Goal: Task Accomplishment & Management: Complete application form

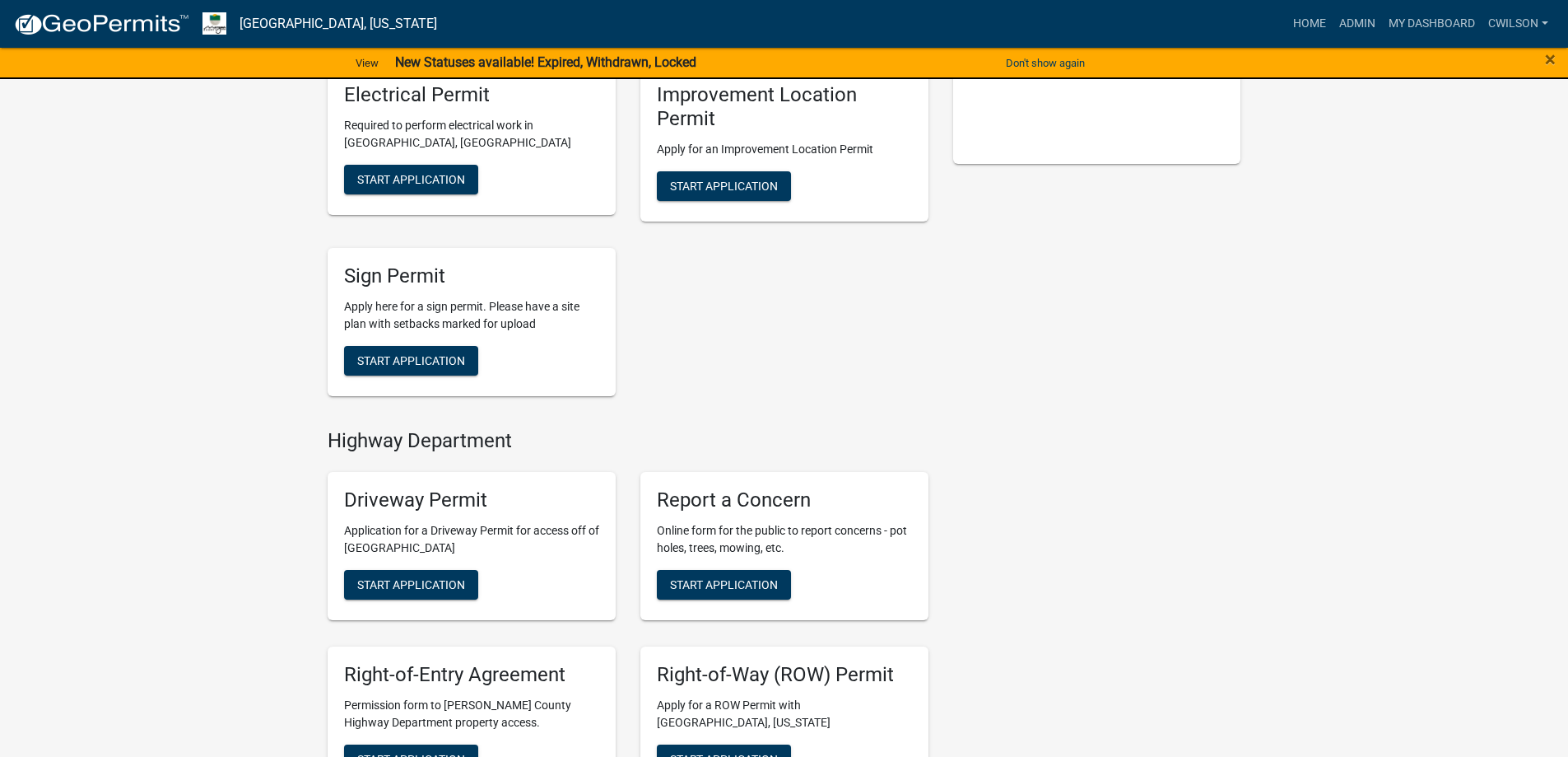
scroll to position [653, 0]
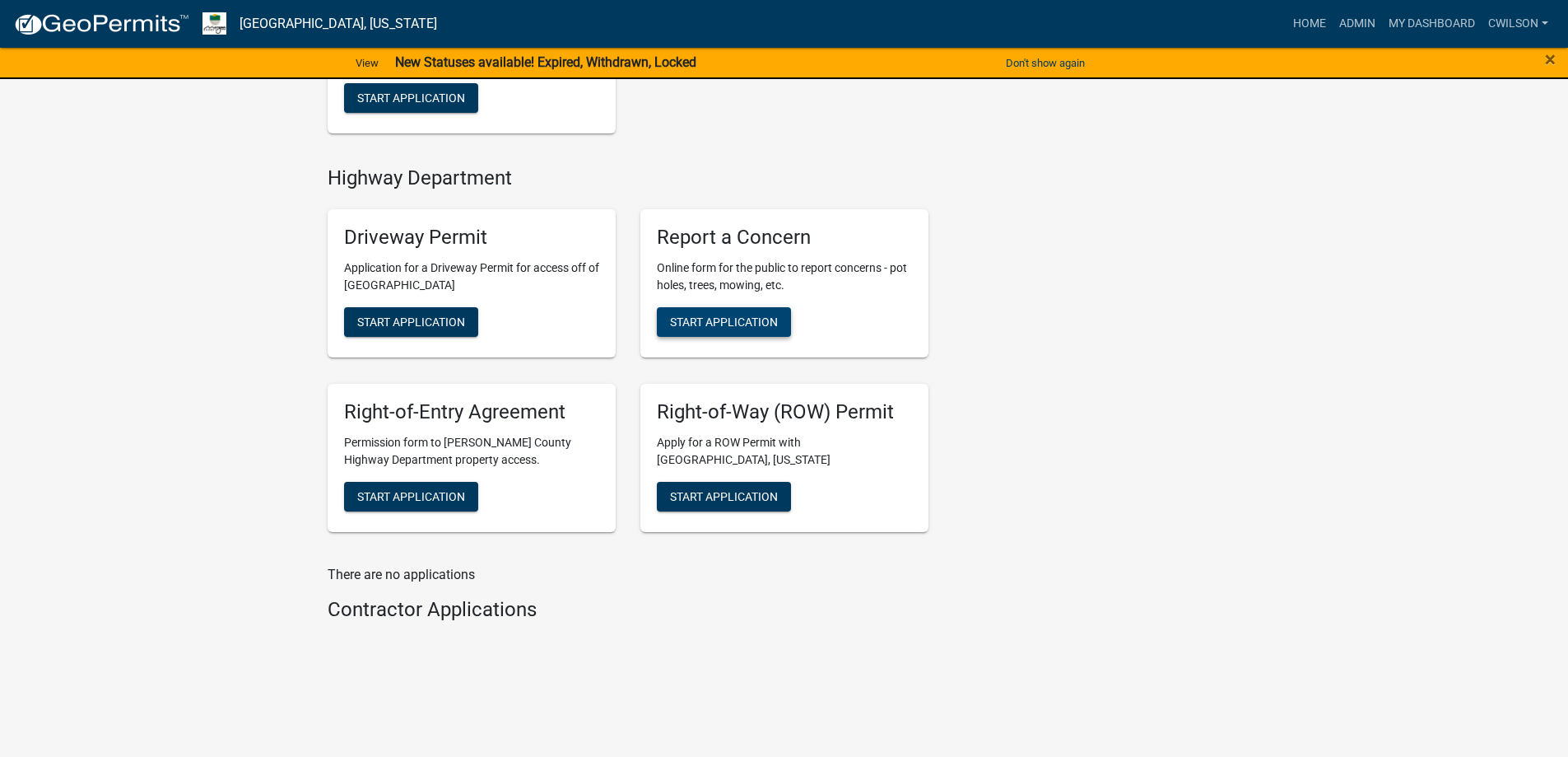
click at [688, 318] on span "Start Application" at bounding box center [724, 321] width 108 height 13
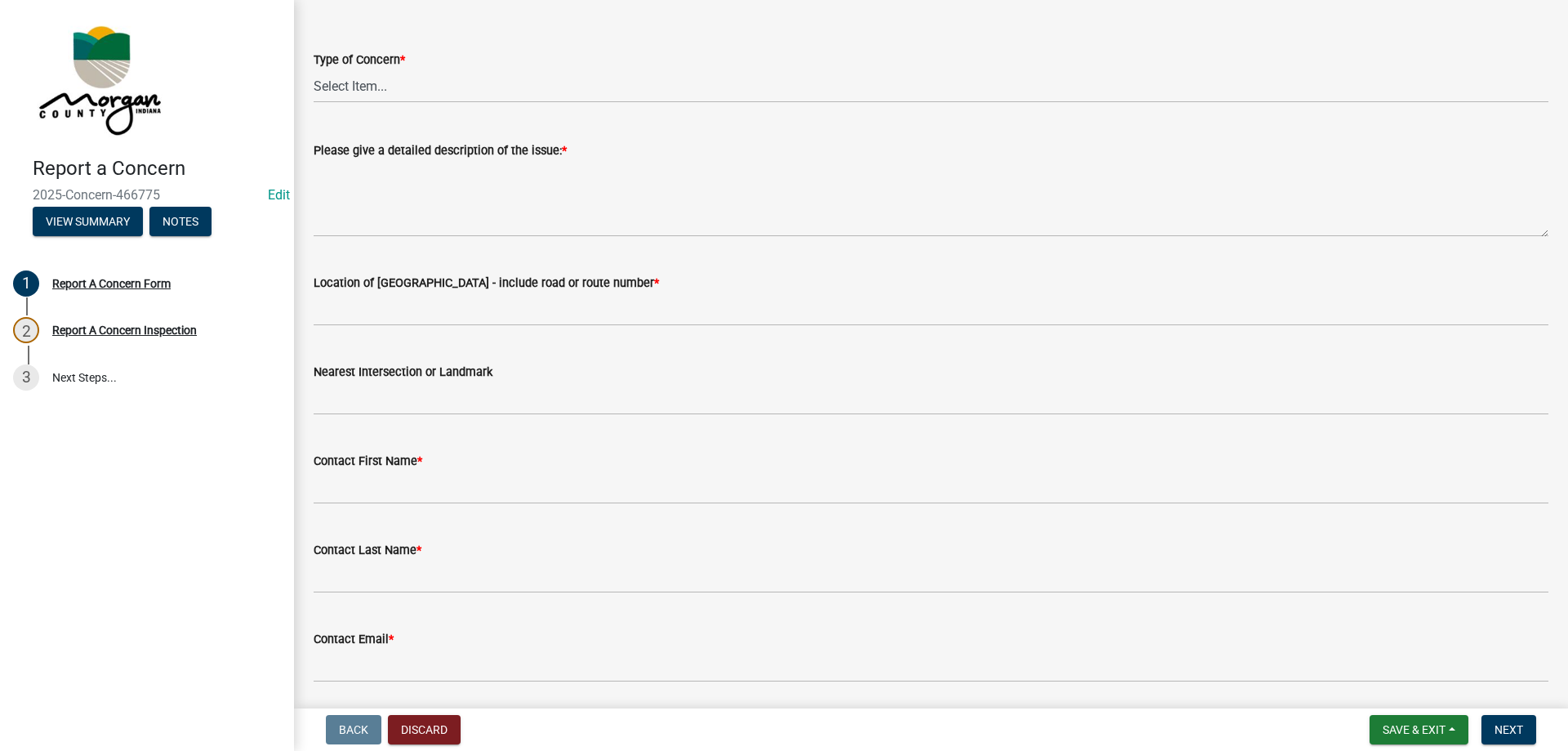
scroll to position [146, 0]
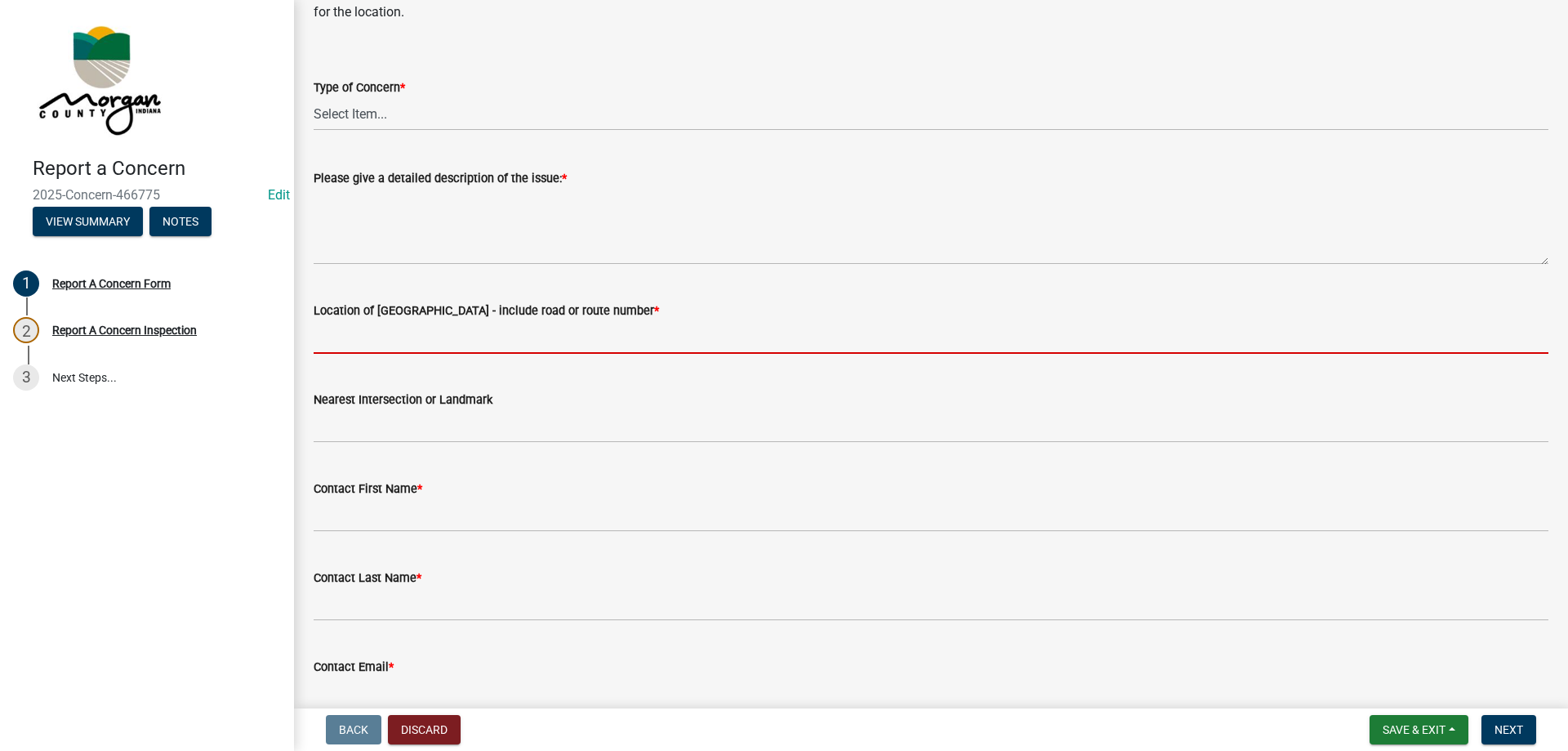
click at [421, 343] on input "Location of [GEOGRAPHIC_DATA] - include road or route number *" at bounding box center [931, 337] width 1235 height 34
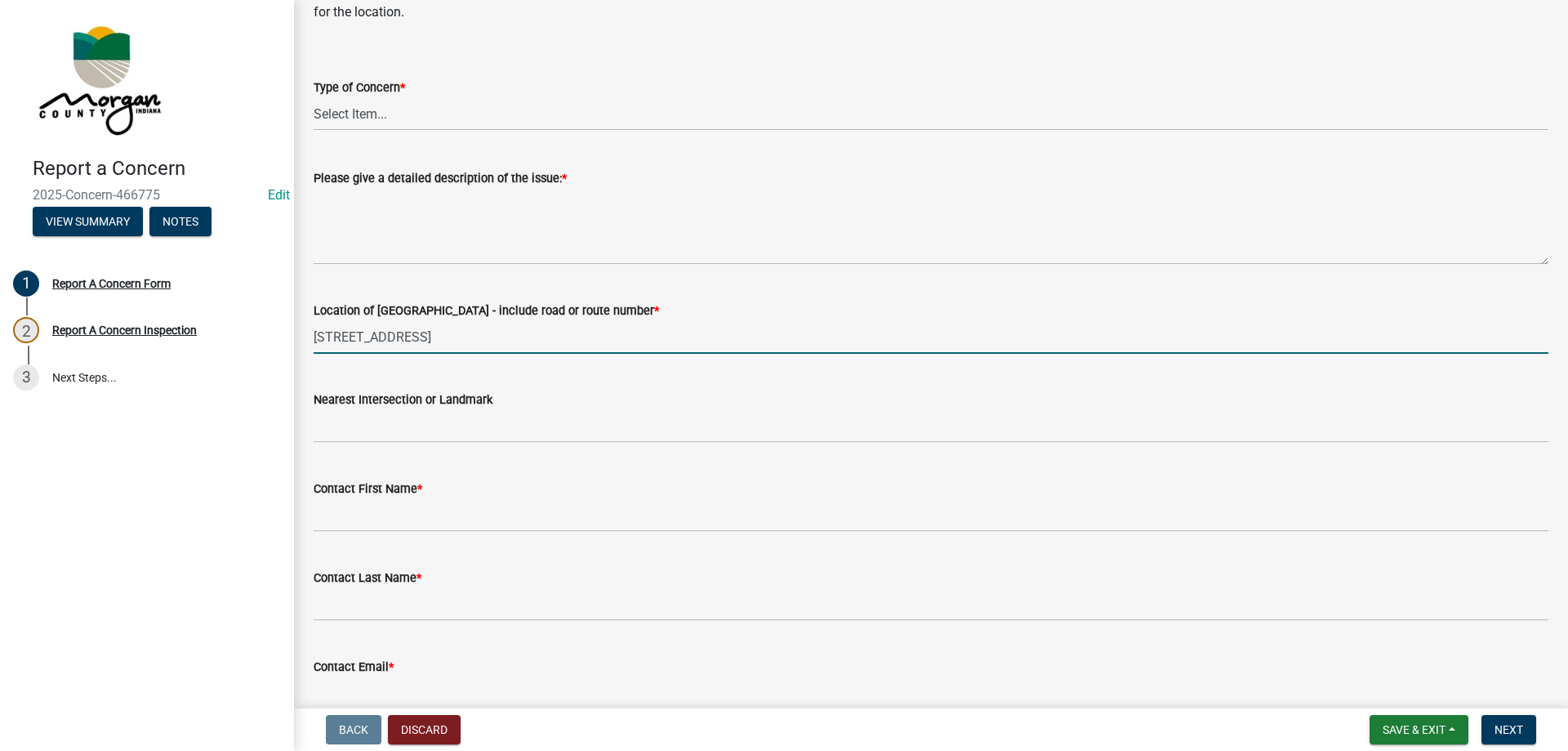
type input "[STREET_ADDRESS]"
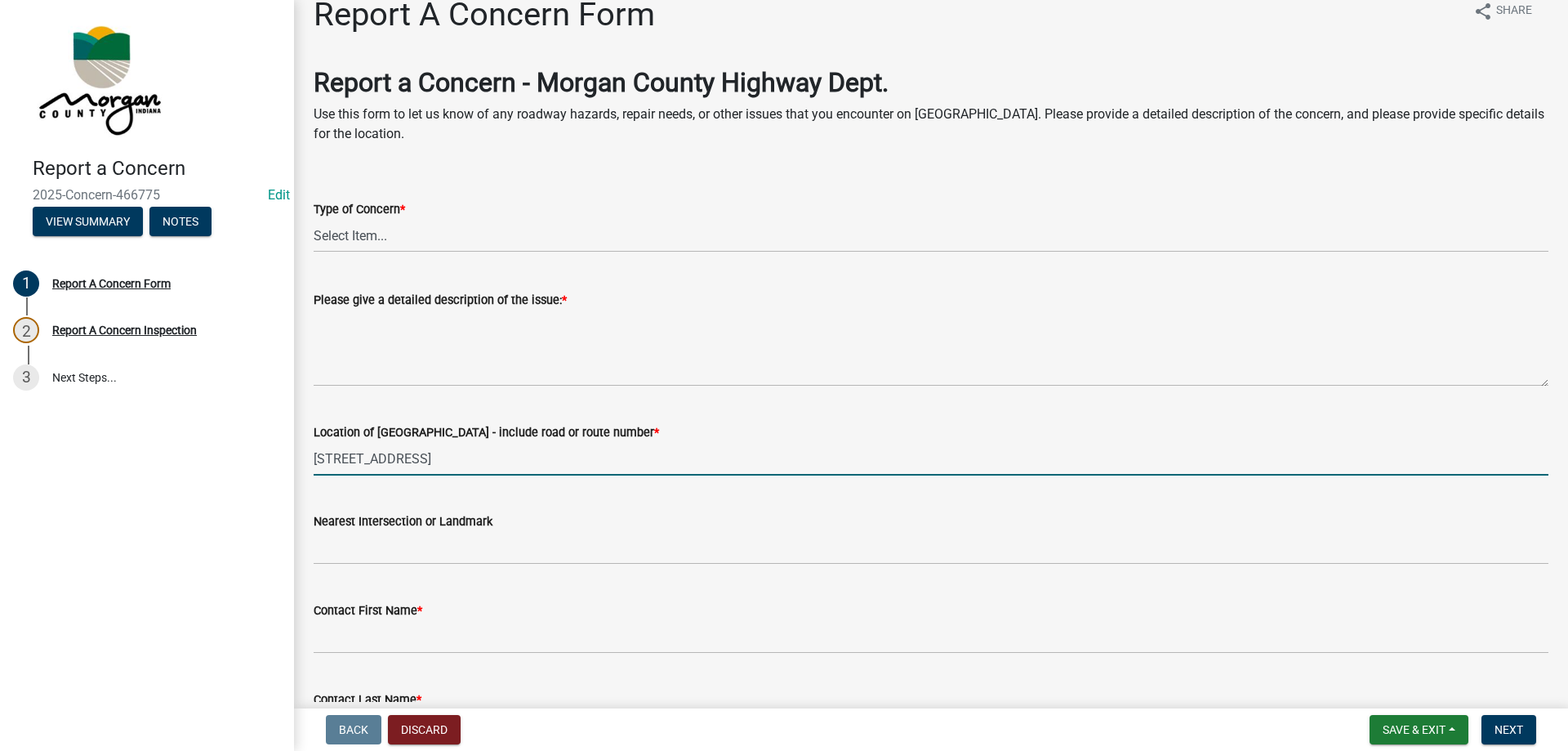
scroll to position [0, 0]
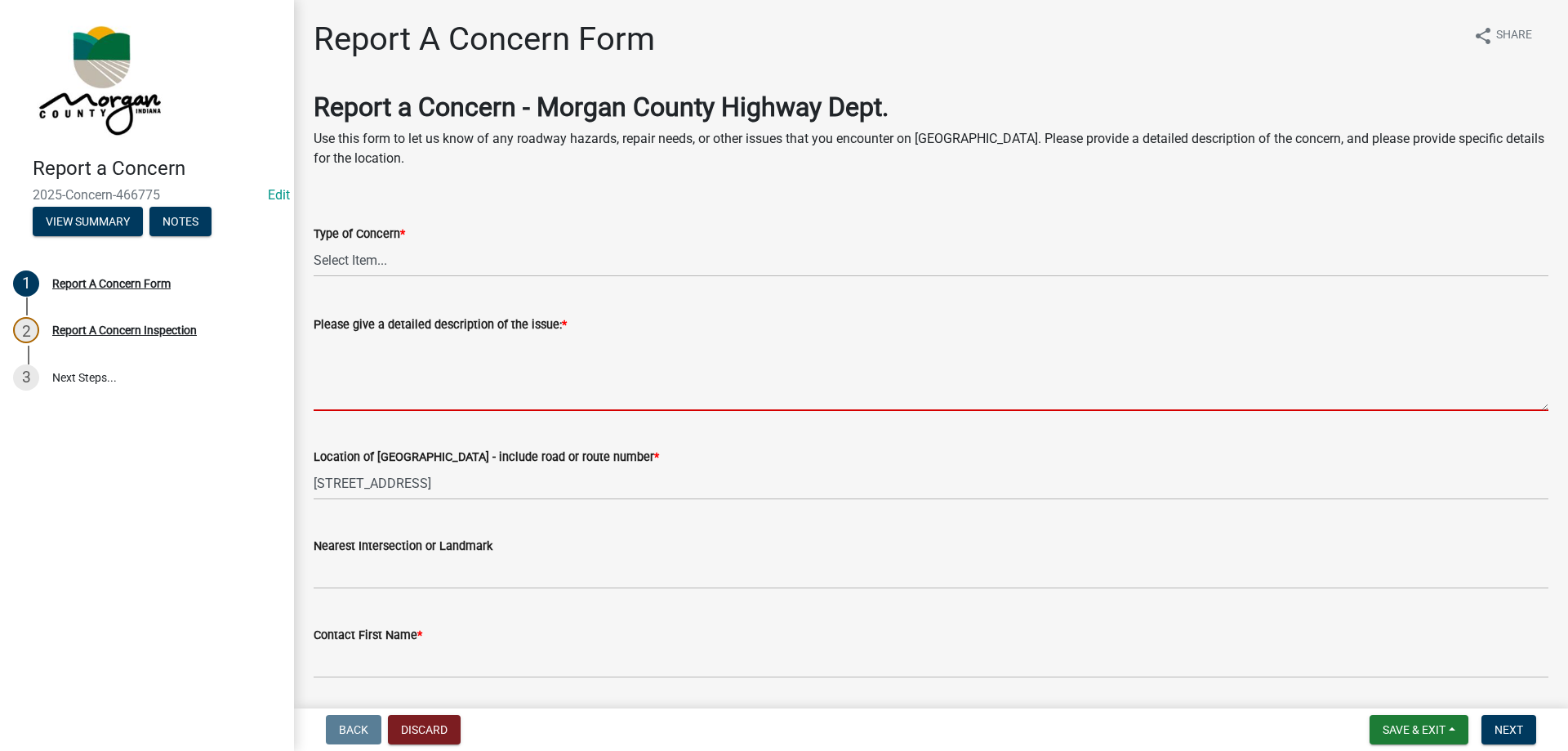
click at [365, 354] on textarea "Please give a detailed description of the issue: *" at bounding box center [931, 372] width 1235 height 77
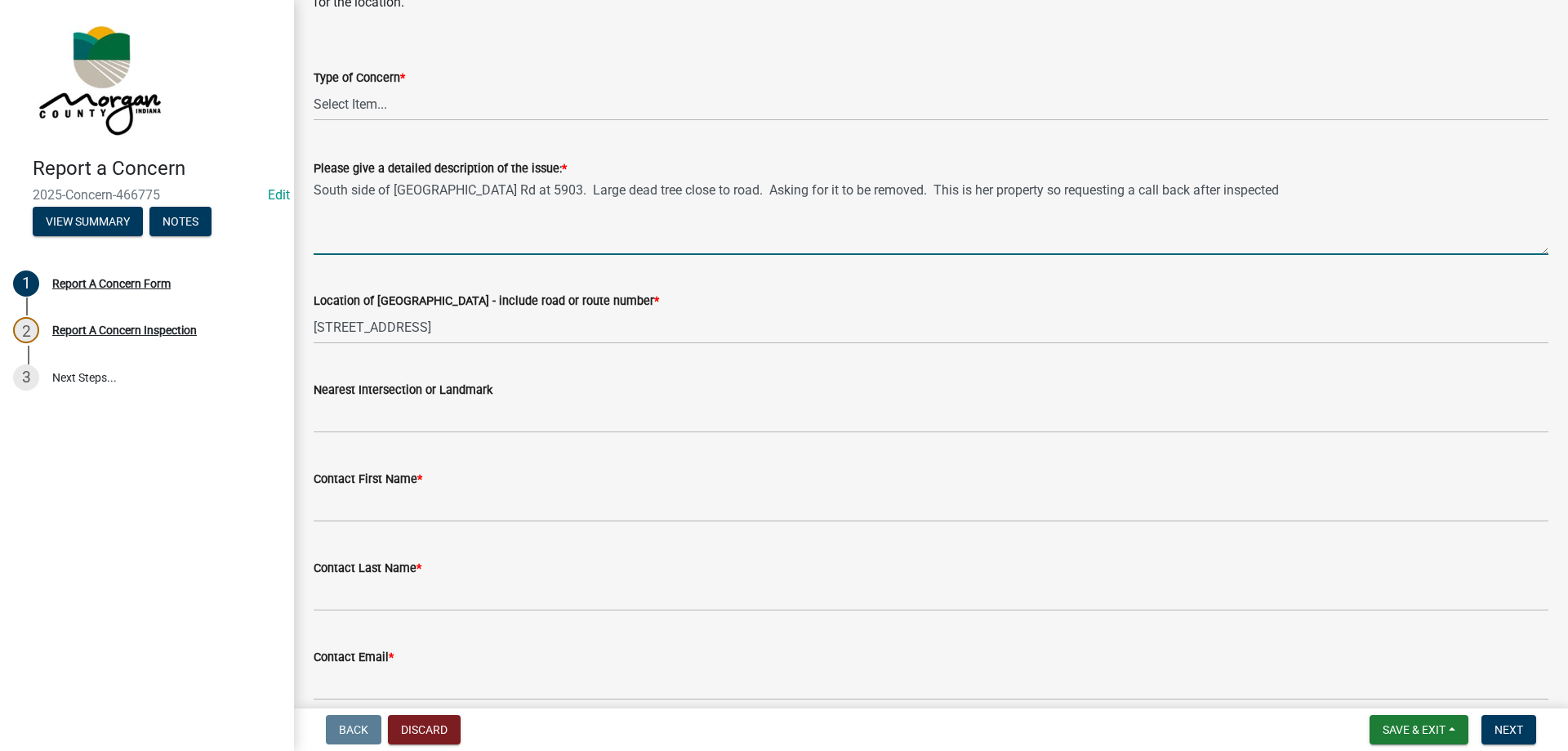
scroll to position [164, 0]
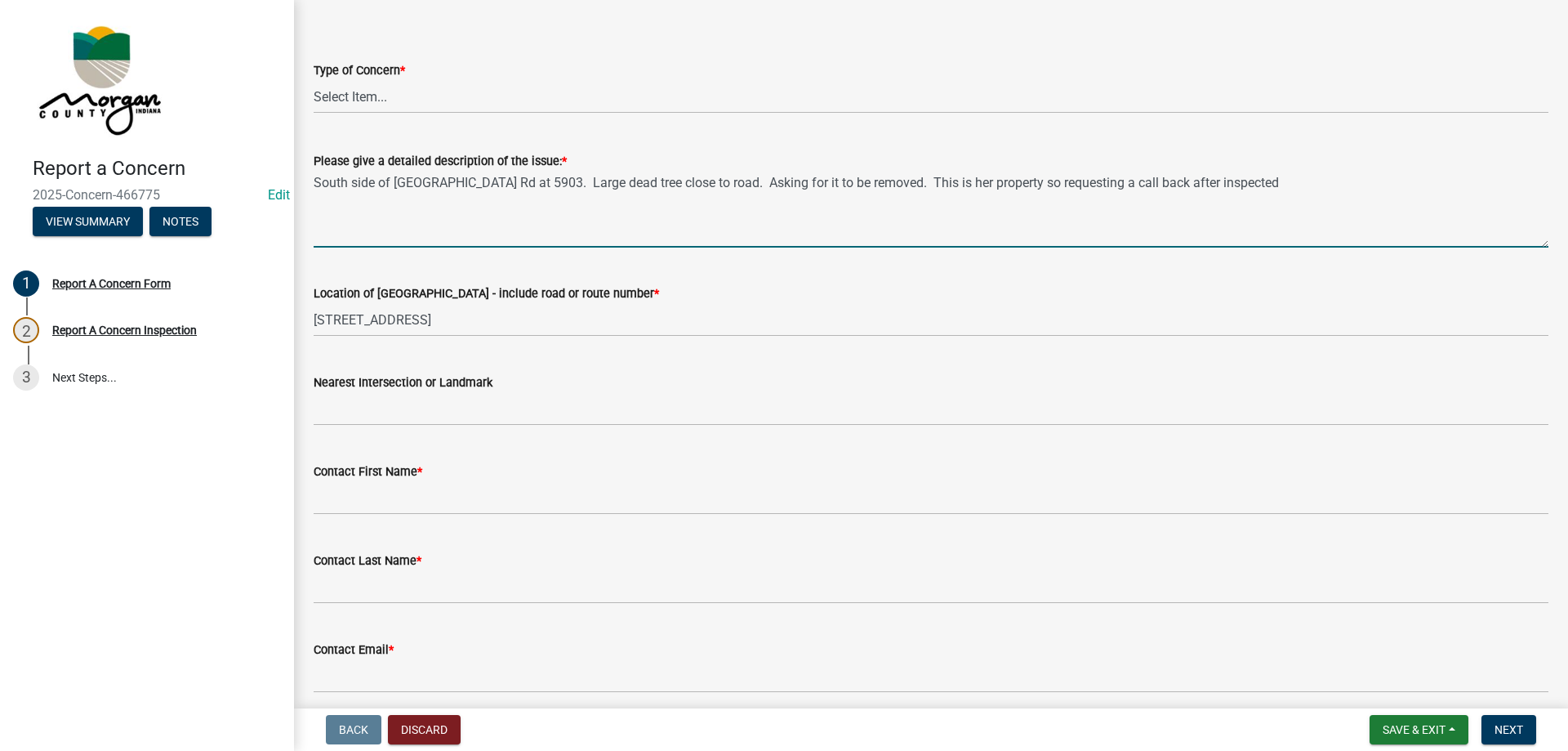
type textarea "South side of Old Morgantown Rd at 5903. Large dead tree close to road. Asking …"
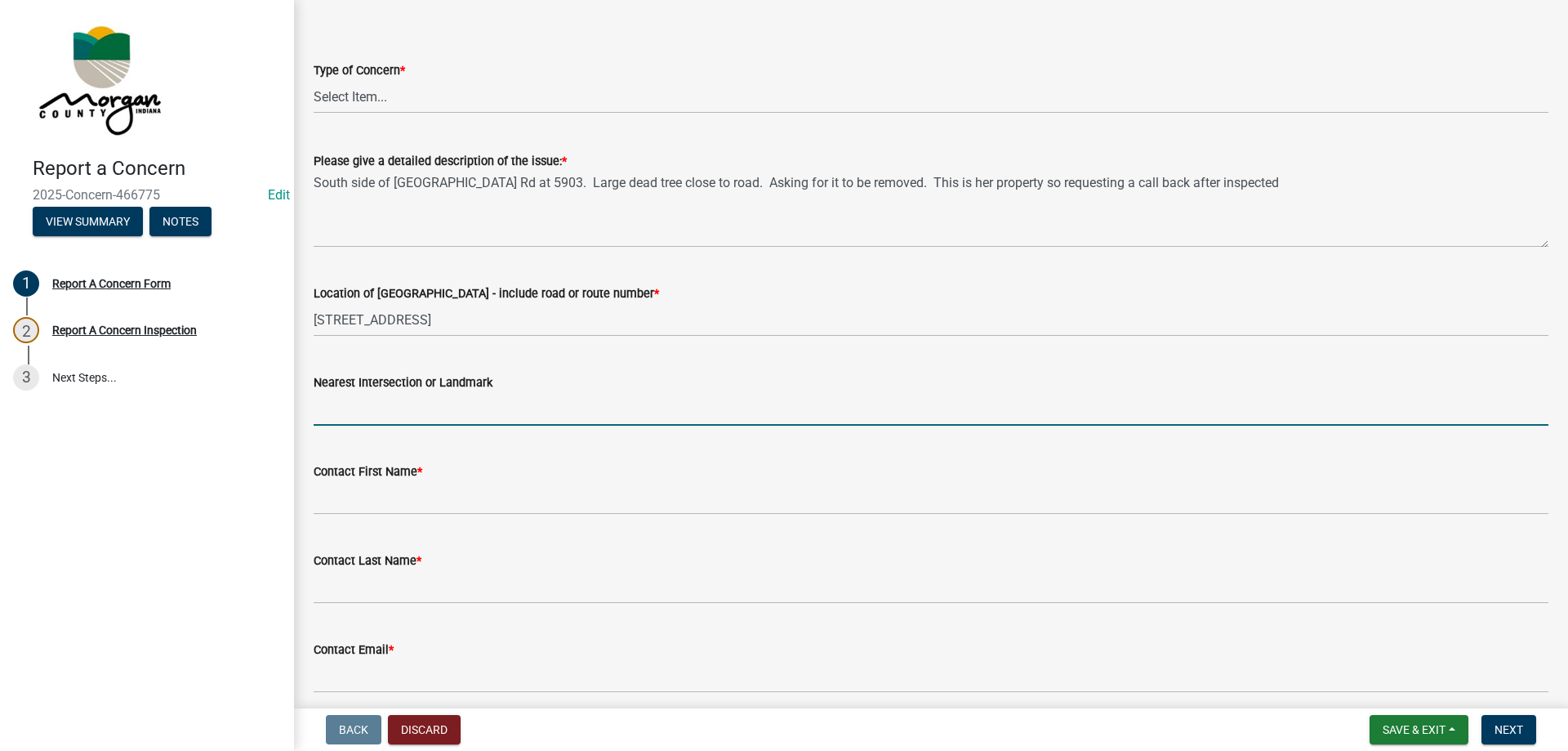
click at [394, 405] on input "Nearest Intersection or Landmark" at bounding box center [931, 408] width 1235 height 34
type input "W of Cope Rd"
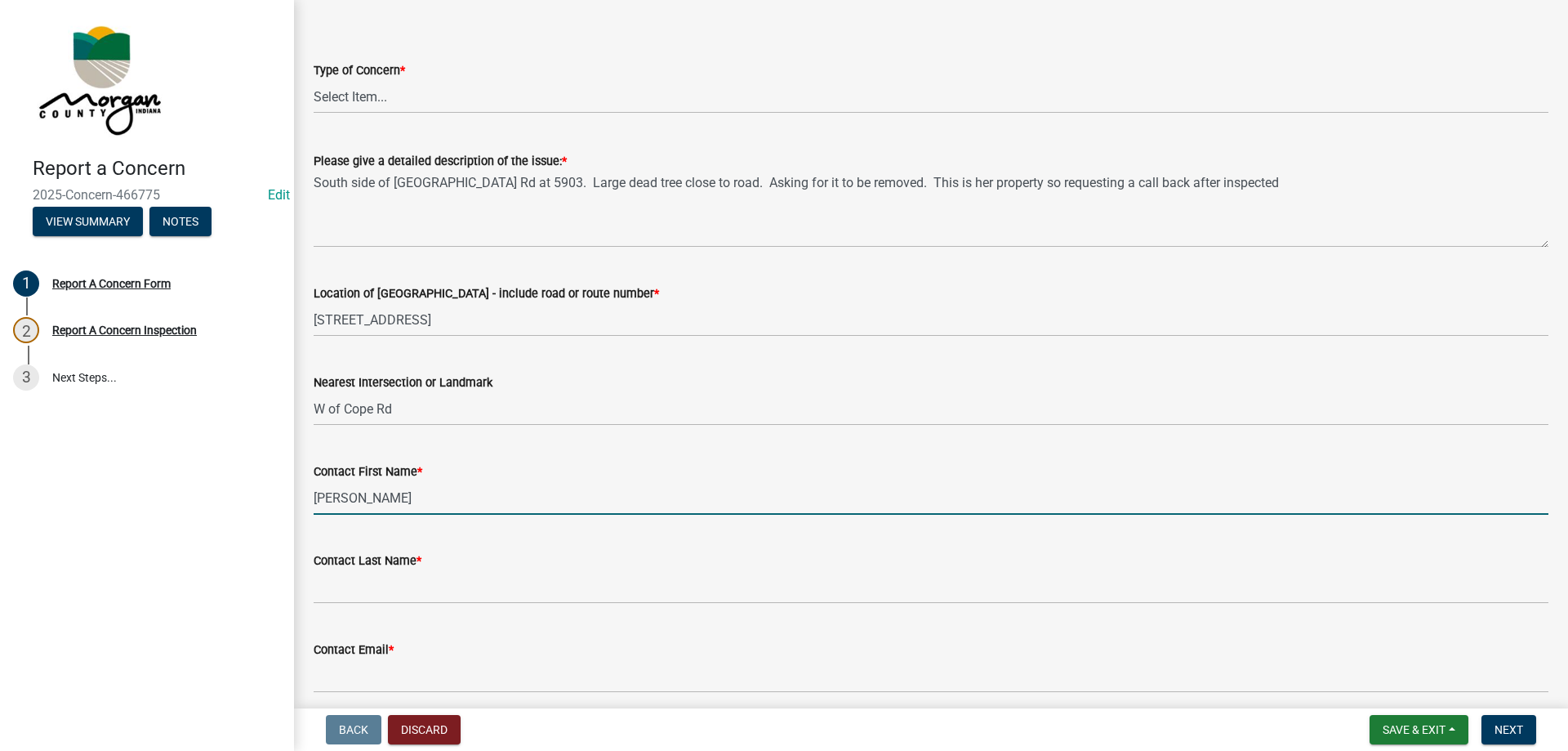
type input "Emma"
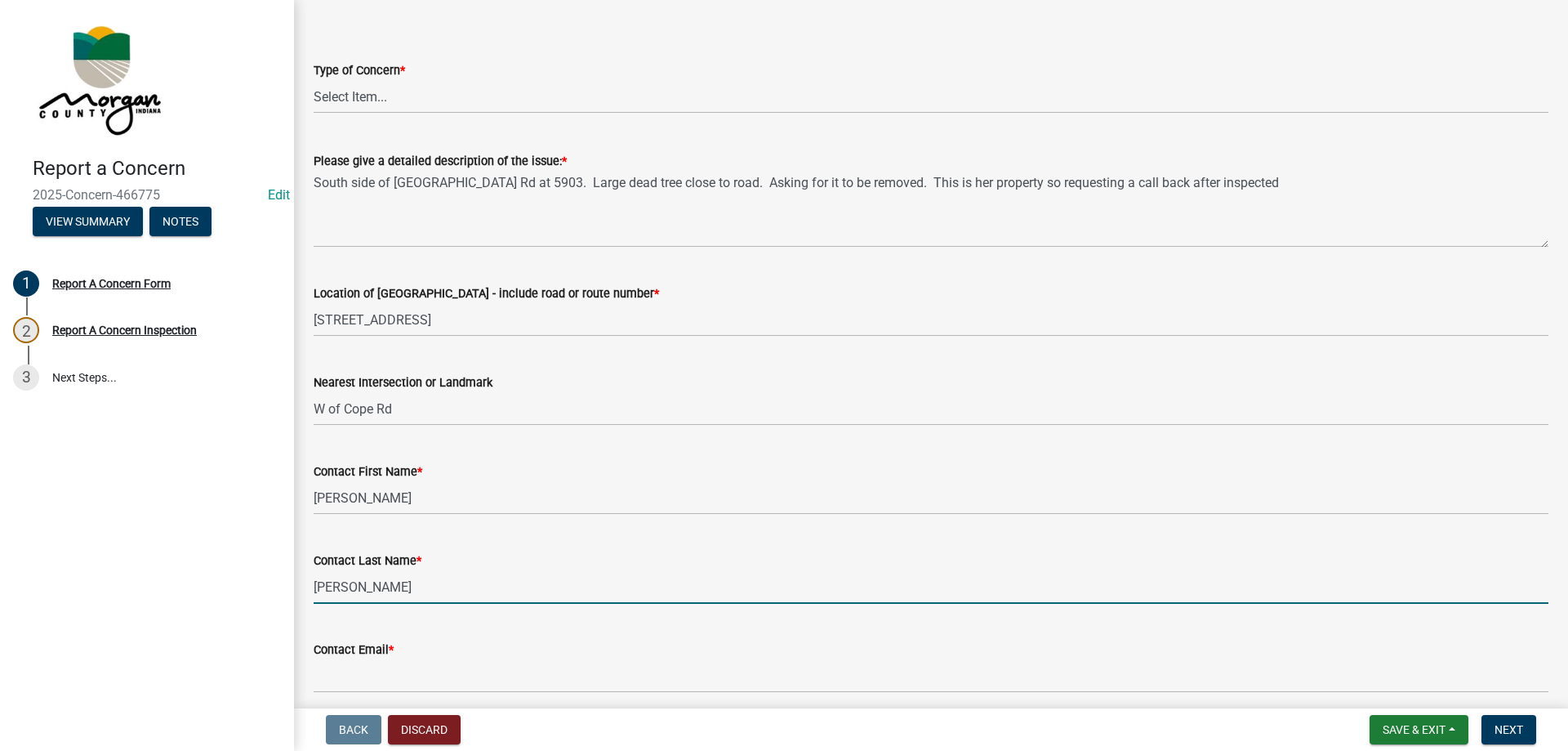
type input "Webster"
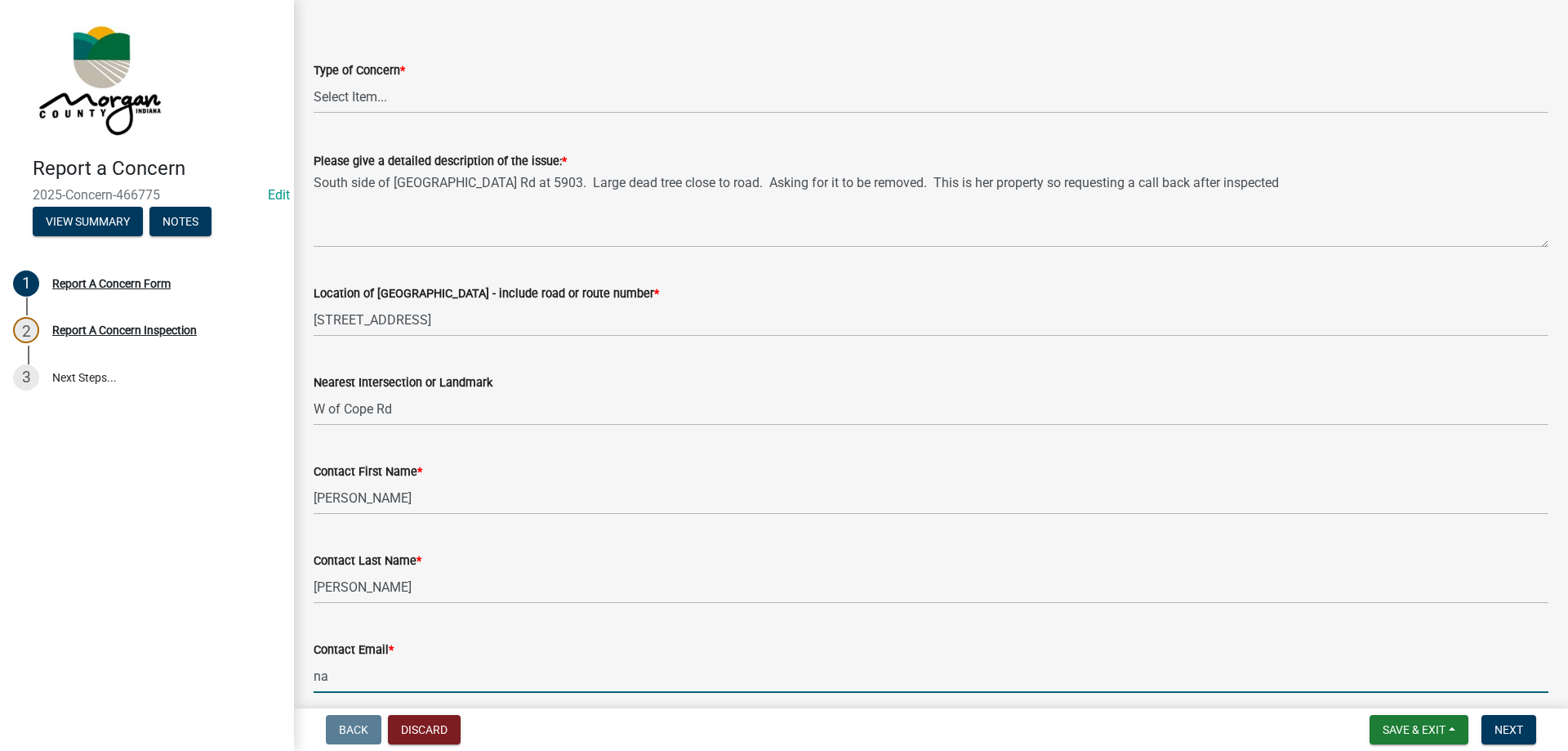
type input "[EMAIL_ADDRESS][DOMAIN_NAME]"
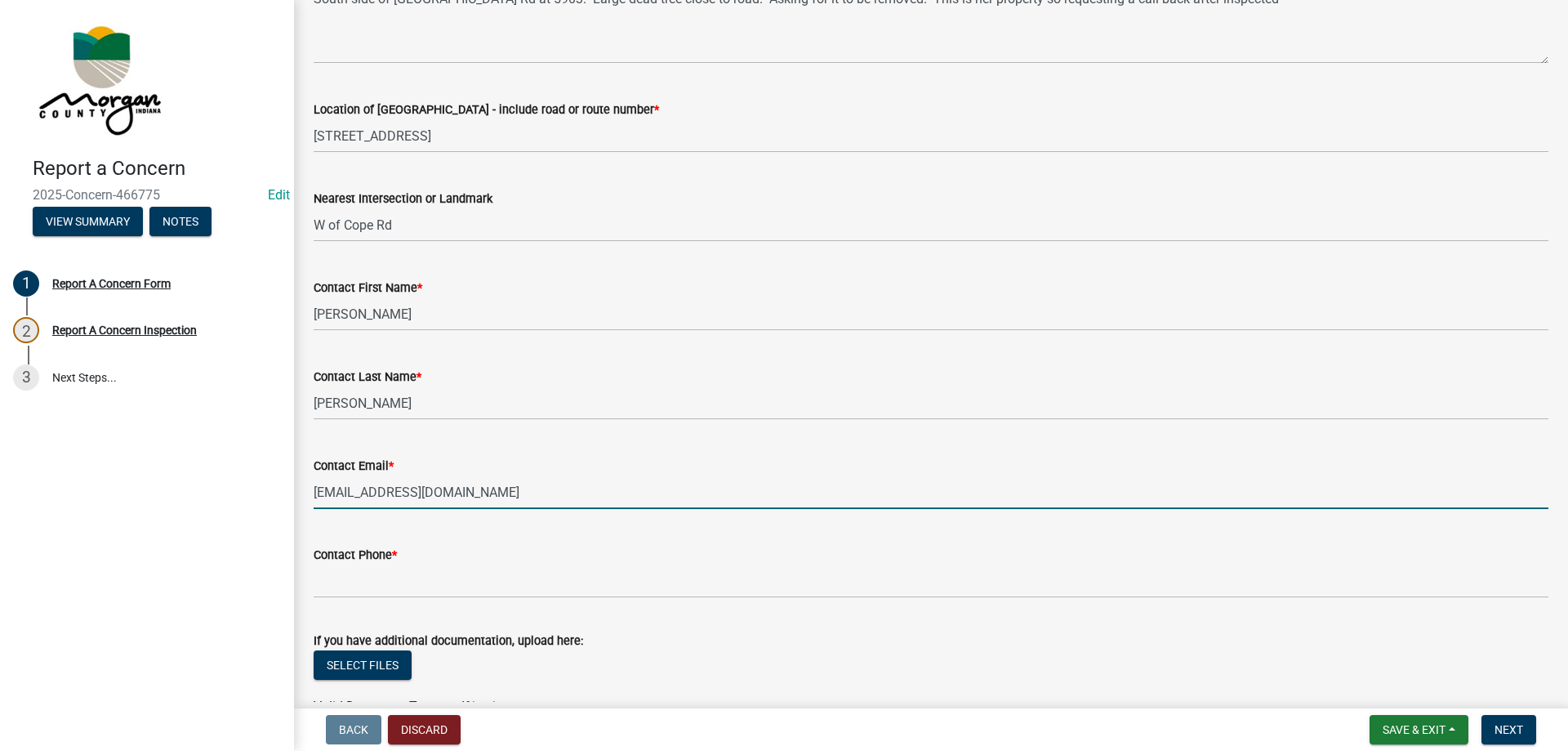
scroll to position [408, 0]
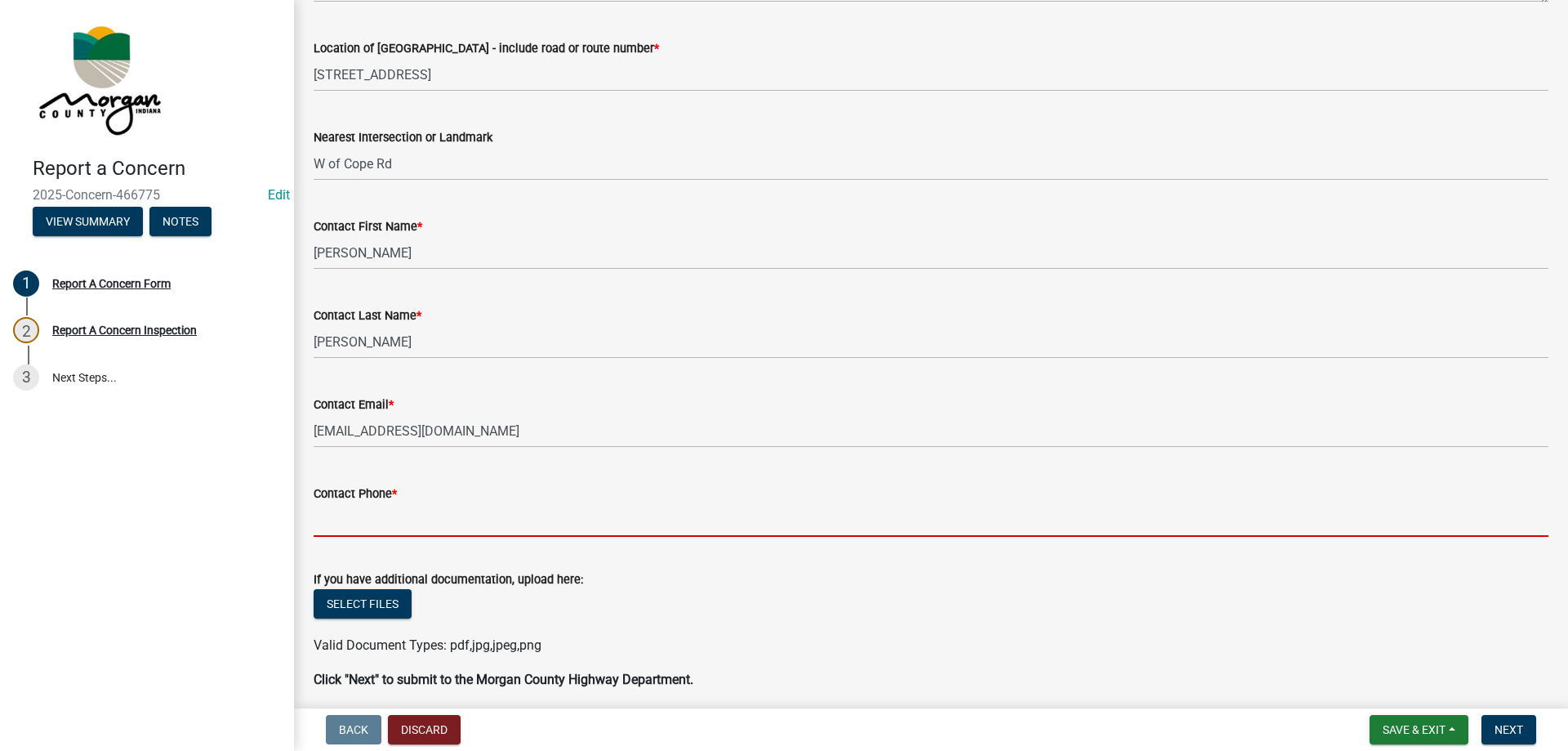
click at [443, 512] on input "Contact Phone *" at bounding box center [931, 519] width 1235 height 34
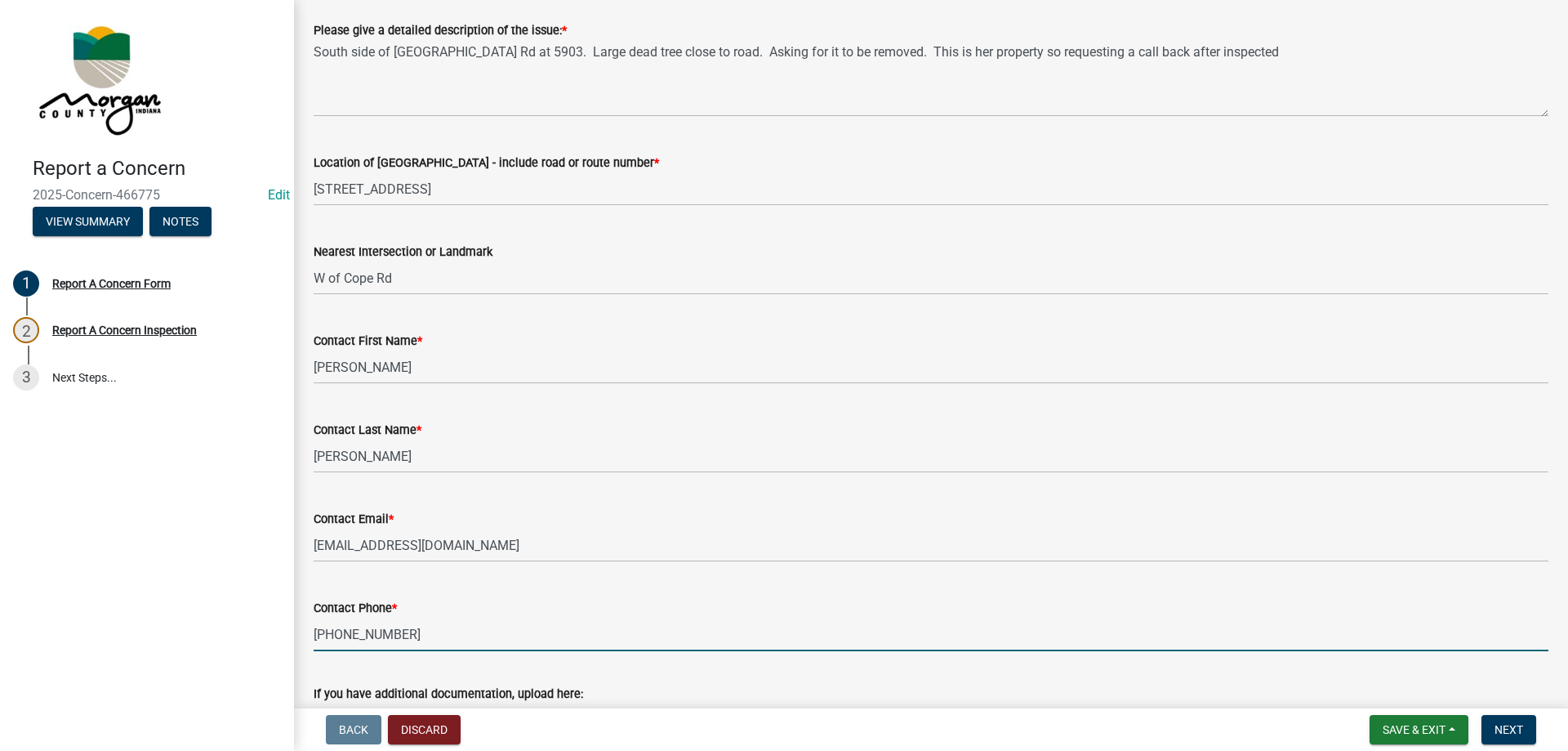
scroll to position [473, 0]
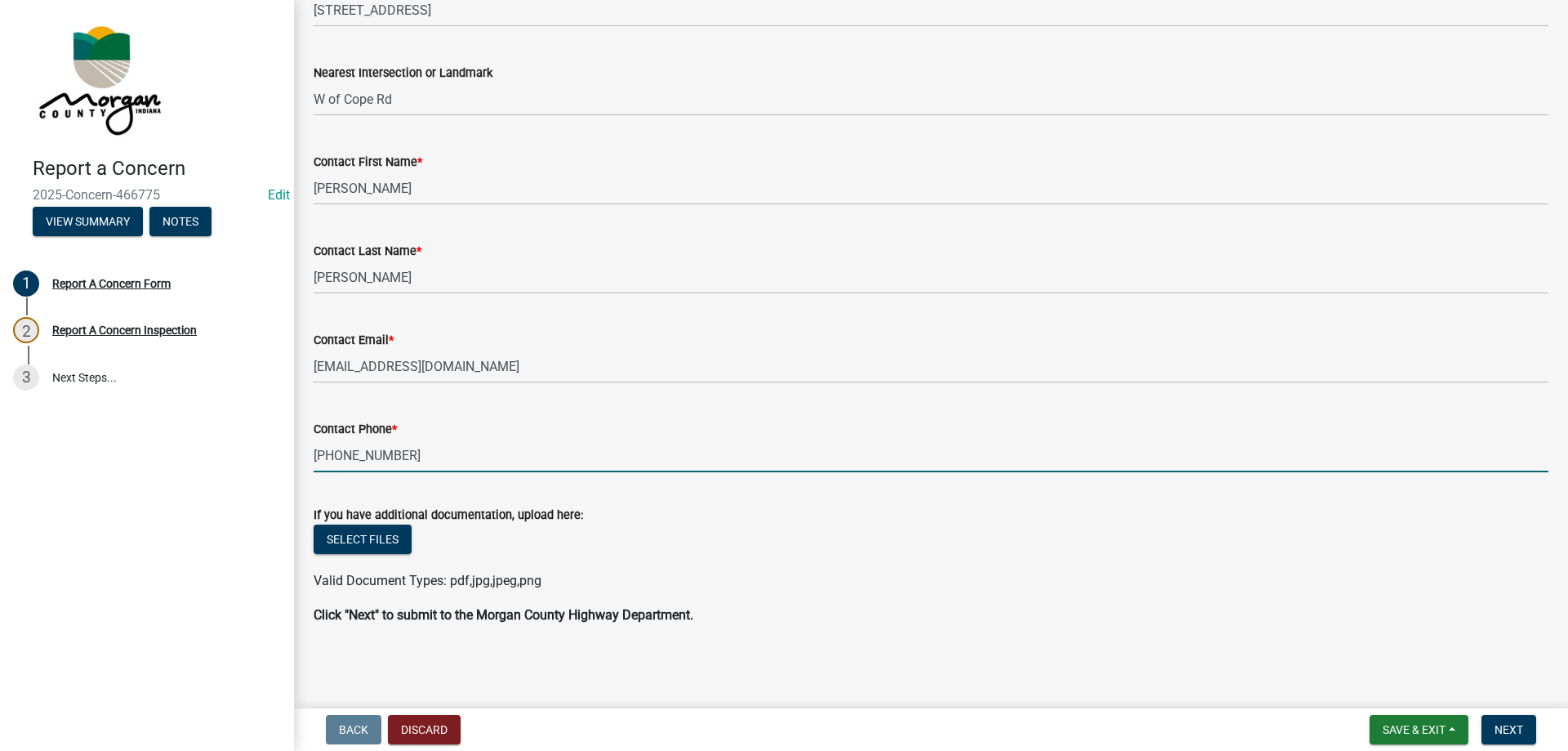
type input "765-318-0830"
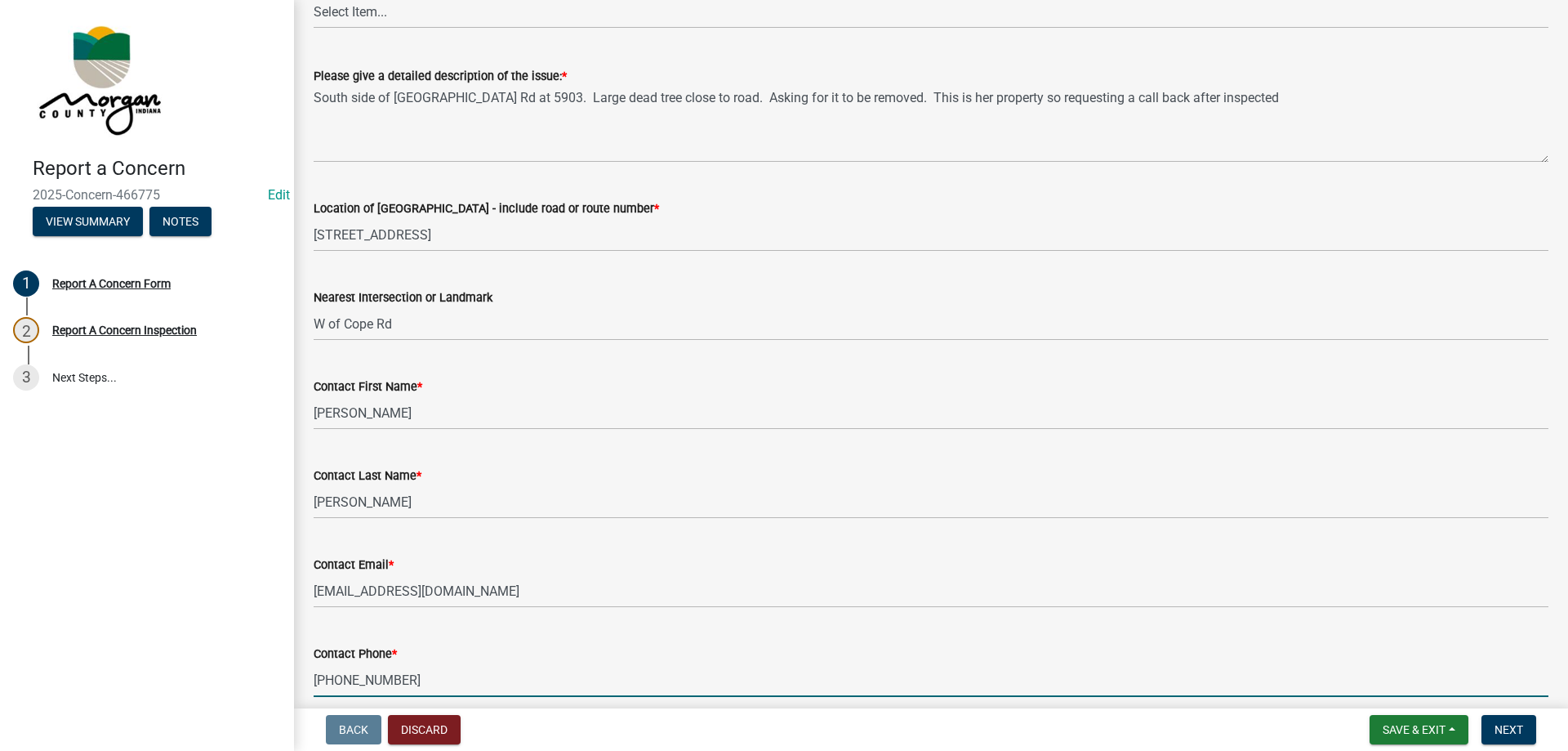
scroll to position [146, 0]
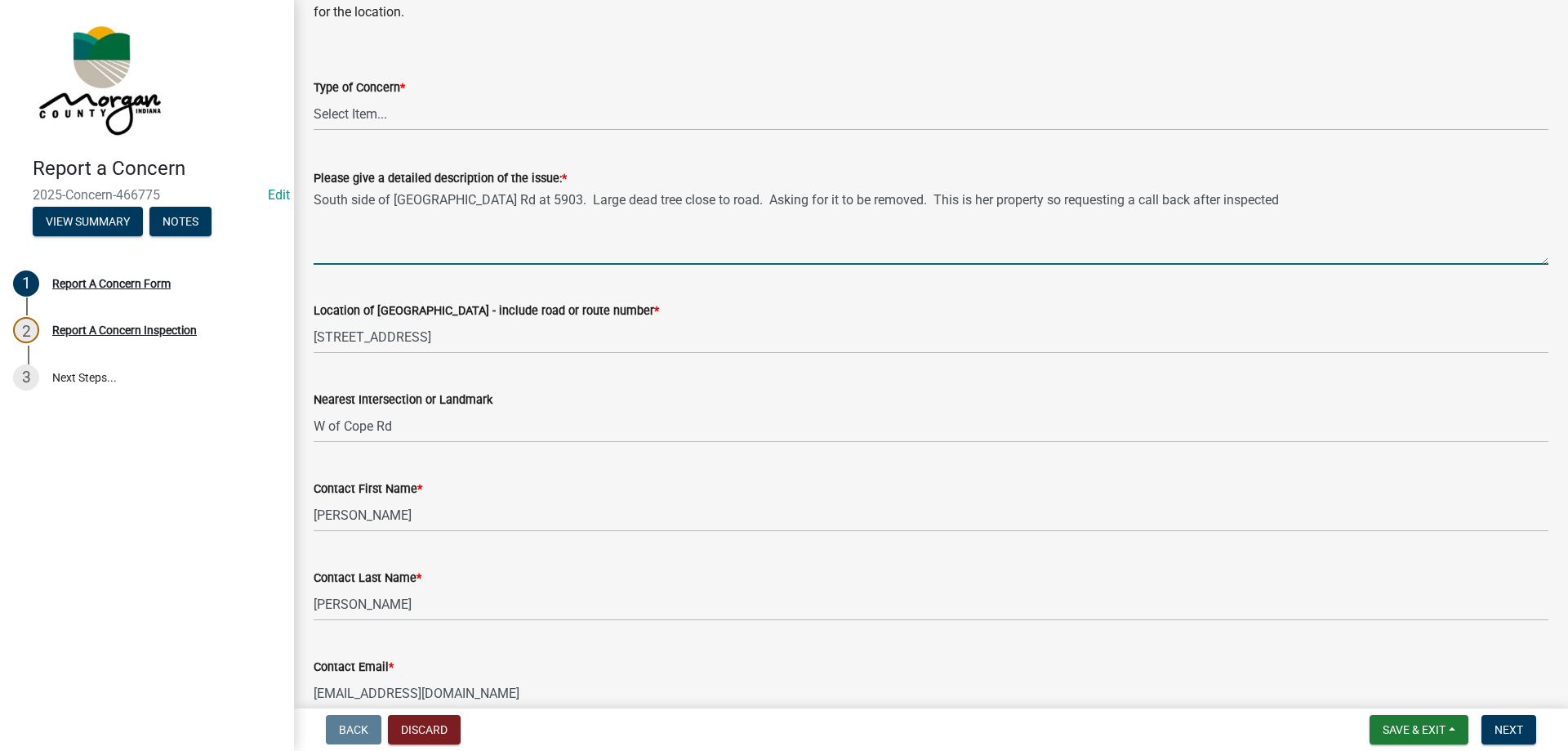
click at [741, 197] on textarea "South side of Old Morgantown Rd at 5903. Large dead tree close to road. Asking …" at bounding box center [931, 226] width 1235 height 77
click at [1378, 201] on textarea "South side of Old Morgantown Rd at 5903. Large dead tree close to road. Near a …" at bounding box center [931, 226] width 1235 height 77
click at [989, 191] on textarea "South side of Old Morgantown Rd at 5903. Large dead tree close to road. Near a …" at bounding box center [931, 226] width 1235 height 77
click at [428, 225] on textarea "South side of Old Morgantown Rd at 5903. Large dead tree close to road. Near a …" at bounding box center [931, 226] width 1235 height 77
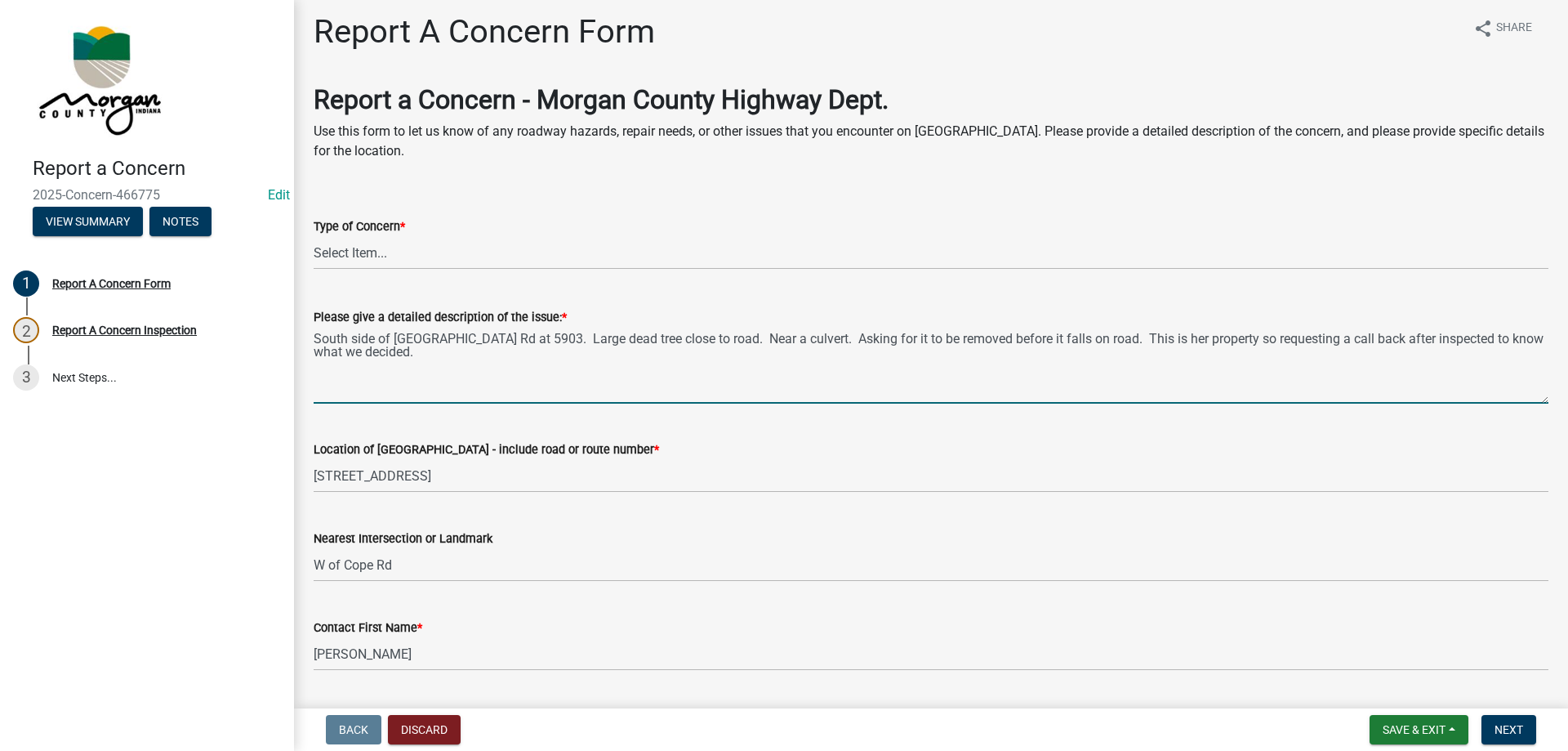
scroll to position [0, 0]
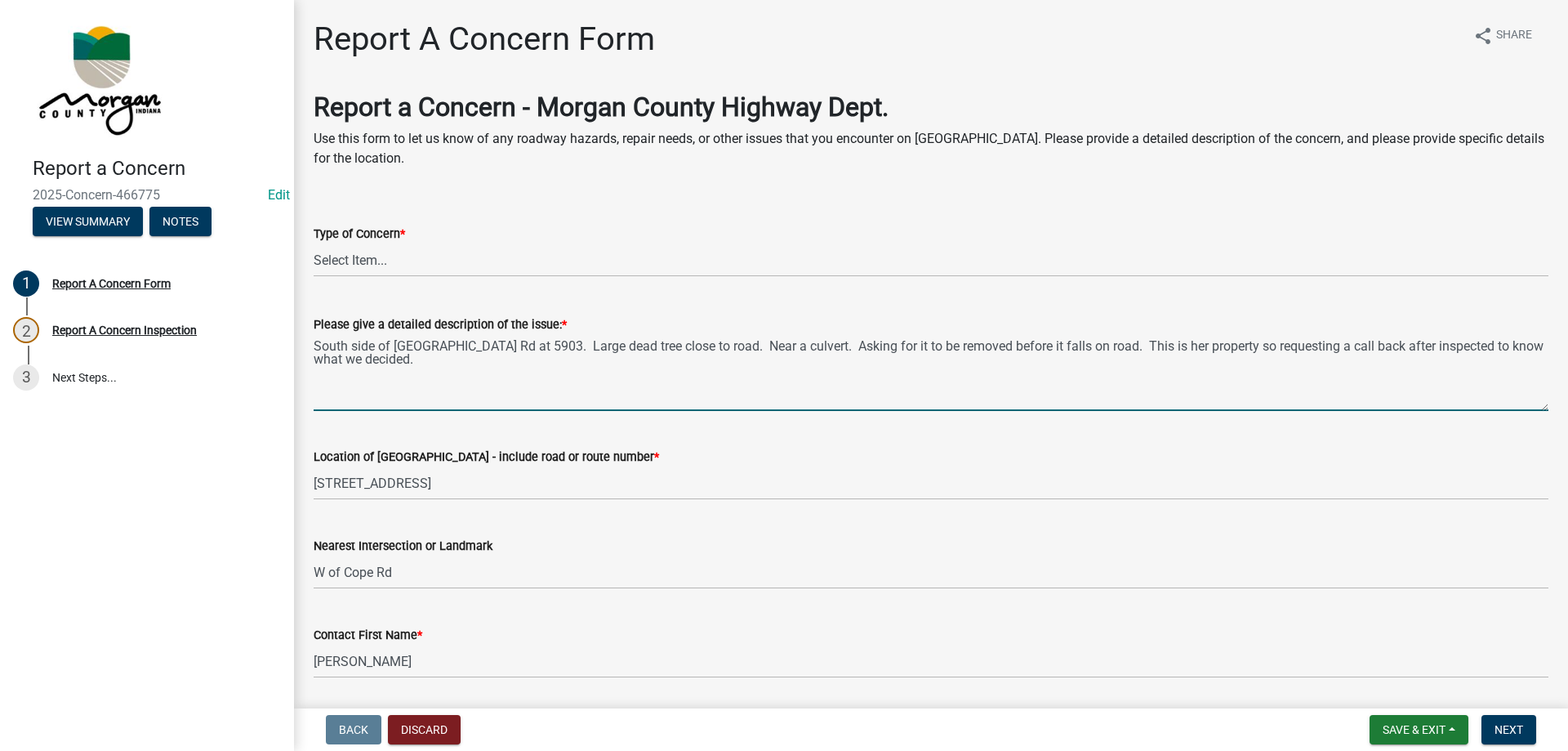
type textarea "South side of Old Morgantown Rd at 5903. Large dead tree close to road. Near a …"
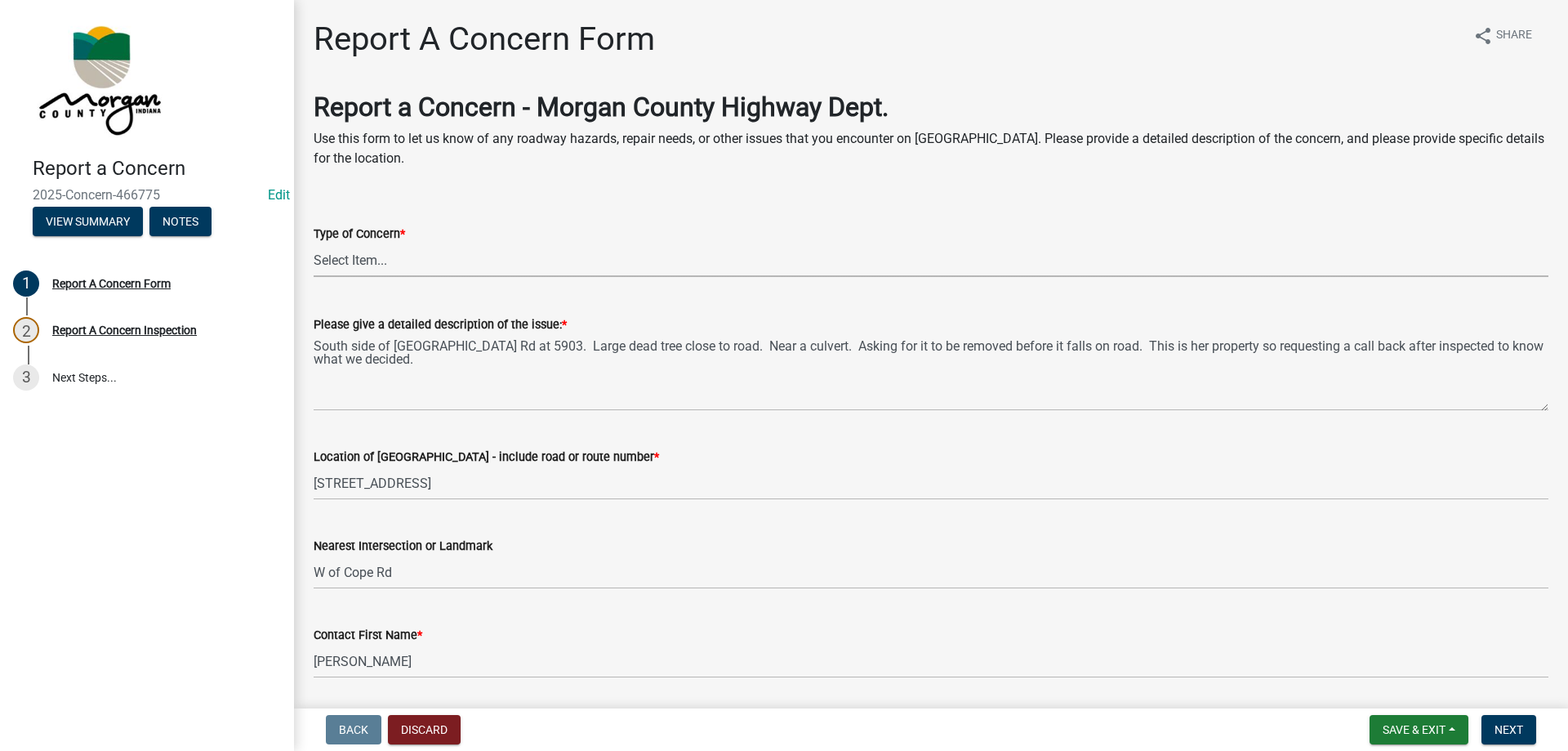
click at [394, 264] on select "Select Item... Pot Hole Patching Ditch Tree Sign Mowing Culvert Other" at bounding box center [931, 260] width 1235 height 34
click at [313, 244] on select "Select Item... Pot Hole Patching Ditch Tree Sign Mowing Culvert Other" at bounding box center [931, 260] width 1235 height 34
select select "05549d27-706b-4fc5-87d5-786b3b3055f9"
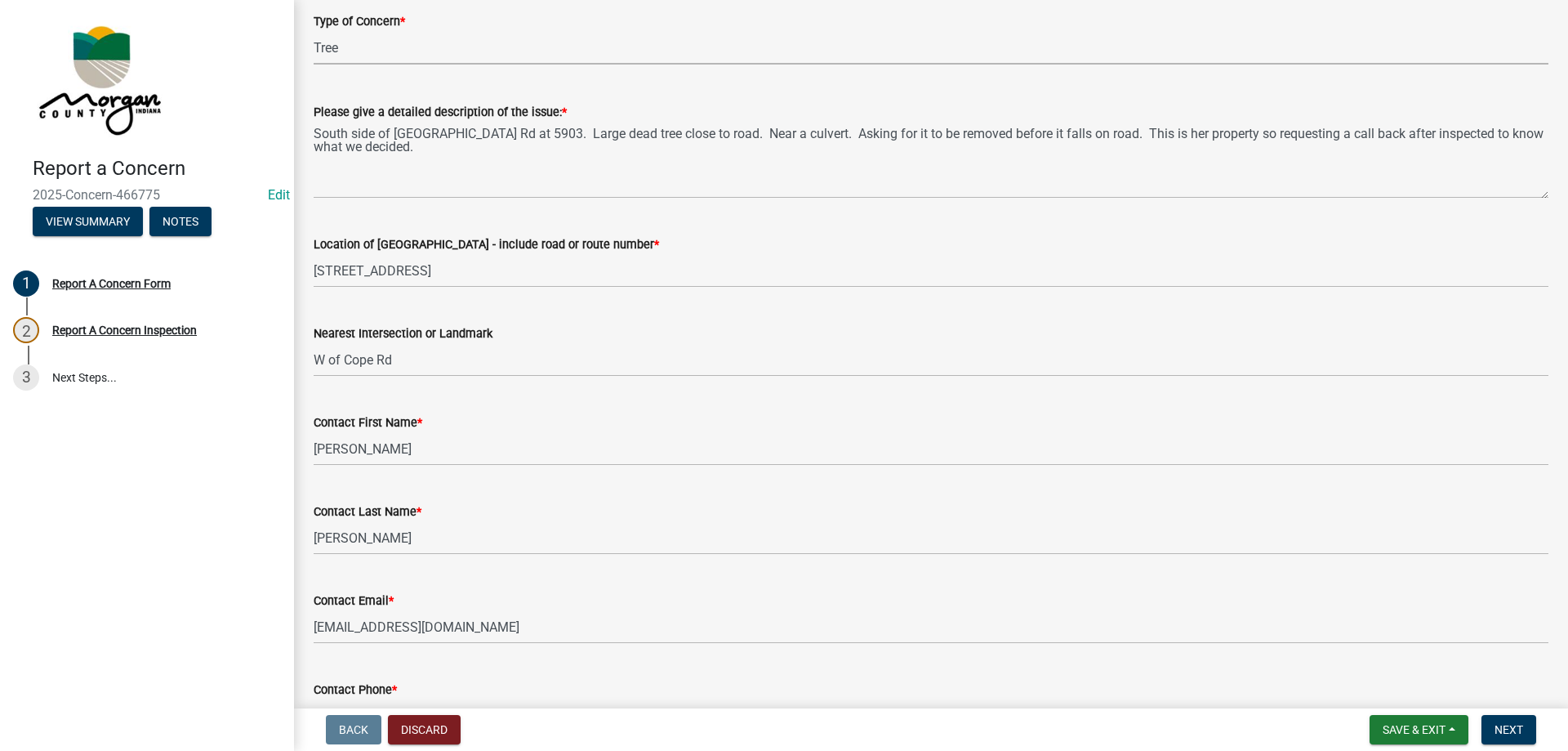
scroll to position [245, 0]
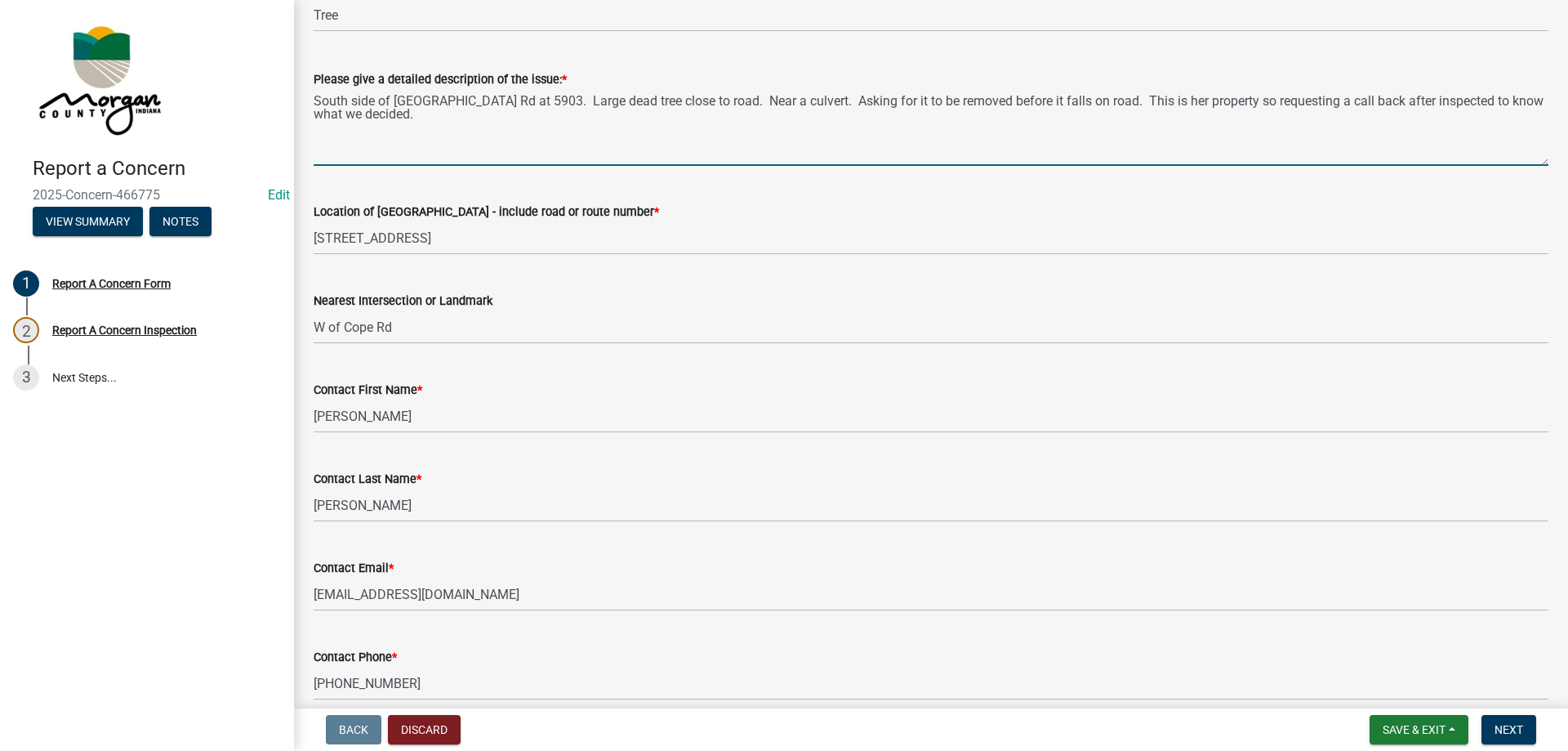
drag, startPoint x: 313, startPoint y: 102, endPoint x: 653, endPoint y: 140, distance: 342.1
click at [653, 140] on textarea "South side of Old Morgantown Rd at 5903. Large dead tree close to road. Near a …" at bounding box center [931, 127] width 1235 height 77
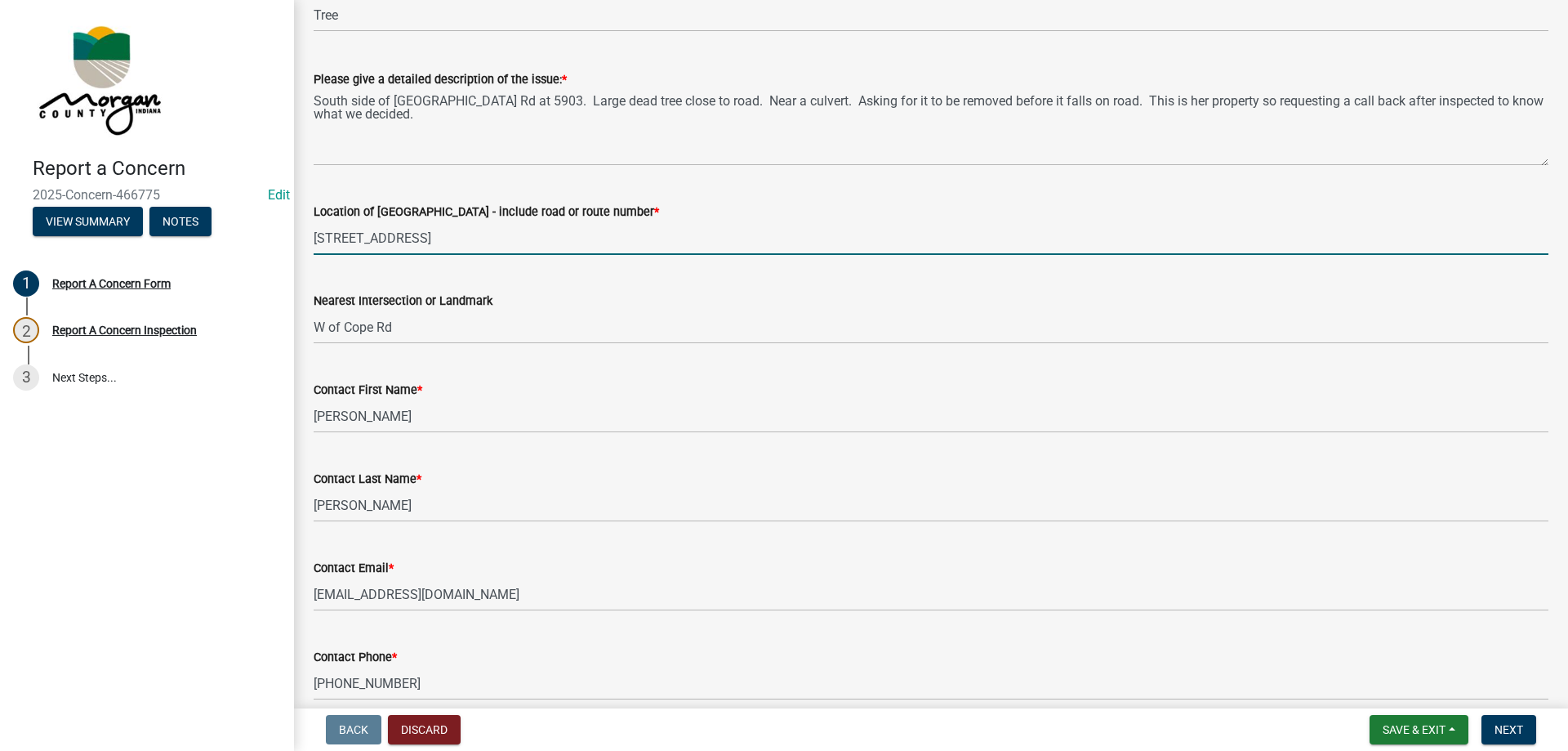
drag, startPoint x: 318, startPoint y: 239, endPoint x: 419, endPoint y: 233, distance: 101.2
click at [419, 233] on input "5903 Old Morgantown Rd" at bounding box center [931, 238] width 1235 height 34
click at [319, 234] on input "5903 Old Morgantown Rd" at bounding box center [931, 238] width 1235 height 34
type input "5903 Old Morgantown Rd"
click at [471, 227] on input "5903 Old Morgantown Rd" at bounding box center [931, 238] width 1235 height 34
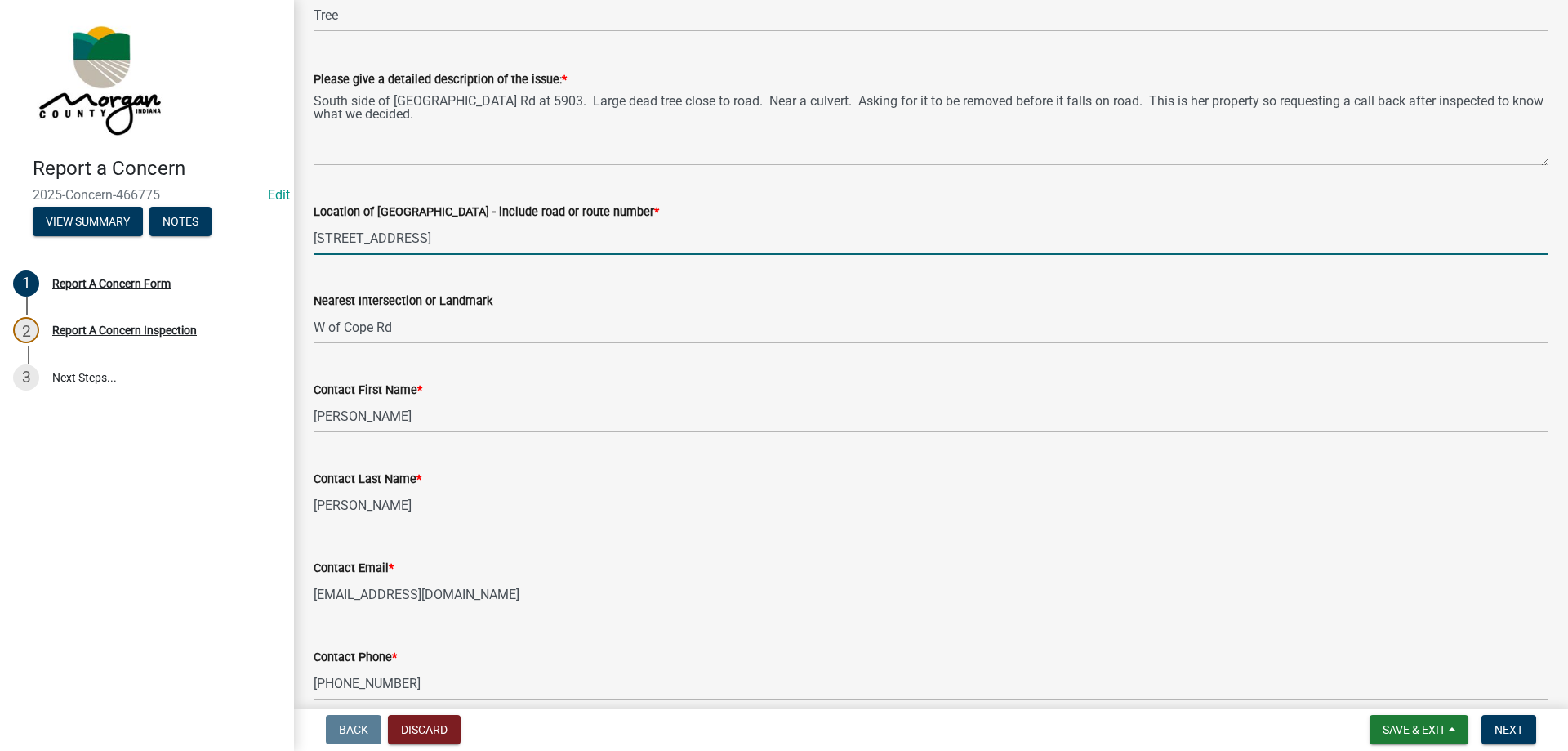
drag, startPoint x: 368, startPoint y: 234, endPoint x: 292, endPoint y: 225, distance: 76.5
click at [279, 225] on div "Report a Concern 2025-Concern-466775 Edit View Summary Notes 1 Report A Concern…" at bounding box center [784, 376] width 1568 height 751
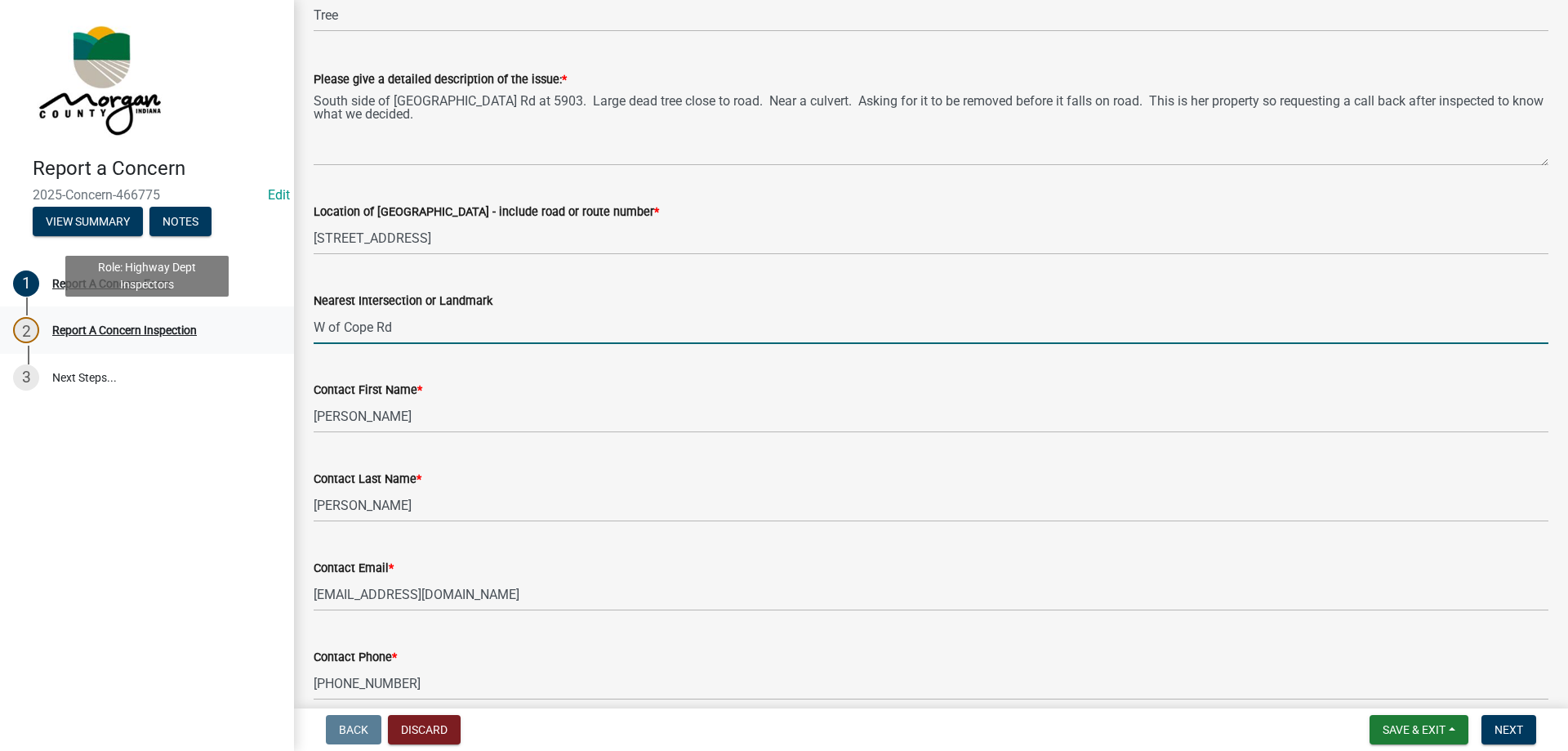
drag, startPoint x: 433, startPoint y: 341, endPoint x: 281, endPoint y: 329, distance: 152.5
click at [281, 329] on div "Report a Concern 2025-Concern-466775 Edit View Summary Notes 1 Report A Concern…" at bounding box center [784, 376] width 1568 height 751
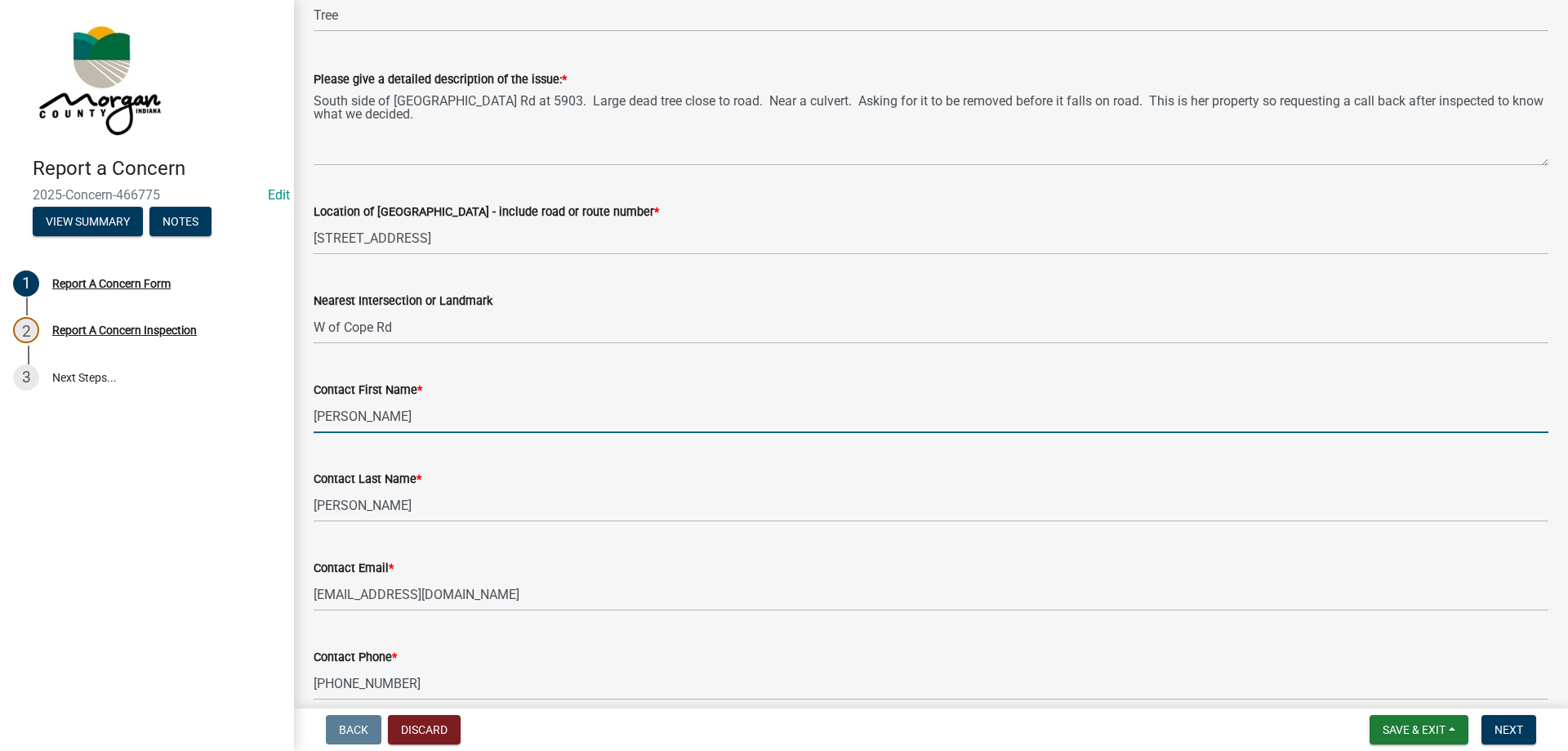
drag, startPoint x: 399, startPoint y: 409, endPoint x: 276, endPoint y: 424, distance: 123.9
click at [276, 424] on div "Report a Concern 2025-Concern-466775 Edit View Summary Notes 1 Report A Concern…" at bounding box center [784, 376] width 1568 height 751
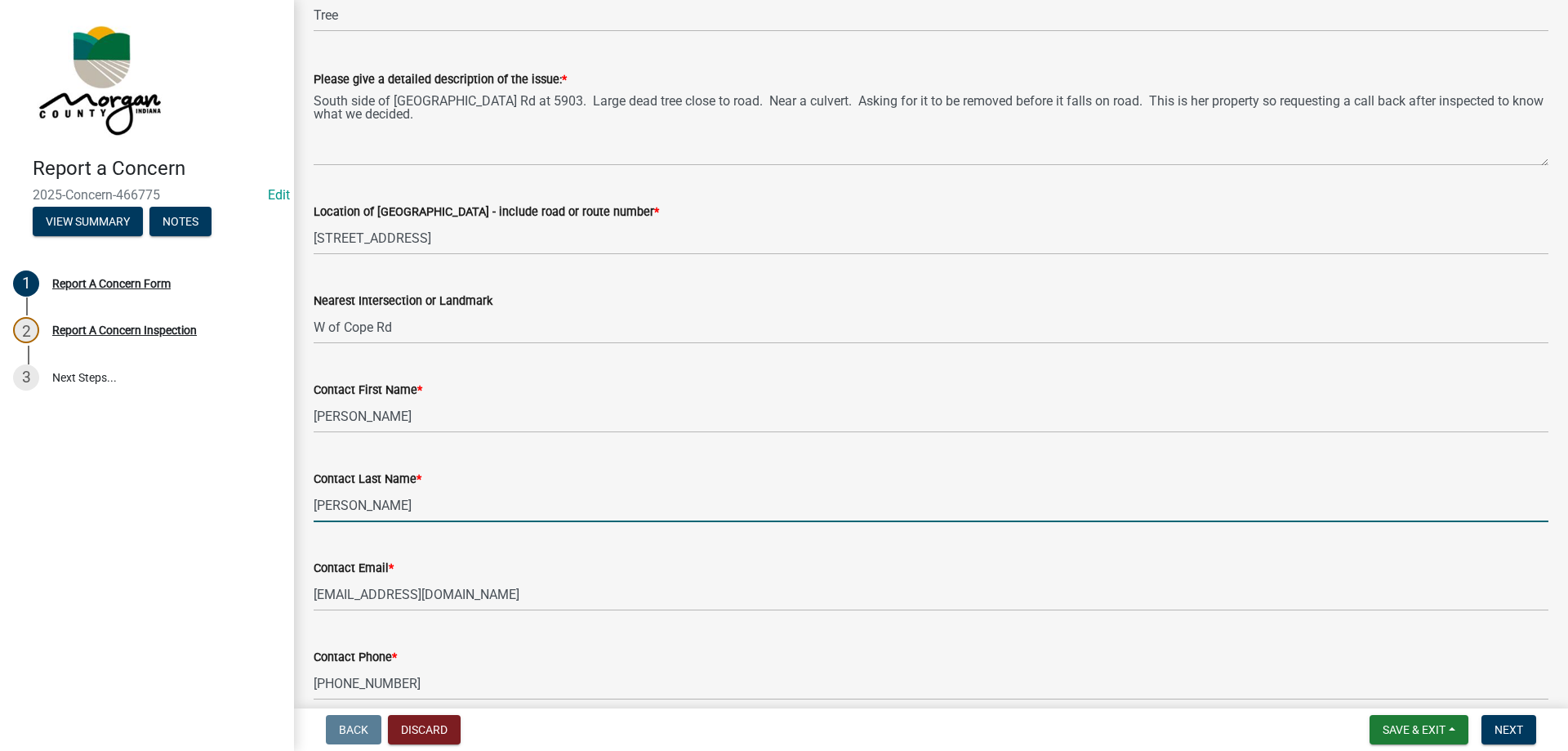
drag, startPoint x: 363, startPoint y: 517, endPoint x: 308, endPoint y: 514, distance: 55.1
click at [308, 514] on div "Contact Last Name * Webster" at bounding box center [931, 484] width 1259 height 76
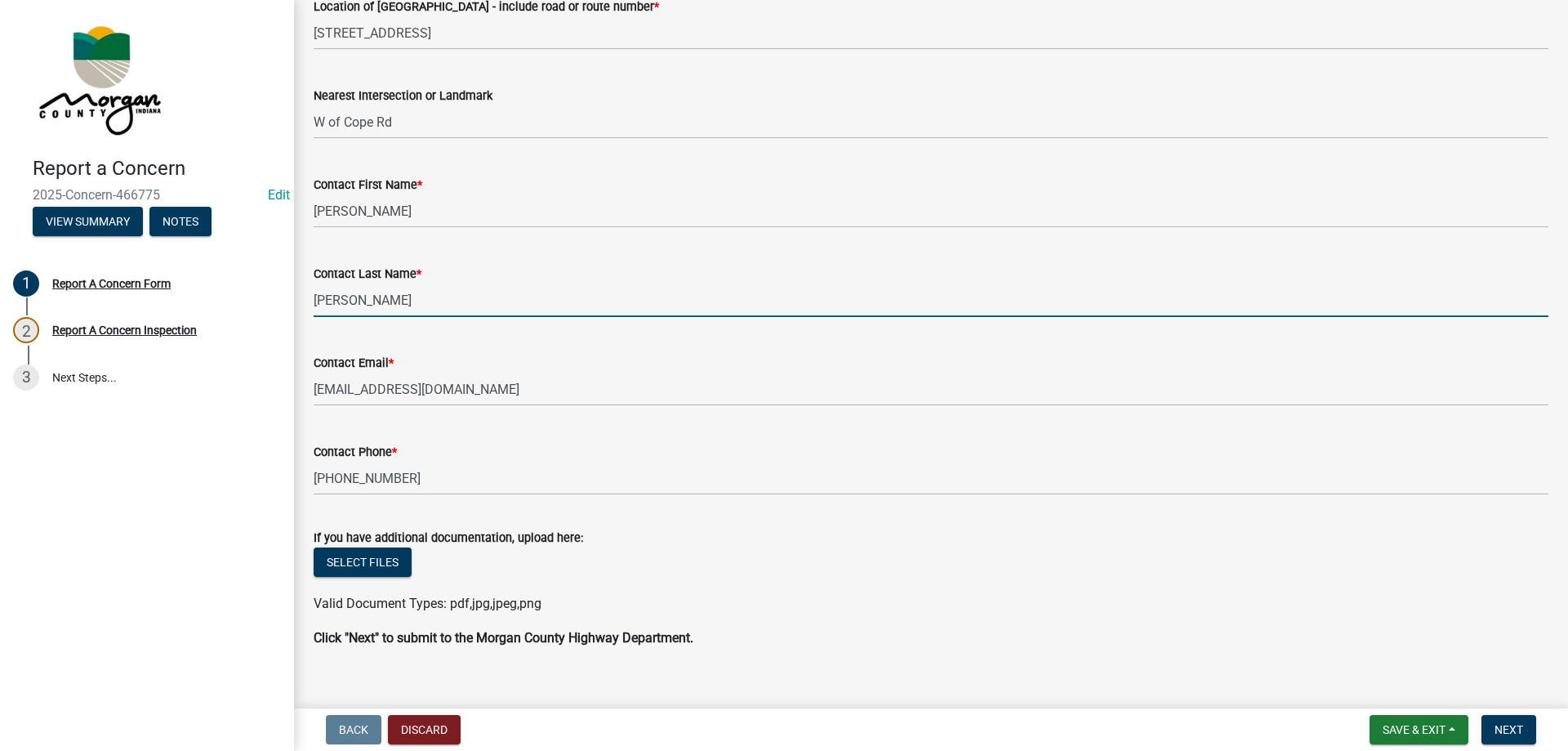
scroll to position [473, 0]
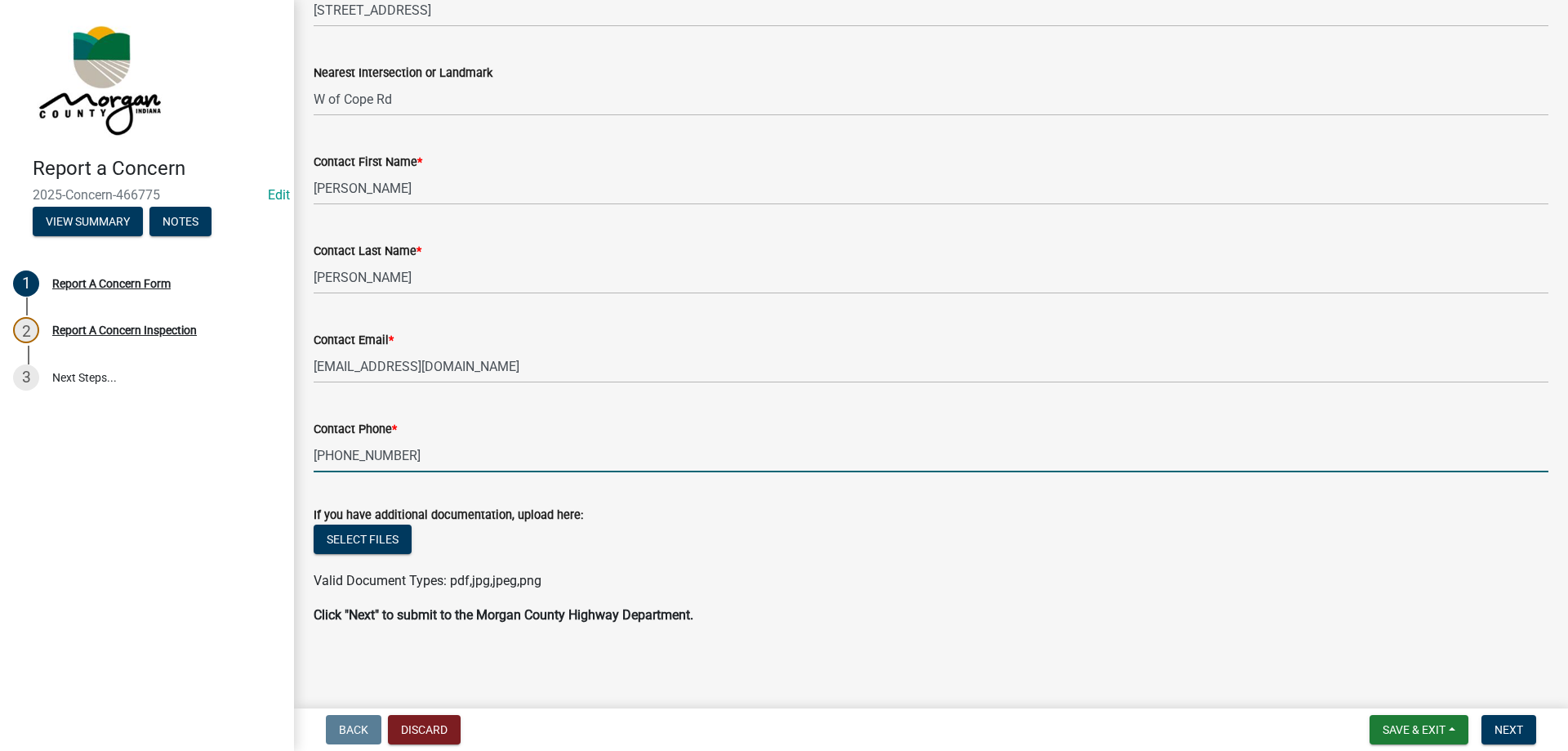
drag, startPoint x: 400, startPoint y: 454, endPoint x: 270, endPoint y: 459, distance: 130.1
click at [270, 459] on div "Report a Concern 2025-Concern-466775 Edit View Summary Notes 1 Report A Concern…" at bounding box center [784, 376] width 1568 height 751
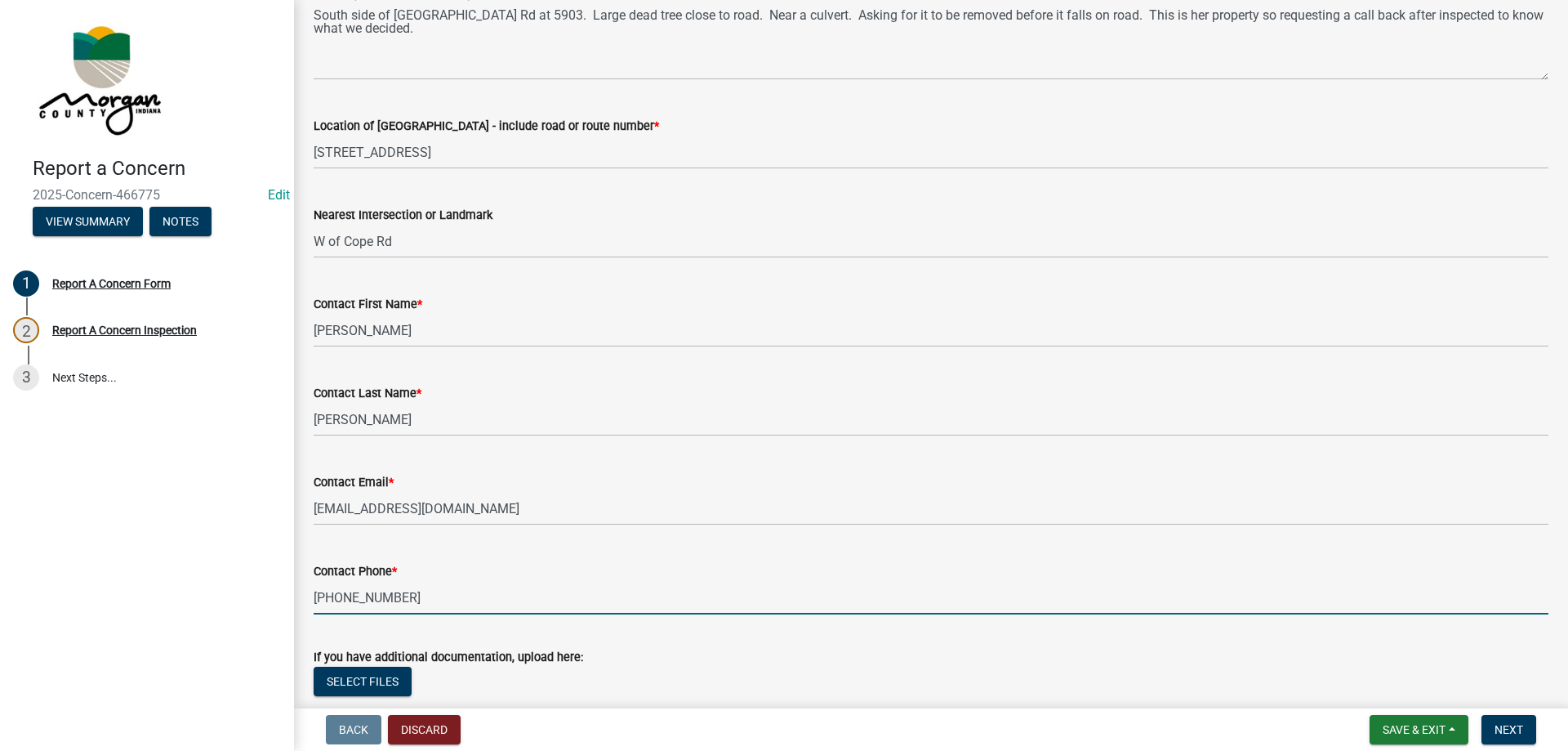
scroll to position [228, 0]
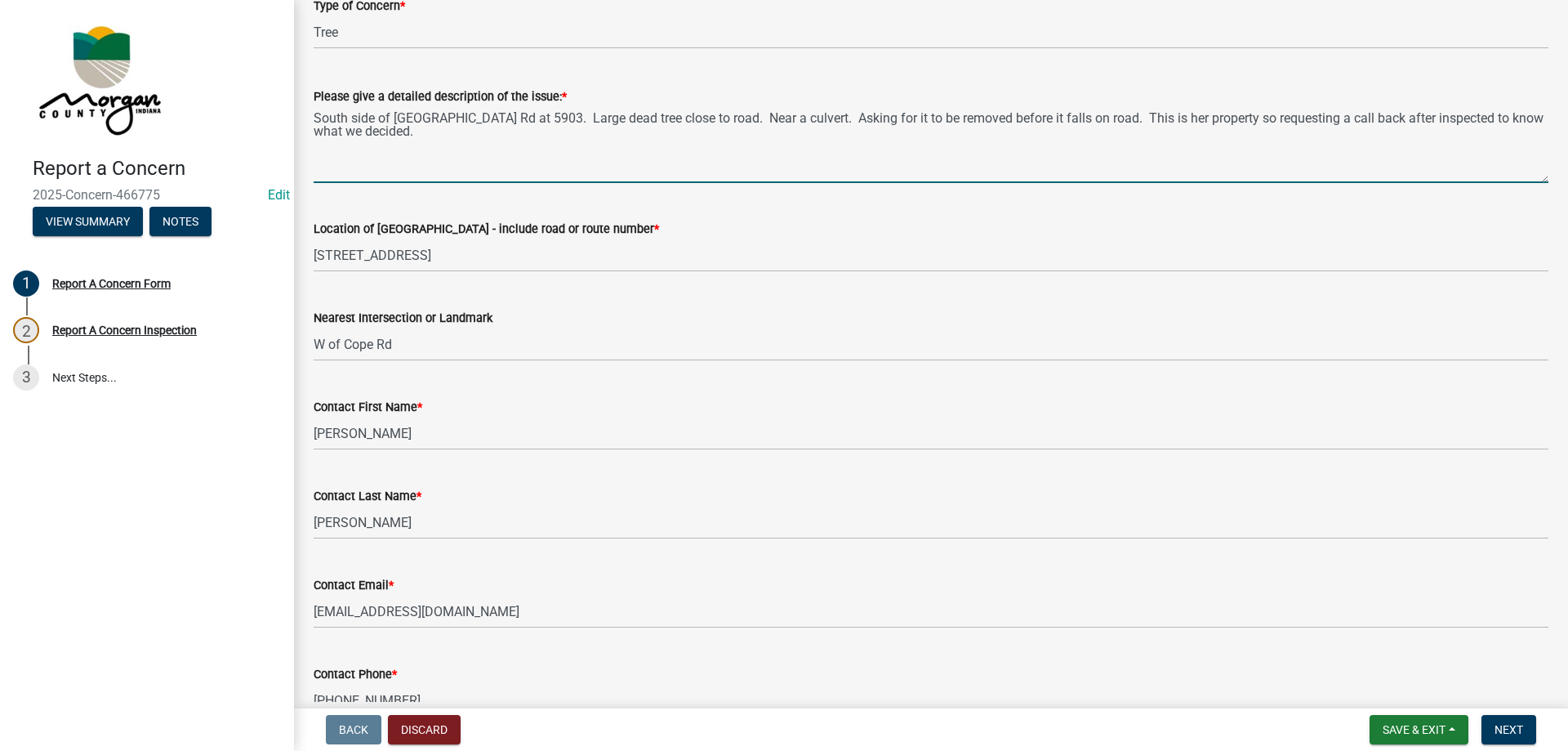
click at [518, 125] on textarea "South side of Old Morgantown Rd at 5903. Large dead tree close to road. Near a …" at bounding box center [931, 144] width 1235 height 77
click at [511, 144] on textarea "South side of Old Morgantown Rd at 5903. Large dead tree close to road. Near a …" at bounding box center [931, 144] width 1235 height 77
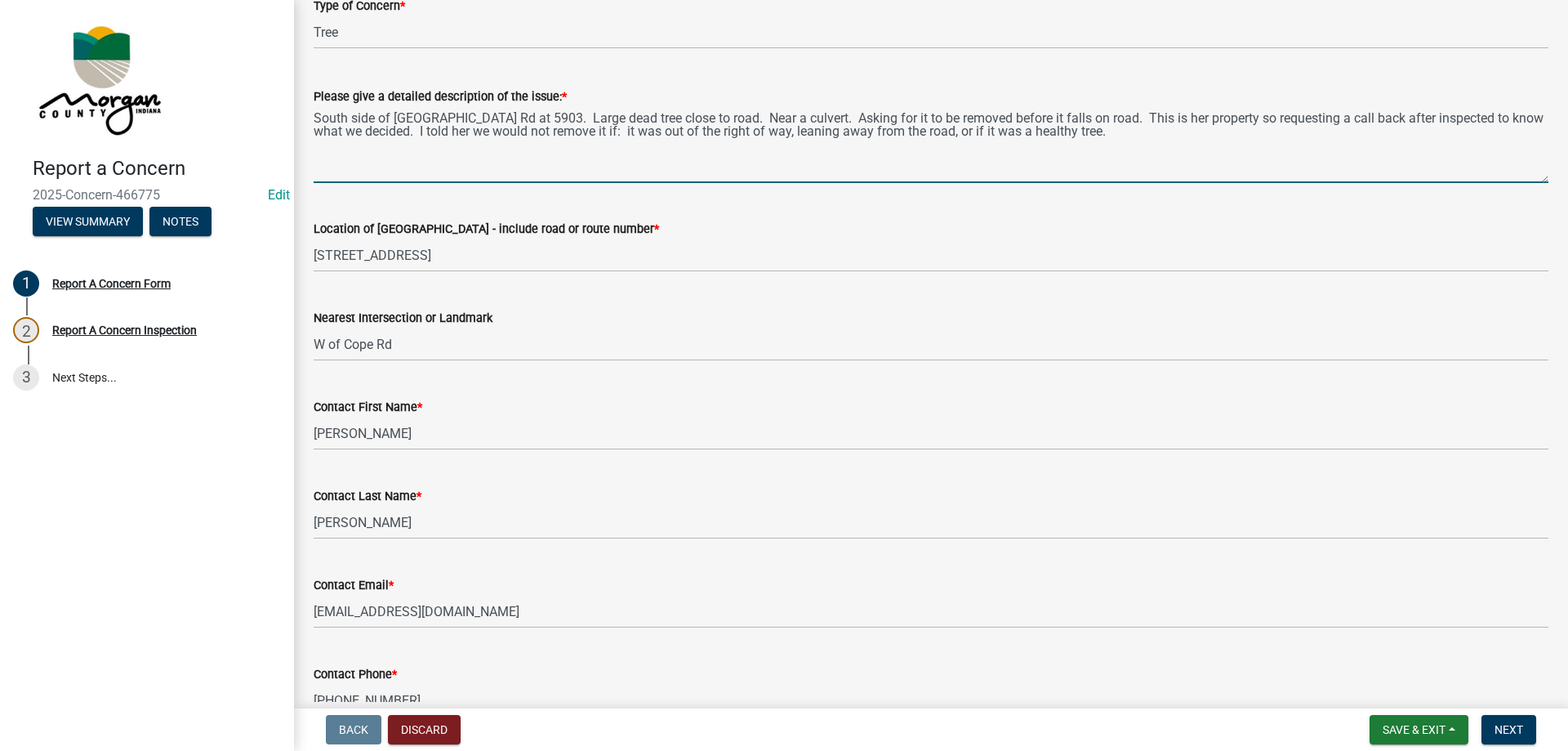
drag, startPoint x: 418, startPoint y: 131, endPoint x: 1211, endPoint y: 144, distance: 793.1
click at [1211, 144] on textarea "South side of Old Morgantown Rd at 5903. Large dead tree close to road. Near a …" at bounding box center [931, 144] width 1235 height 77
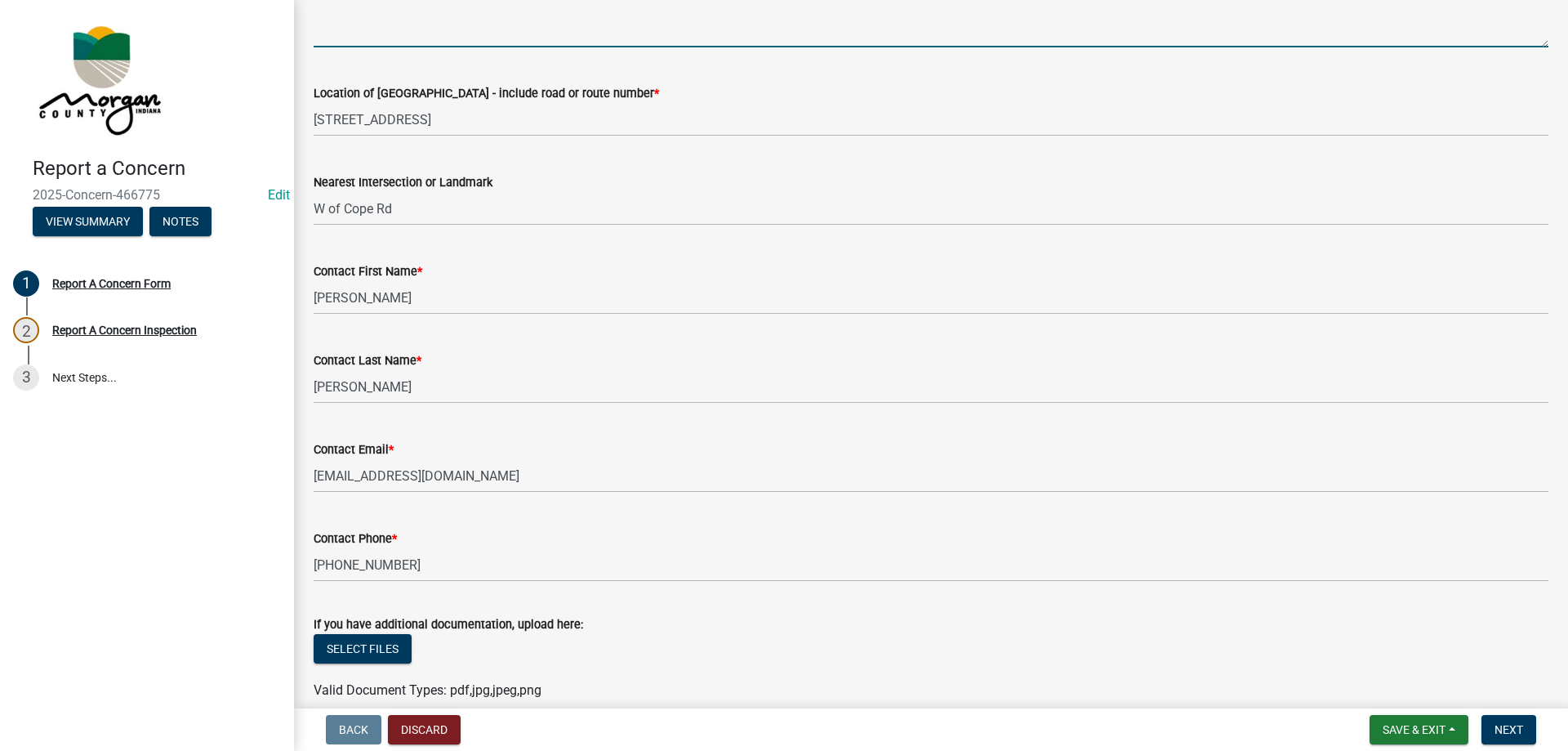
scroll to position [473, 0]
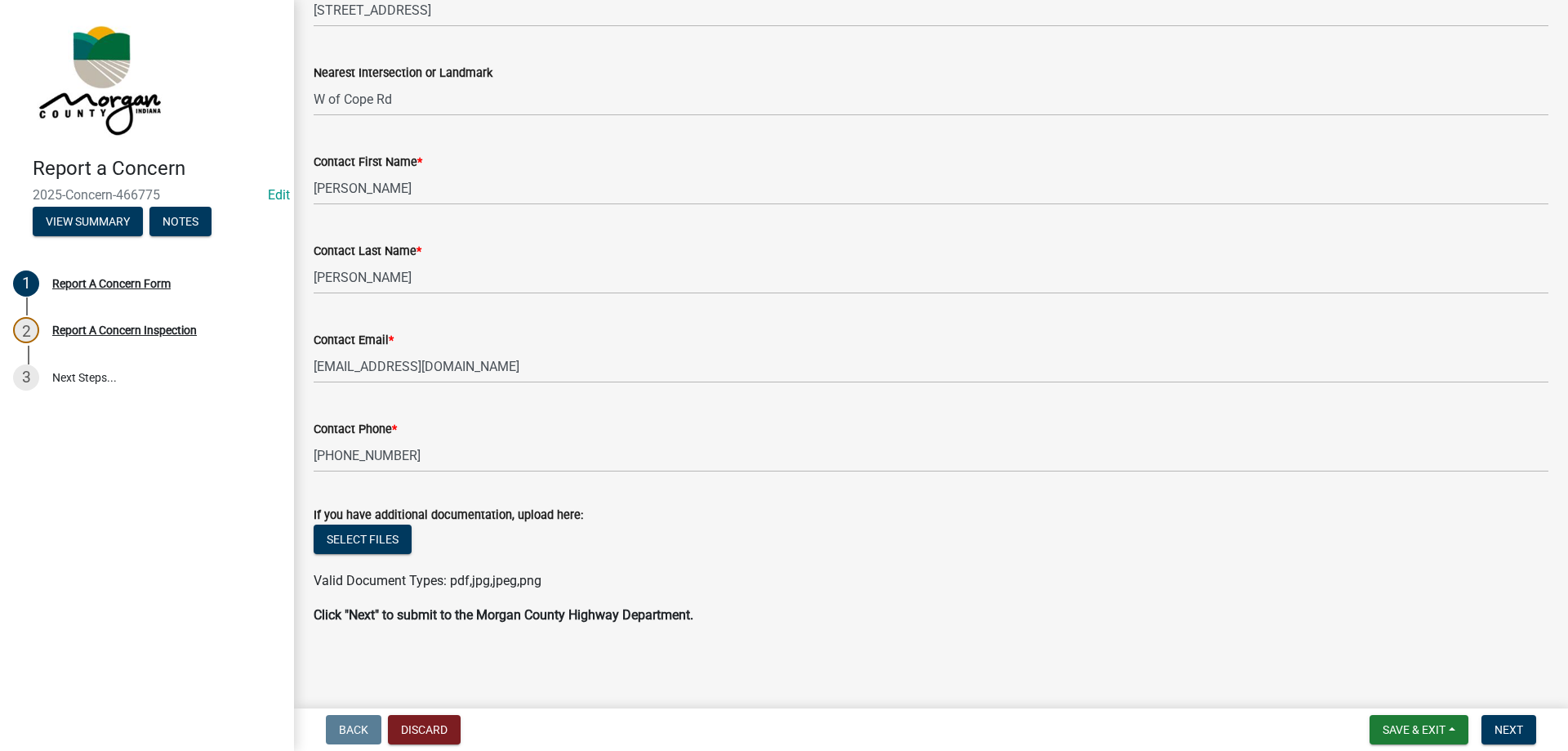
type textarea "South side of Old Morgantown Rd at 5903. Large dead tree close to road. Near a …"
click at [1522, 723] on span "Next" at bounding box center [1509, 729] width 28 height 13
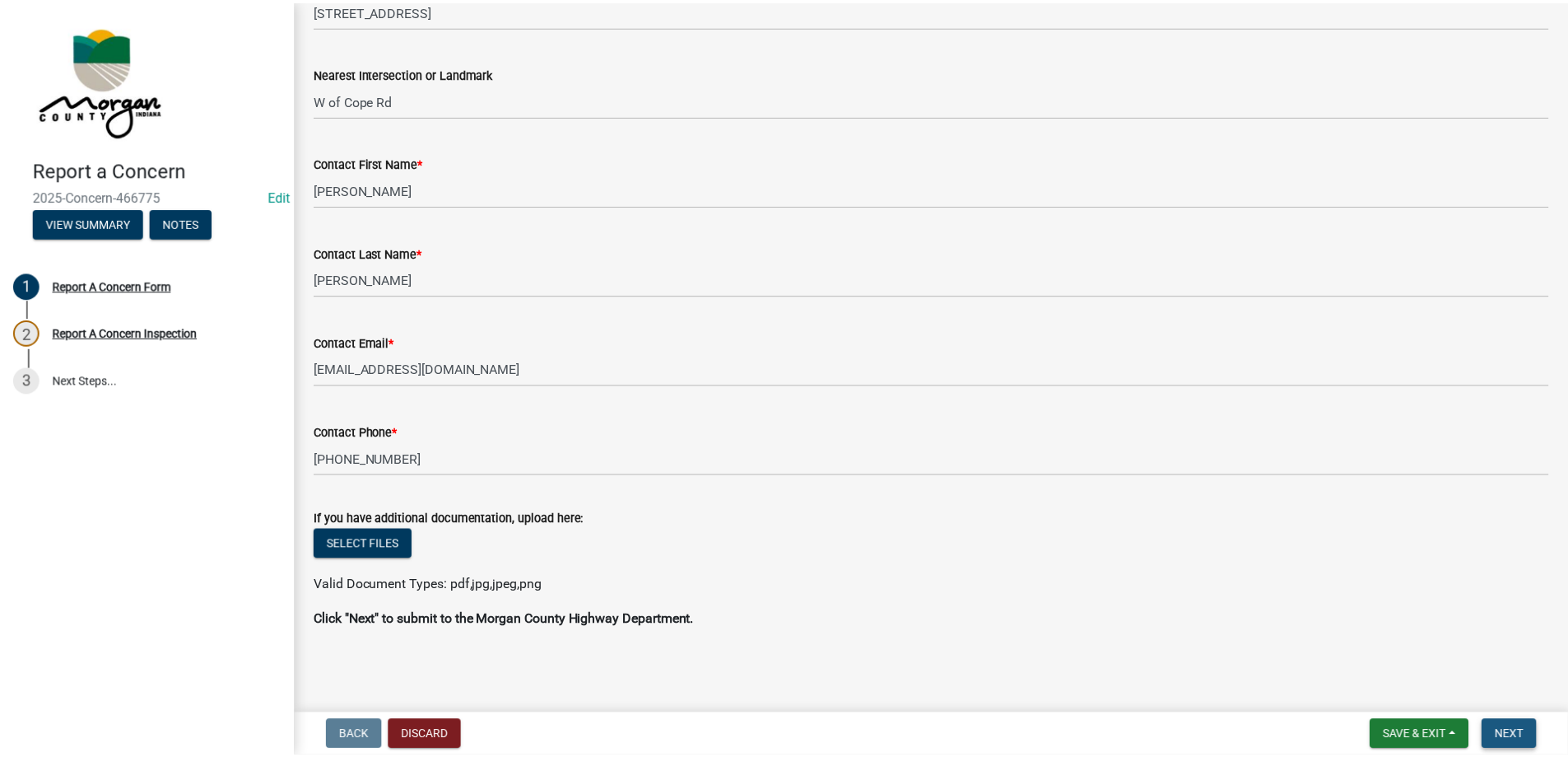
scroll to position [0, 0]
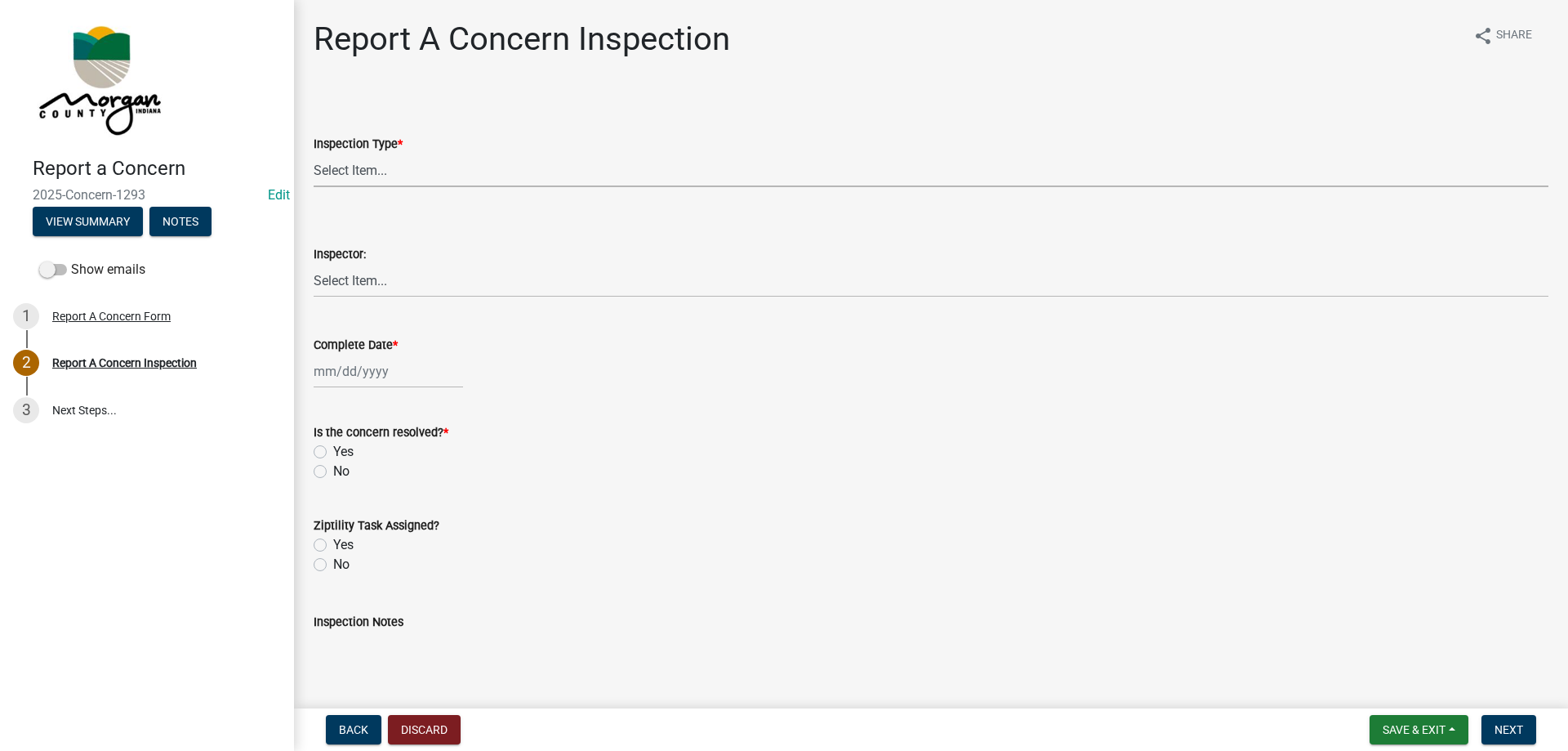
click at [377, 164] on select "Select Item... Pot Hole Patching Ditch Tree Sign Mowing Culvert Other" at bounding box center [931, 170] width 1235 height 34
click at [313, 153] on select "Select Item... Pot Hole Patching Ditch Tree Sign Mowing Culvert Other" at bounding box center [931, 170] width 1235 height 34
select select "05549d27-706b-4fc5-87d5-786b3b3055f9"
click at [344, 283] on select "Select Item... Charlie Wilson Justin Schneck Ron Owens John Grenier Eddie Fishe…" at bounding box center [931, 280] width 1235 height 34
click at [313, 264] on select "Select Item... Charlie Wilson Justin Schneck Ron Owens John Grenier Eddie Fishe…" at bounding box center [931, 280] width 1235 height 34
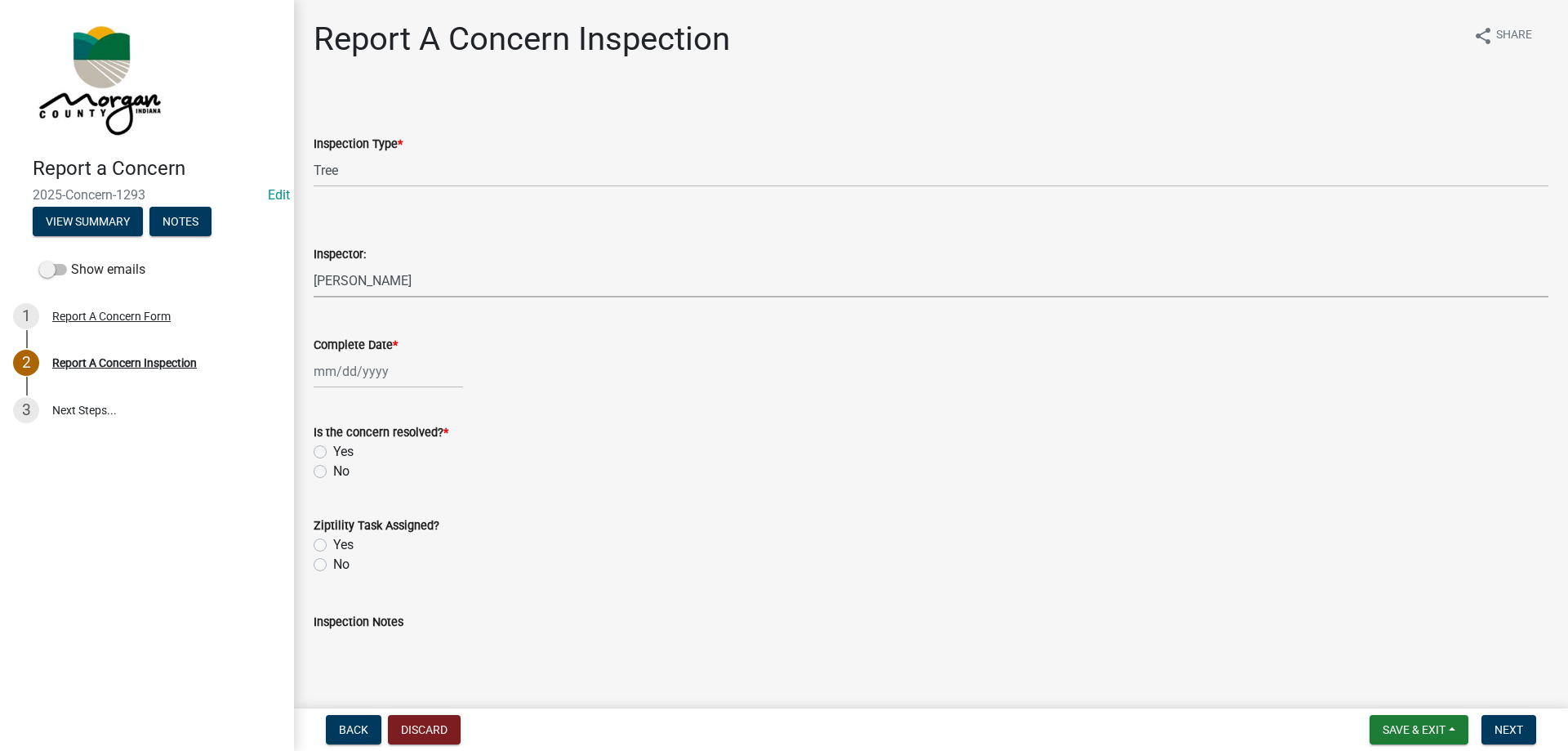
select select "8bda91b2-ac7b-41e2-ae5b-cef6dd645a83"
click at [338, 364] on div at bounding box center [388, 371] width 150 height 34
select select "8"
select select "2025"
click at [378, 530] on div "20" at bounding box center [382, 537] width 26 height 26
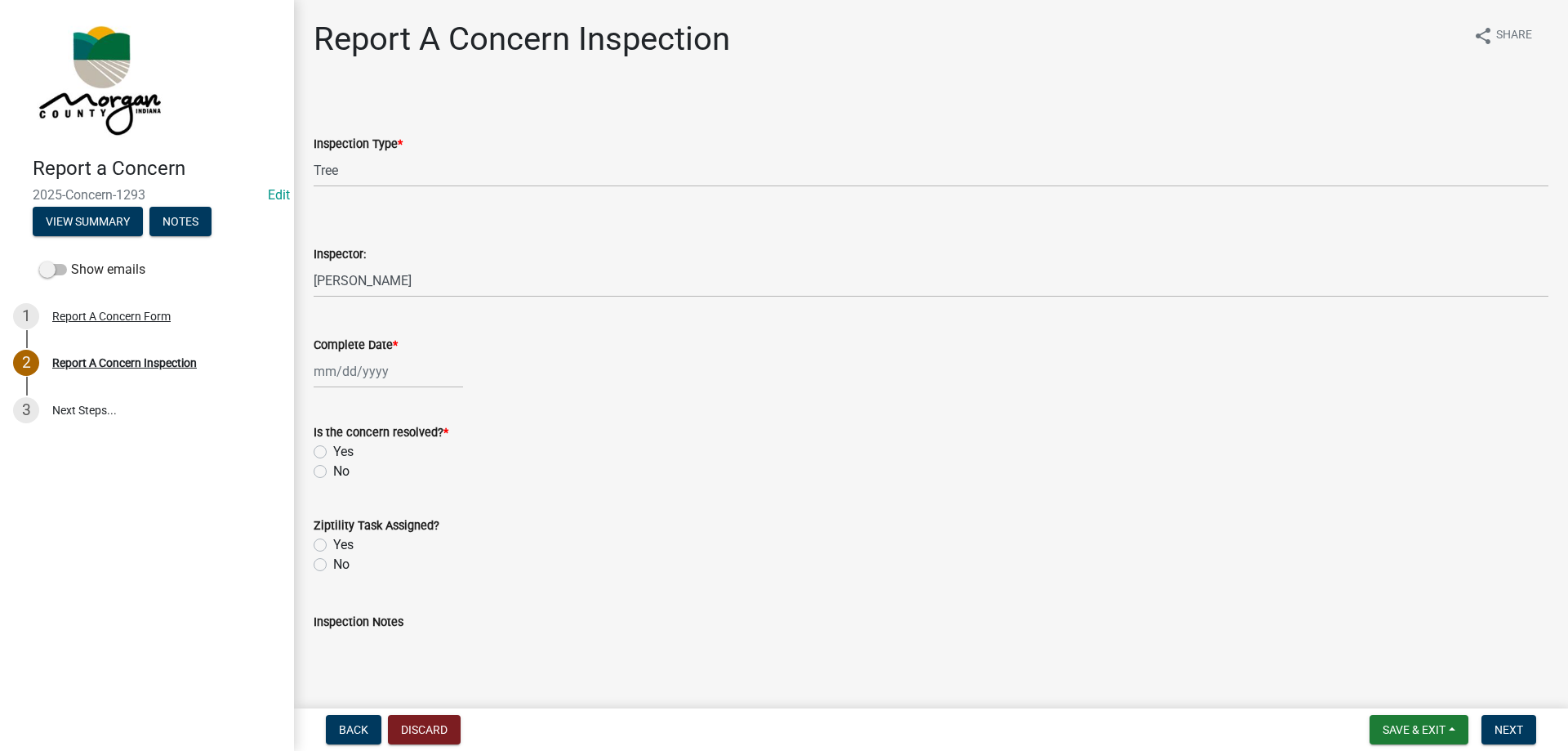
type input "08/20/2025"
click at [333, 450] on label "Yes" at bounding box center [344, 451] width 21 height 20
click at [333, 450] on input "Yes" at bounding box center [338, 447] width 10 height 10
radio input "true"
click at [331, 540] on div "Yes" at bounding box center [931, 544] width 1235 height 20
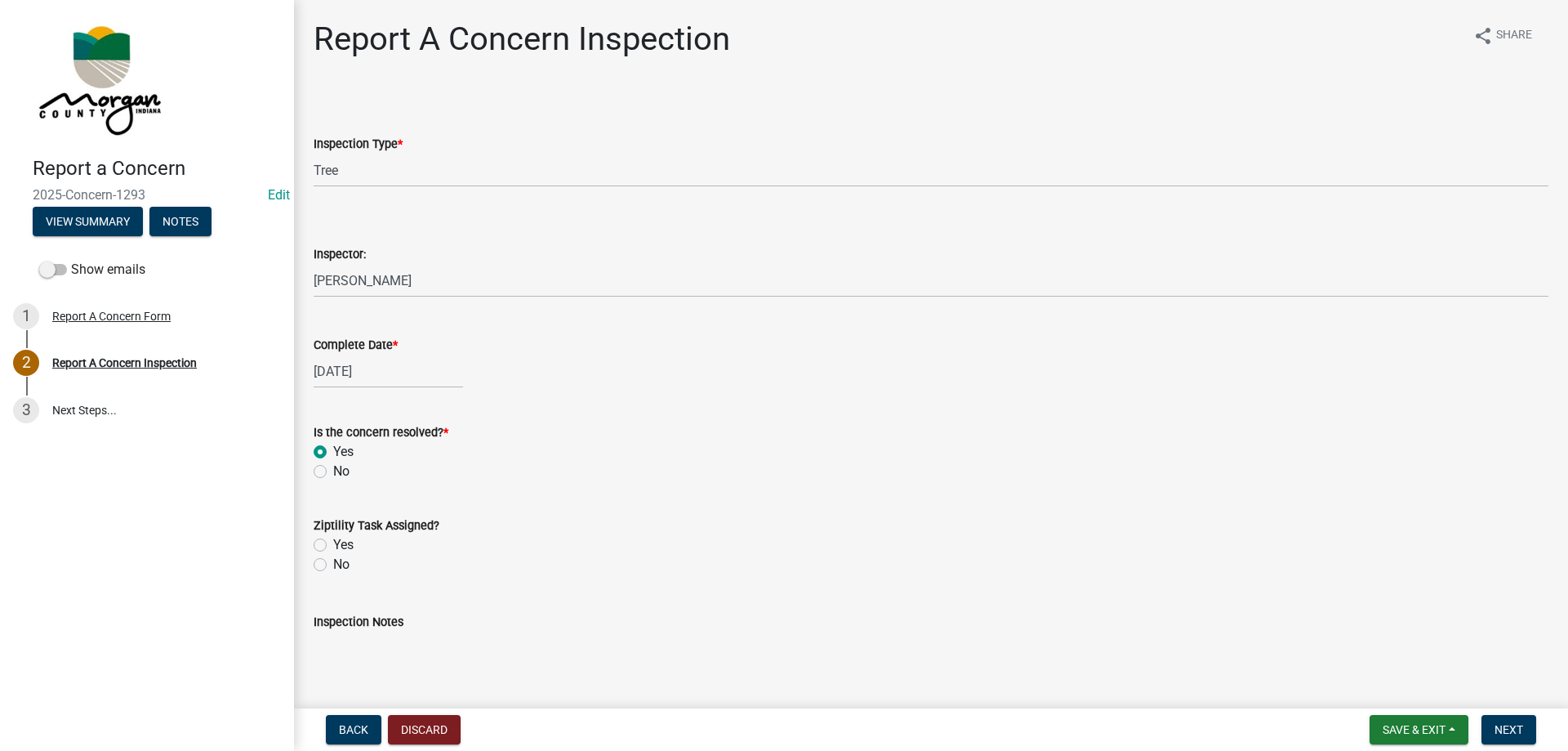
click at [333, 546] on label "Yes" at bounding box center [344, 544] width 21 height 20
click at [333, 546] on input "Yes" at bounding box center [338, 540] width 10 height 10
radio input "true"
click at [384, 645] on textarea "Inspection Notes" at bounding box center [931, 669] width 1235 height 77
type textarea "Sent to D1 Concern"
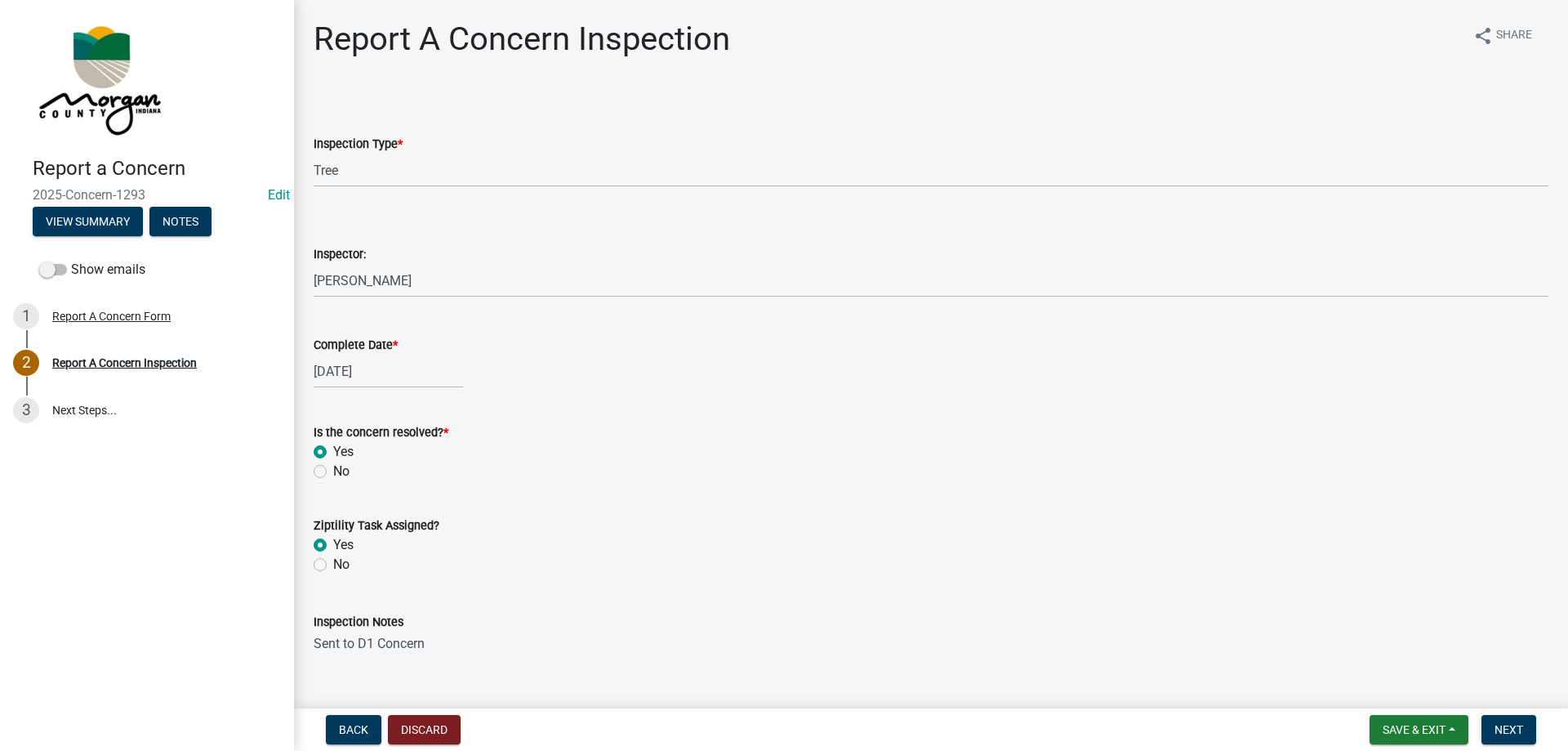
click at [1089, 726] on div "Back Discard Save & Exit Save Save & Exit Next" at bounding box center [931, 729] width 1248 height 29
click at [1216, 665] on textarea "Sent to D1 Concern" at bounding box center [931, 669] width 1235 height 77
click at [1503, 721] on button "Next" at bounding box center [1509, 729] width 55 height 29
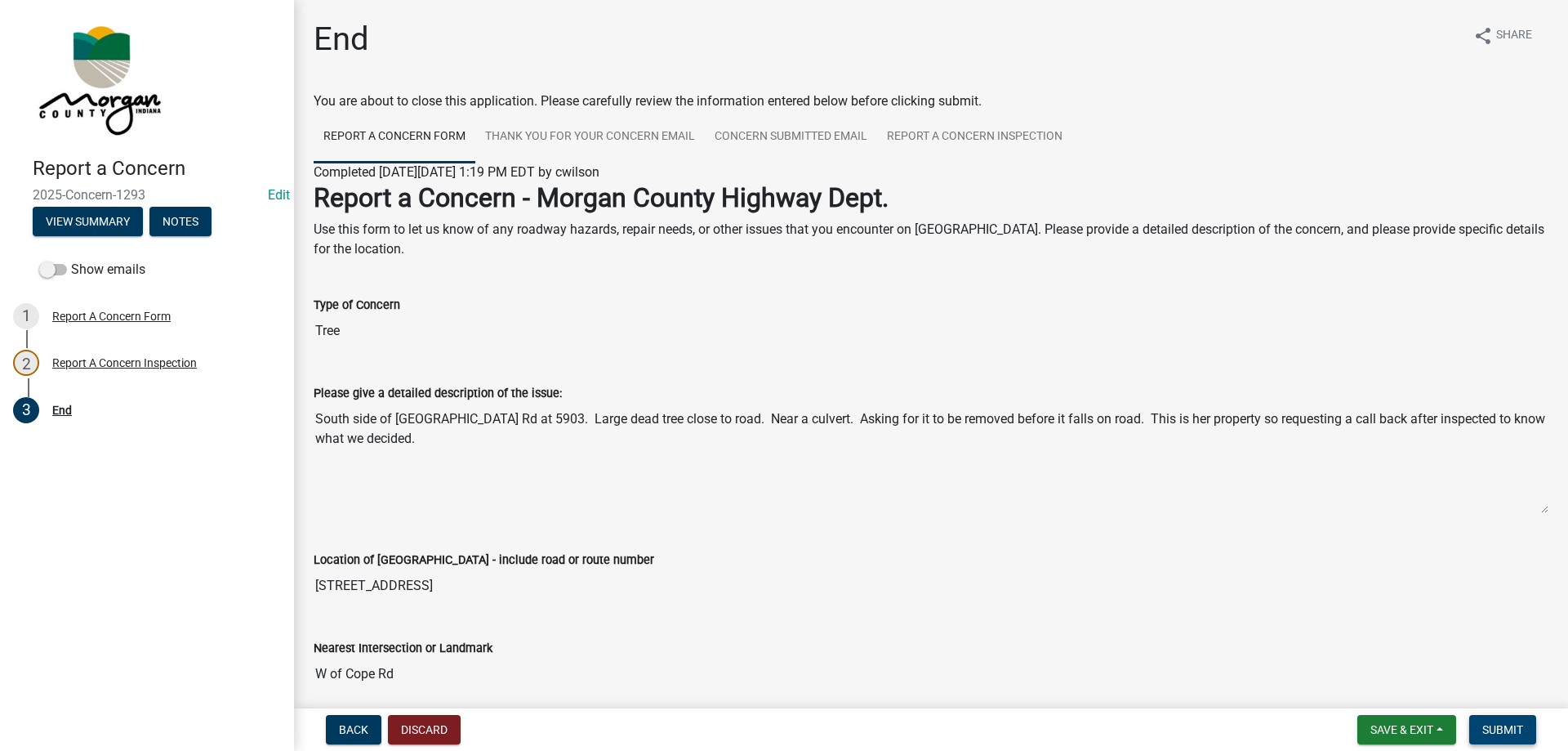
click at [1503, 721] on button "Submit" at bounding box center [1503, 729] width 67 height 29
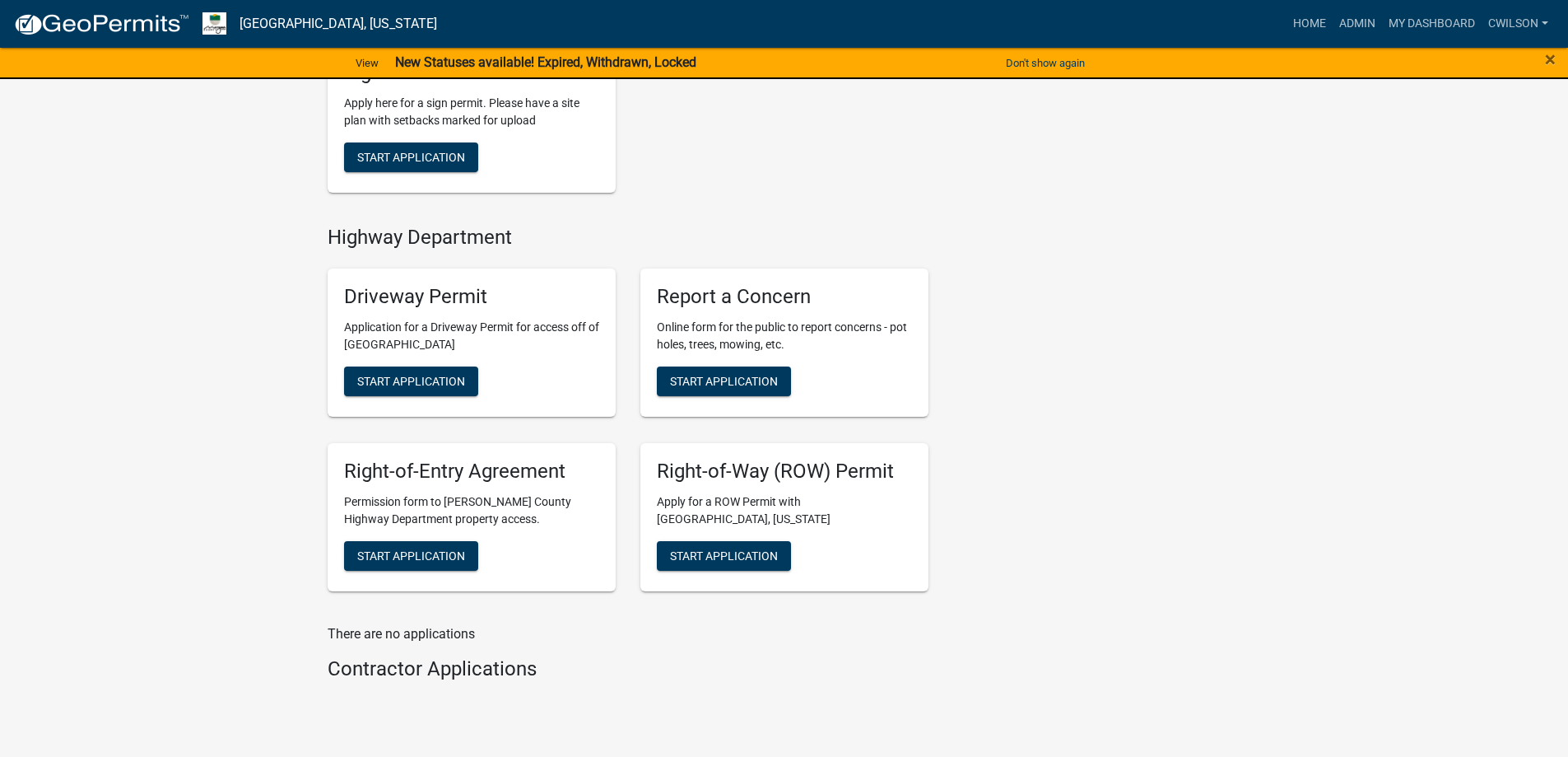
scroll to position [653, 0]
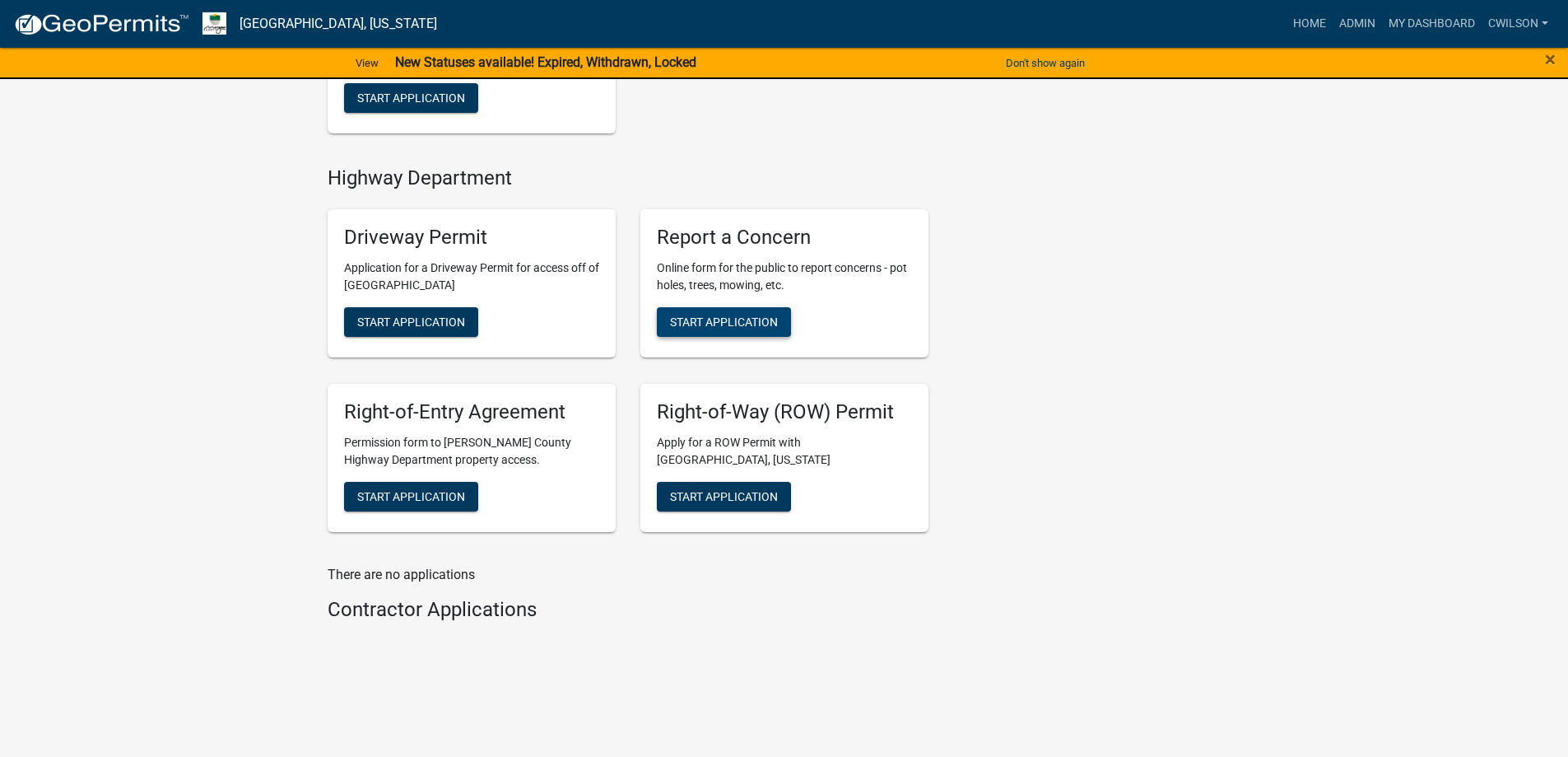
click at [726, 320] on span "Start Application" at bounding box center [724, 321] width 108 height 13
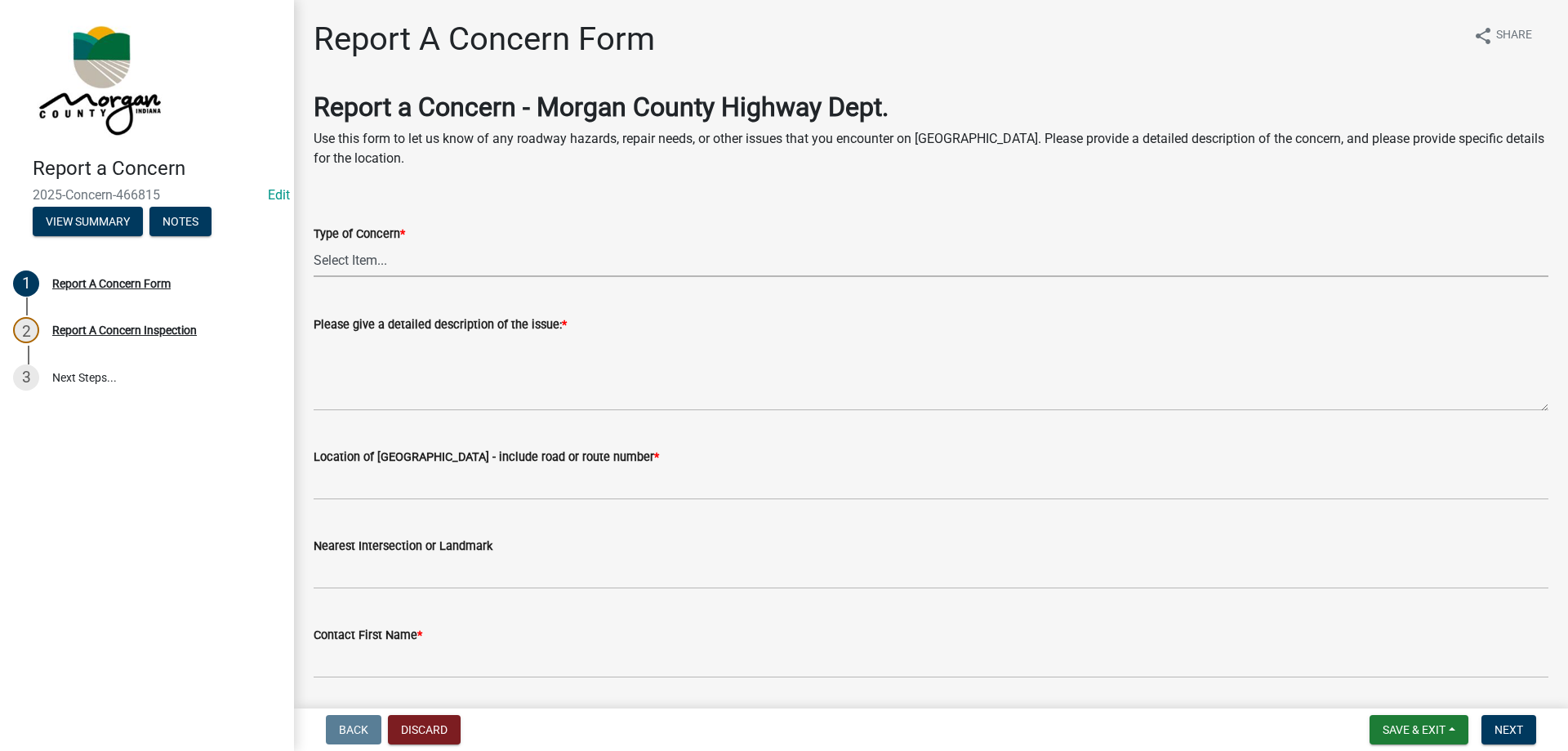
click at [433, 260] on select "Select Item... Pot Hole Patching Ditch Tree Sign Mowing Culvert Other" at bounding box center [931, 260] width 1235 height 34
click at [313, 244] on select "Select Item... Pot Hole Patching Ditch Tree Sign Mowing Culvert Other" at bounding box center [931, 260] width 1235 height 34
select select "3582e9dc-d8cd-4526-a2d9-157cc62522fd"
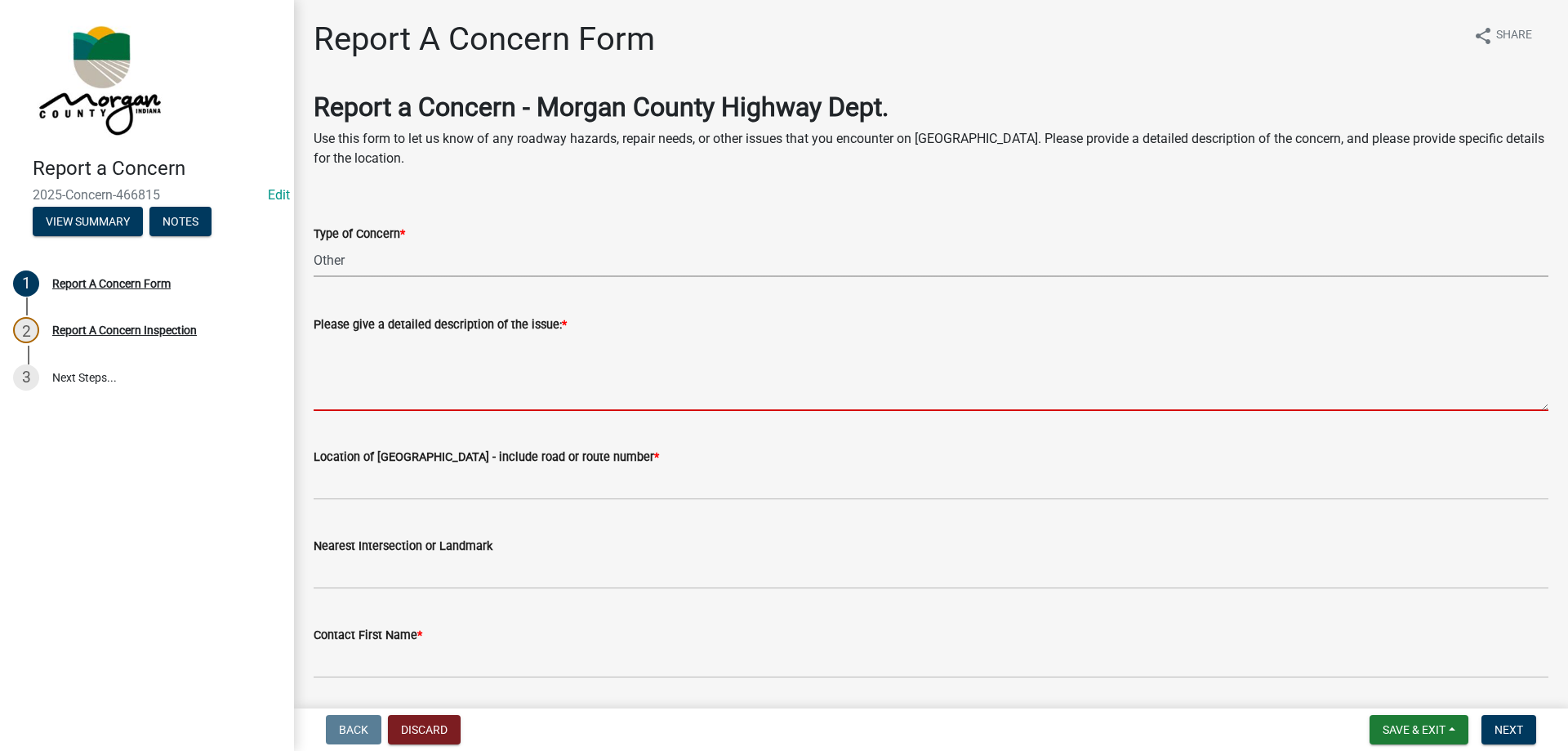
click at [414, 355] on textarea "Please give a detailed description of the issue: *" at bounding box center [931, 372] width 1235 height 77
type textarea "<"
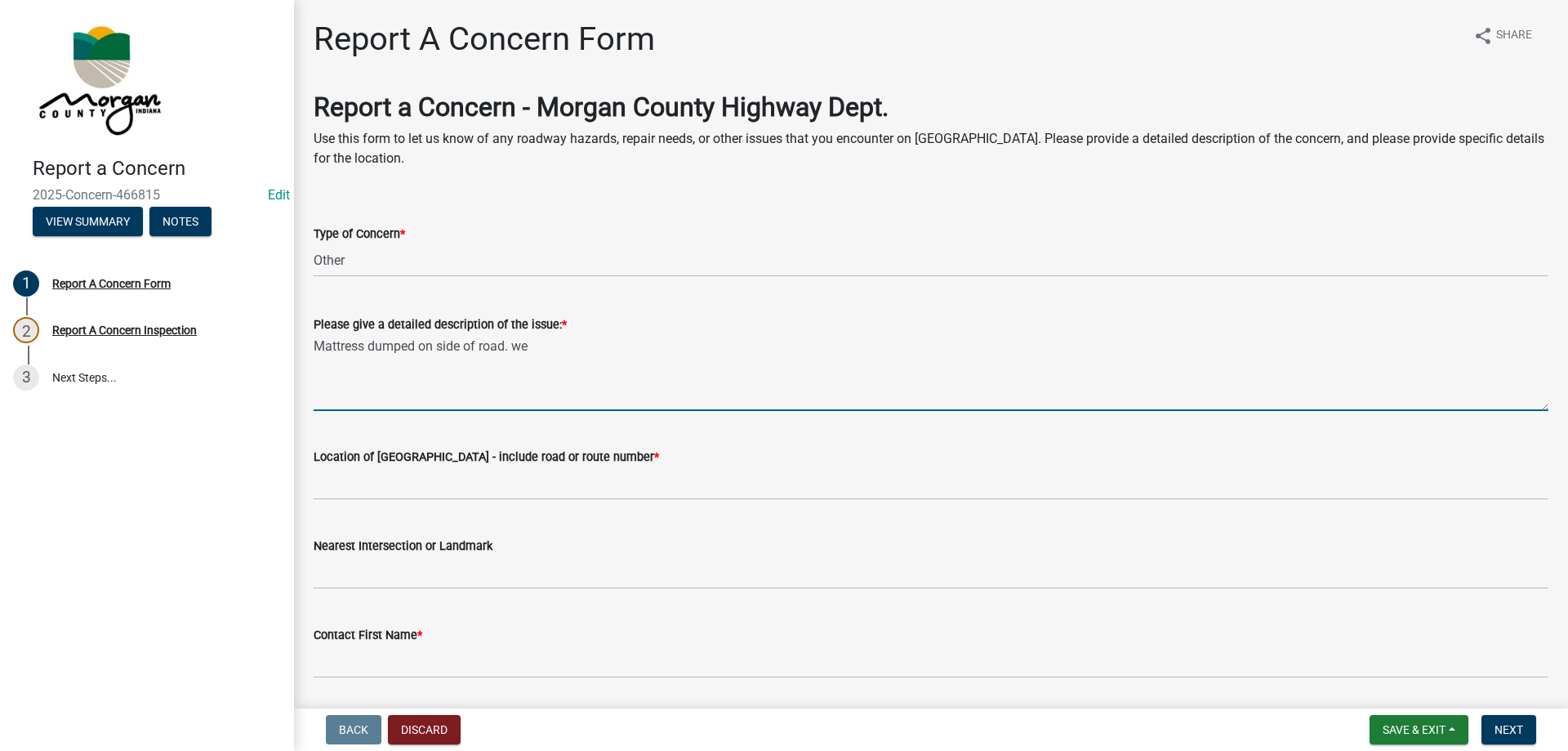
type textarea "Mattress dumped on side of road. we"
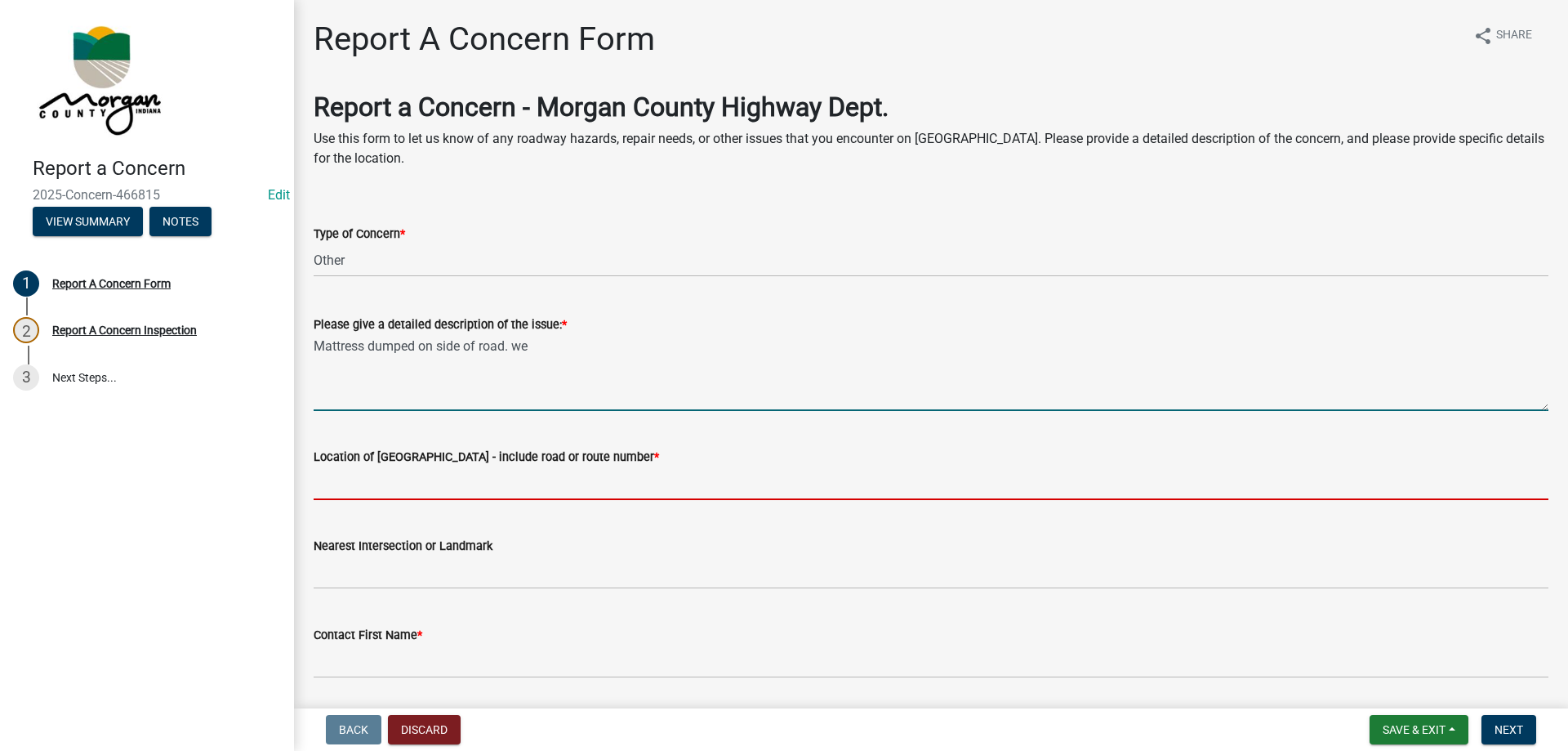
click at [394, 483] on input "Location of [GEOGRAPHIC_DATA] - include road or route number *" at bounding box center [931, 483] width 1235 height 34
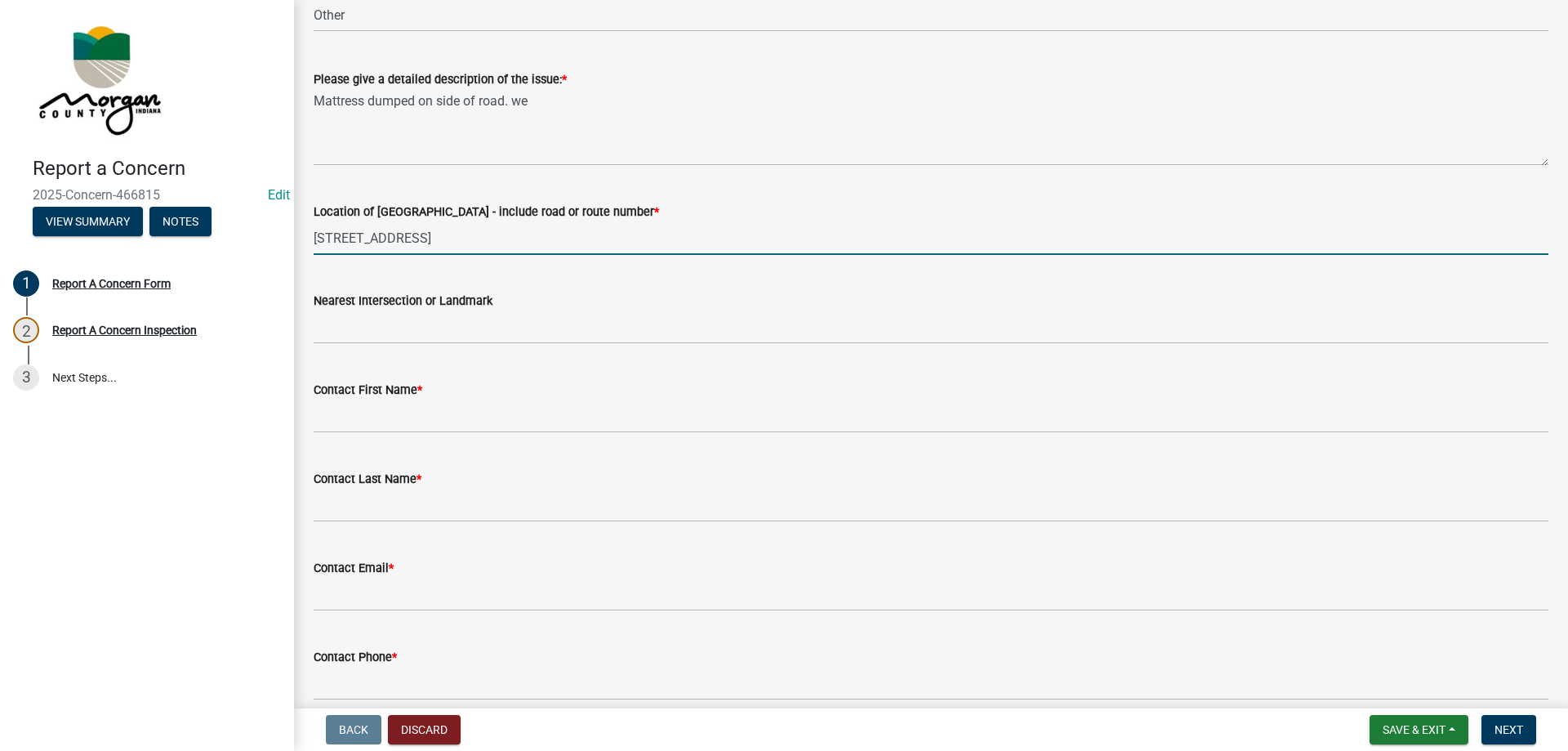
scroll to position [164, 0]
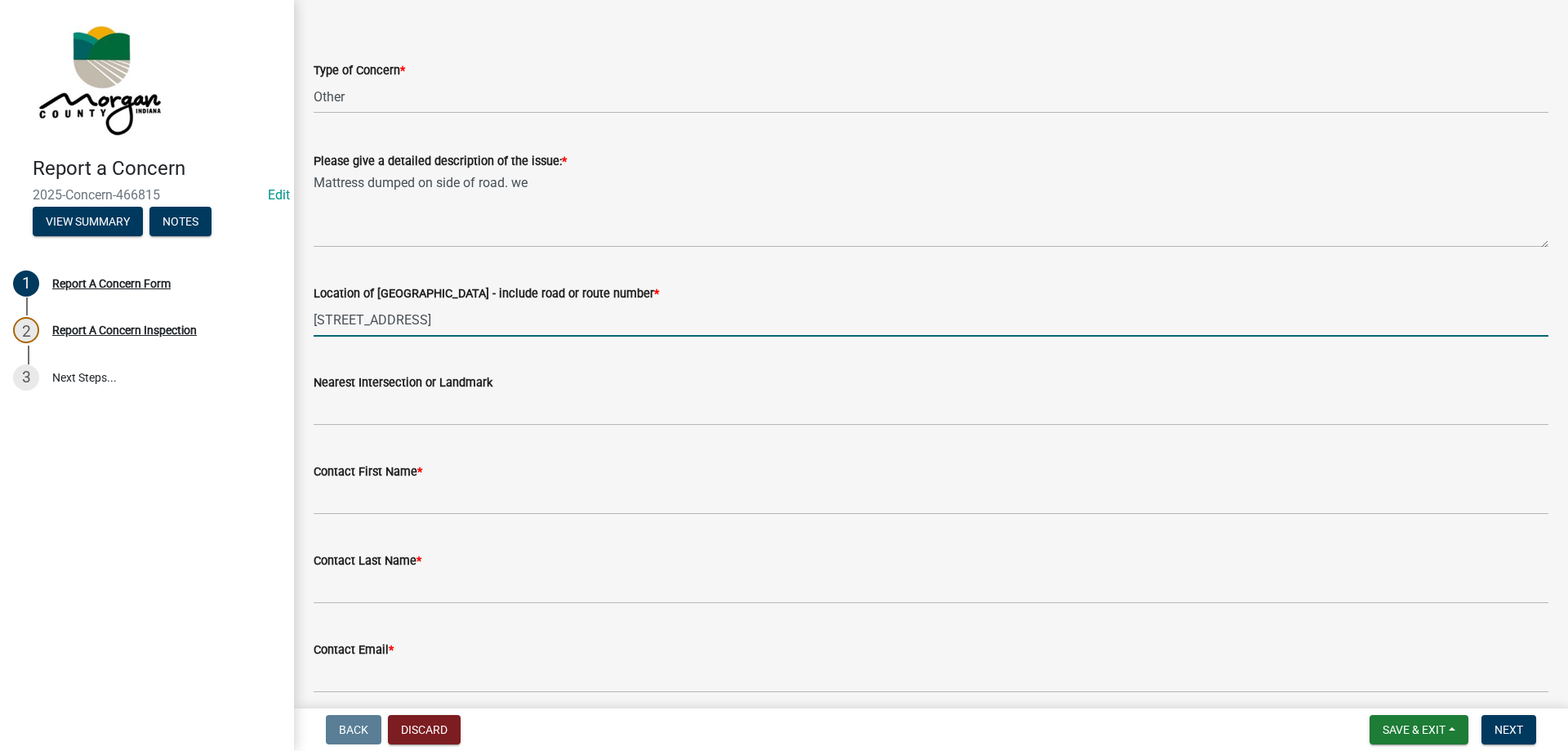
type input "[STREET_ADDRESS]"
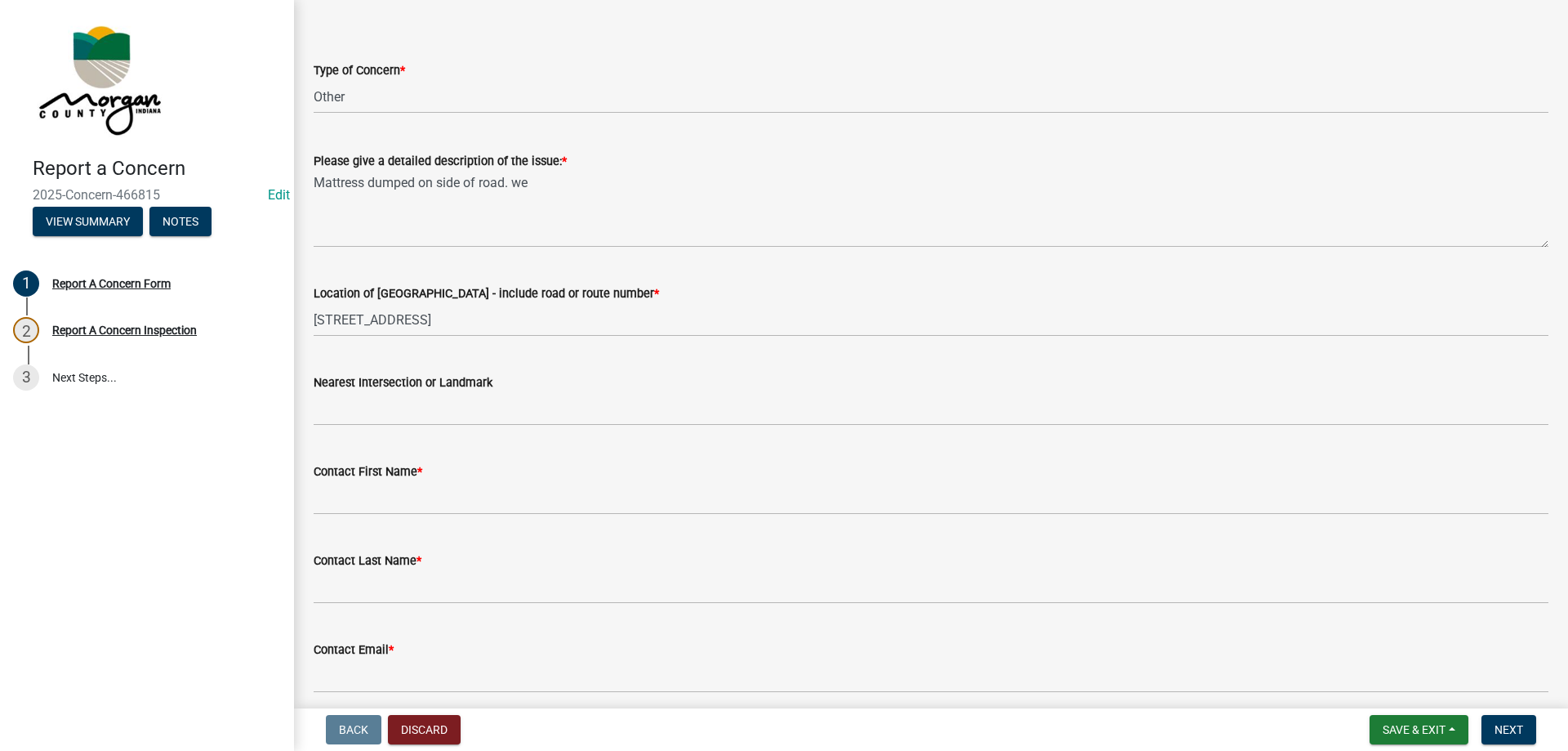
click at [458, 389] on div "Nearest Intersection or Landmark" at bounding box center [931, 382] width 1235 height 20
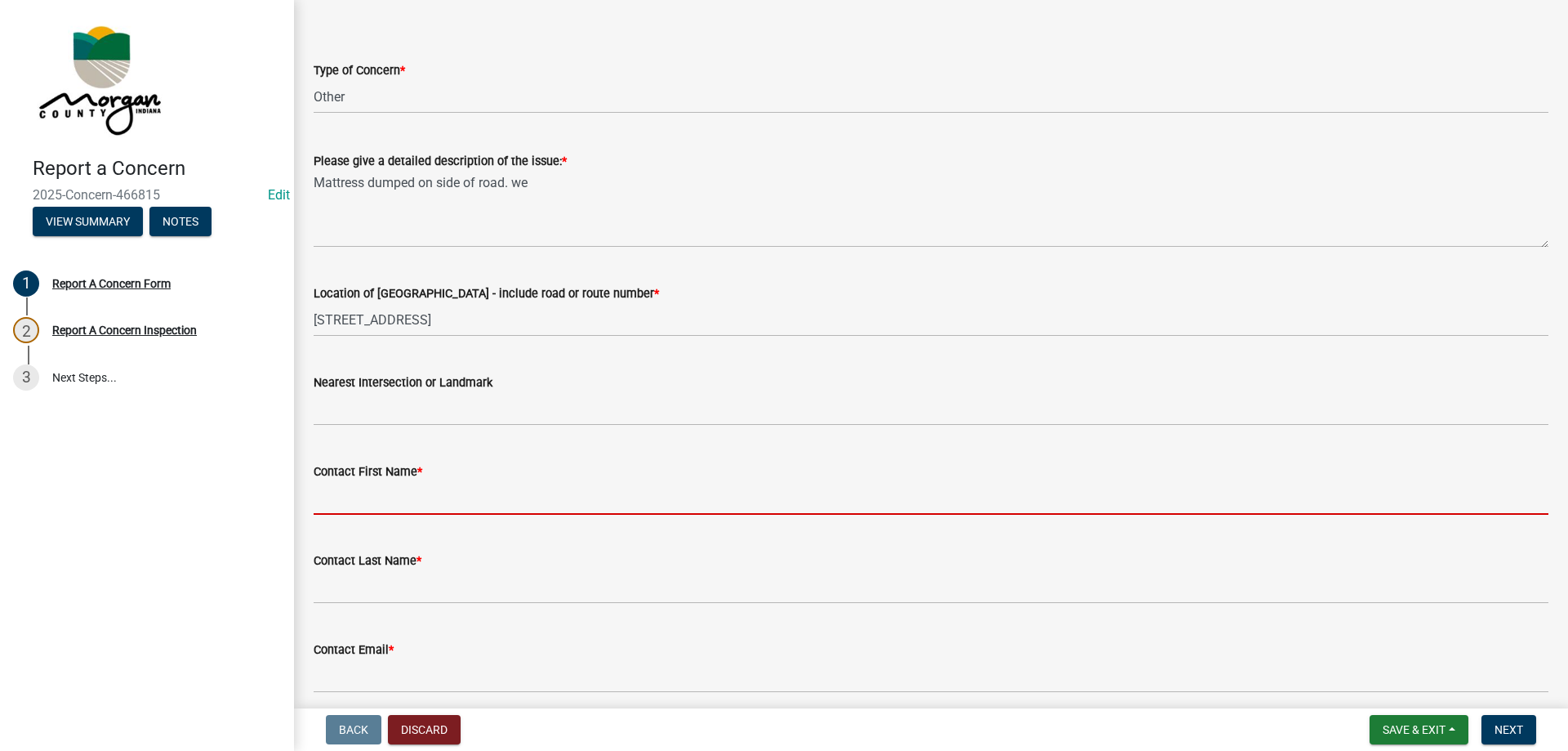
click at [432, 489] on input "Contact First Name *" at bounding box center [931, 498] width 1235 height 34
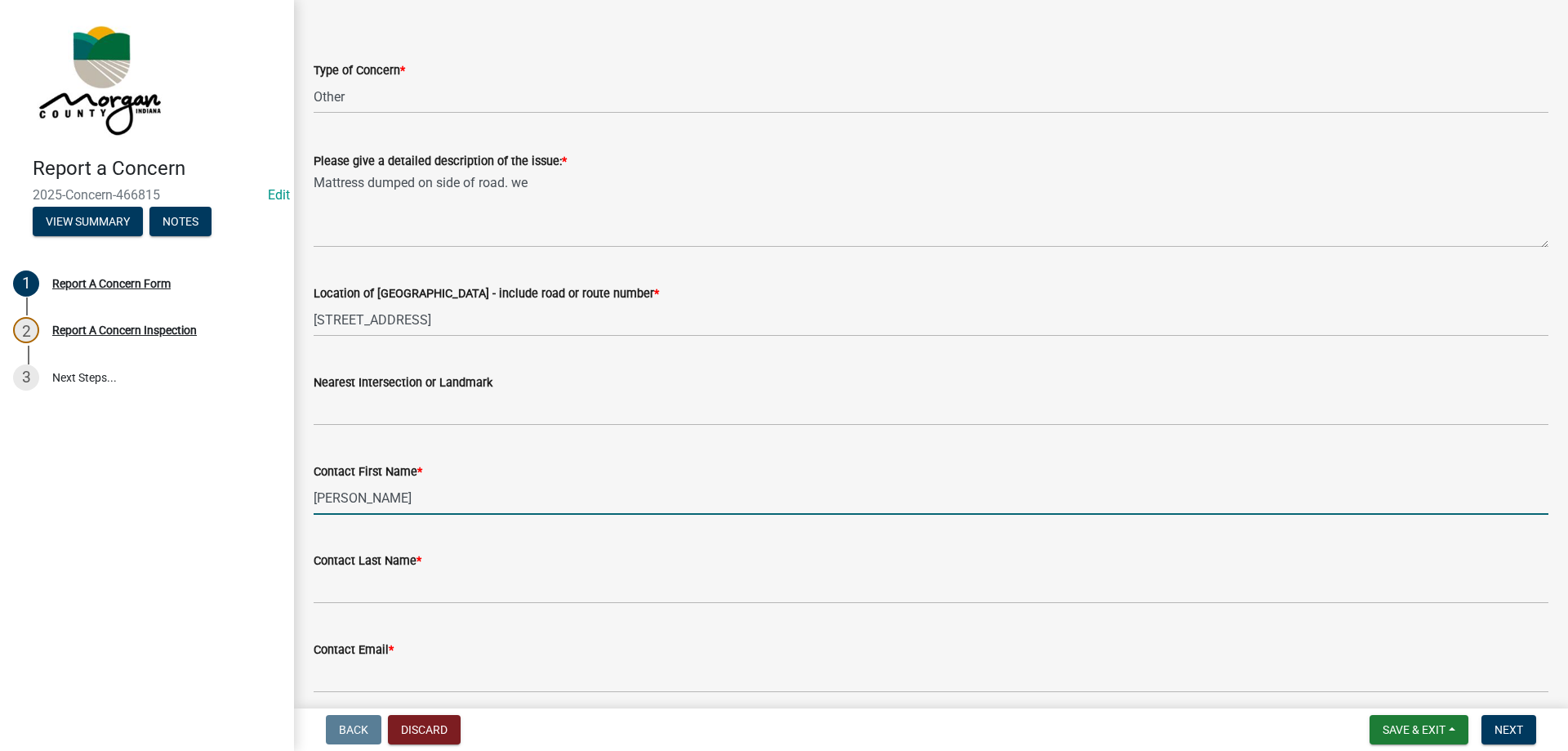
type input "[PERSON_NAME]"
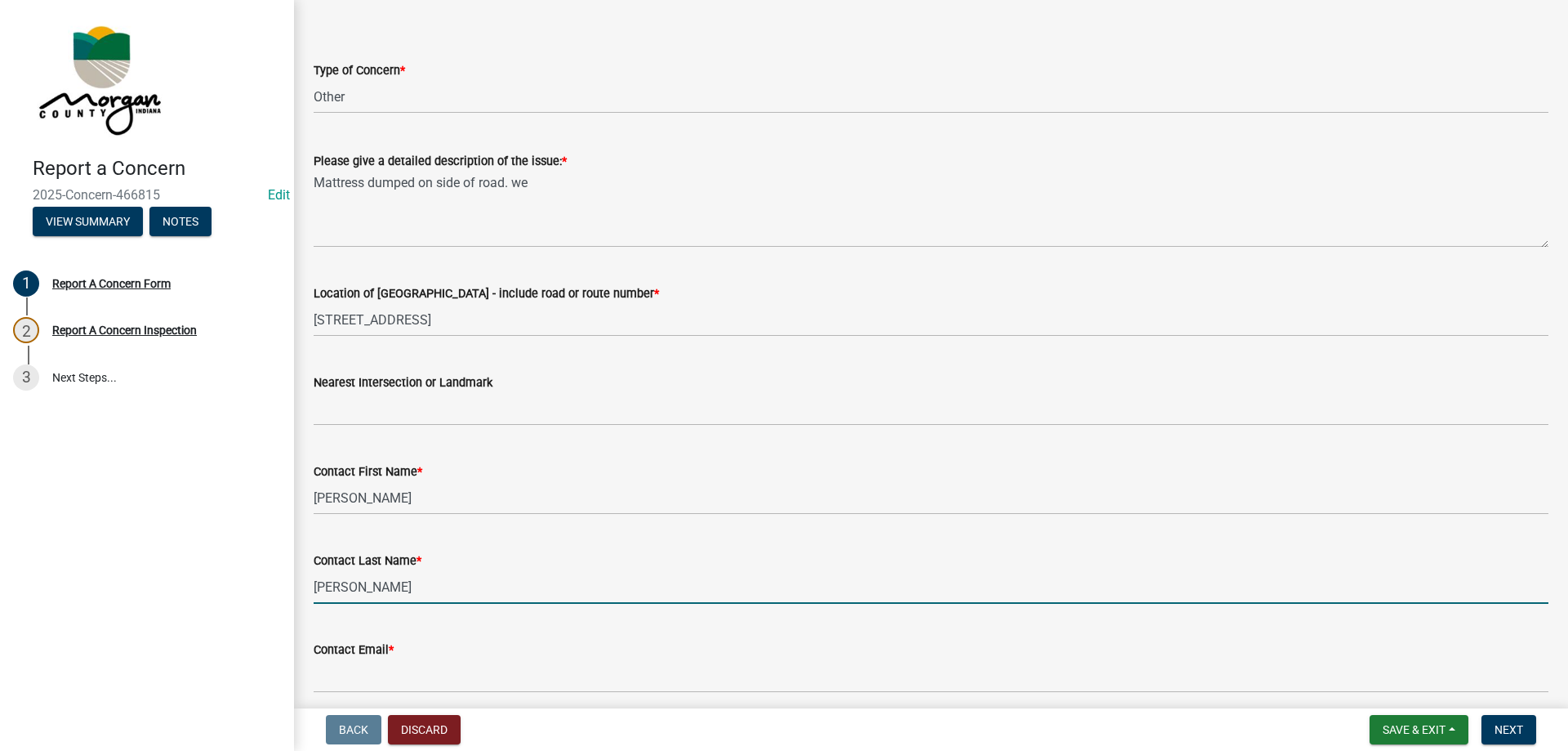
type input "[PERSON_NAME]"
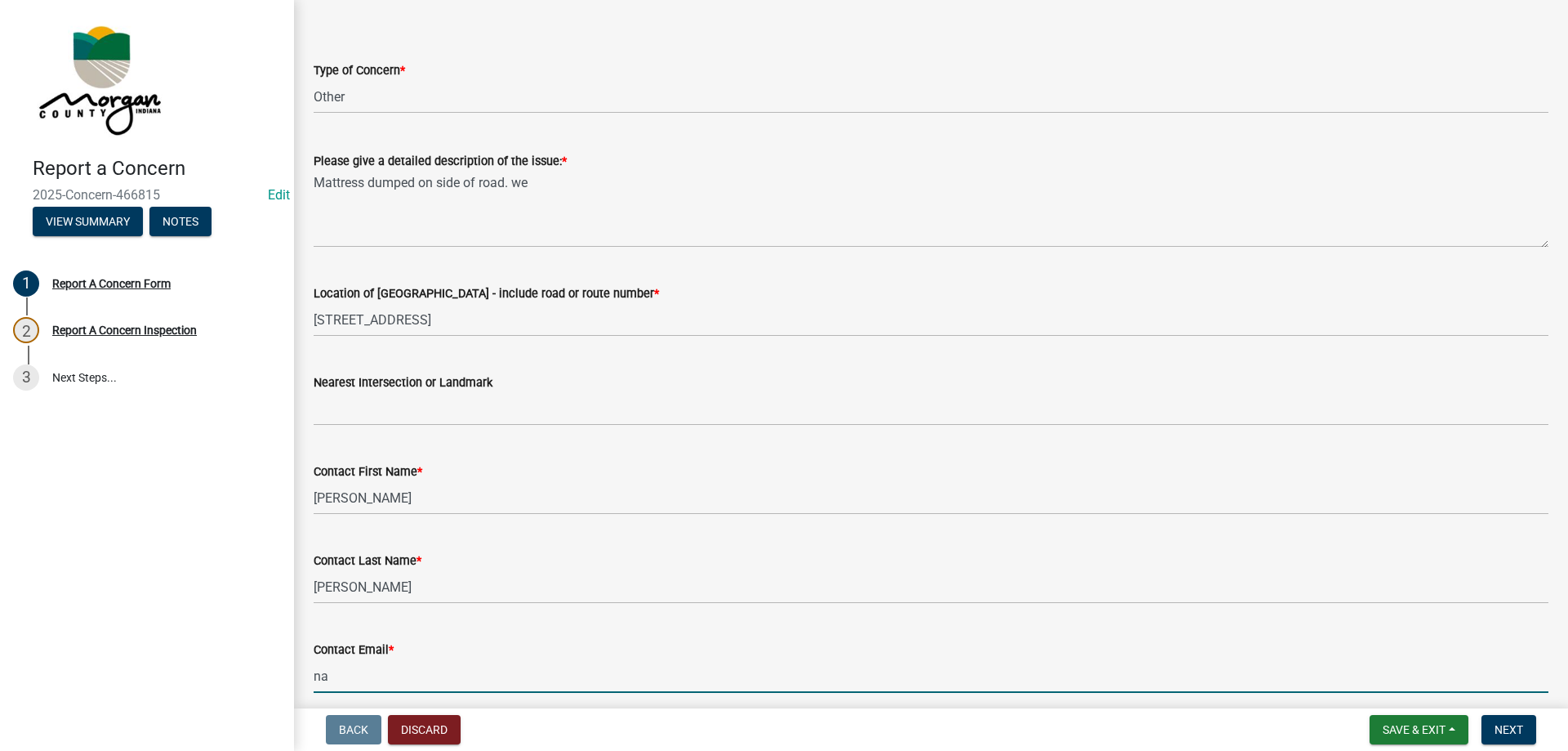
type input "[EMAIL_ADDRESS][DOMAIN_NAME]"
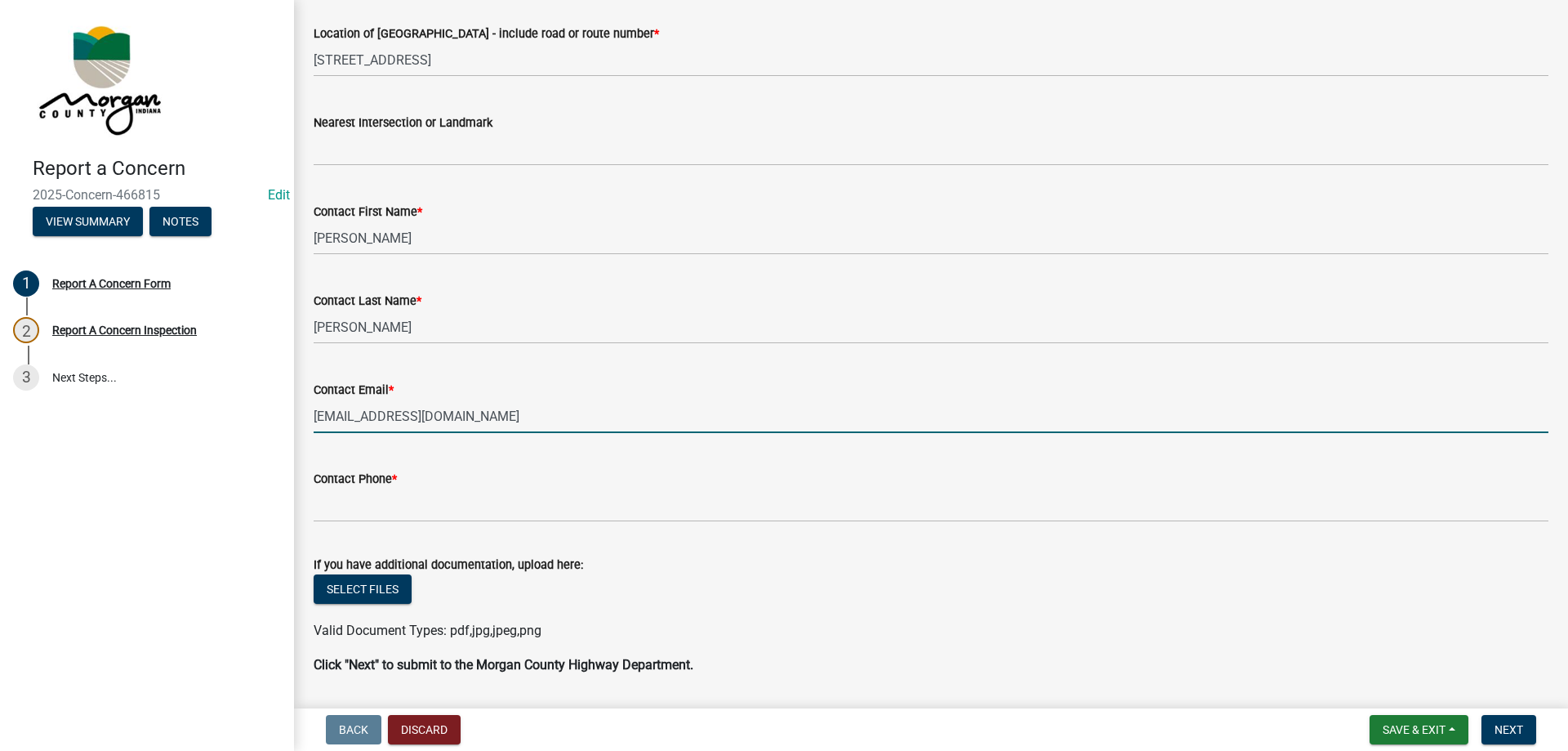
scroll to position [473, 0]
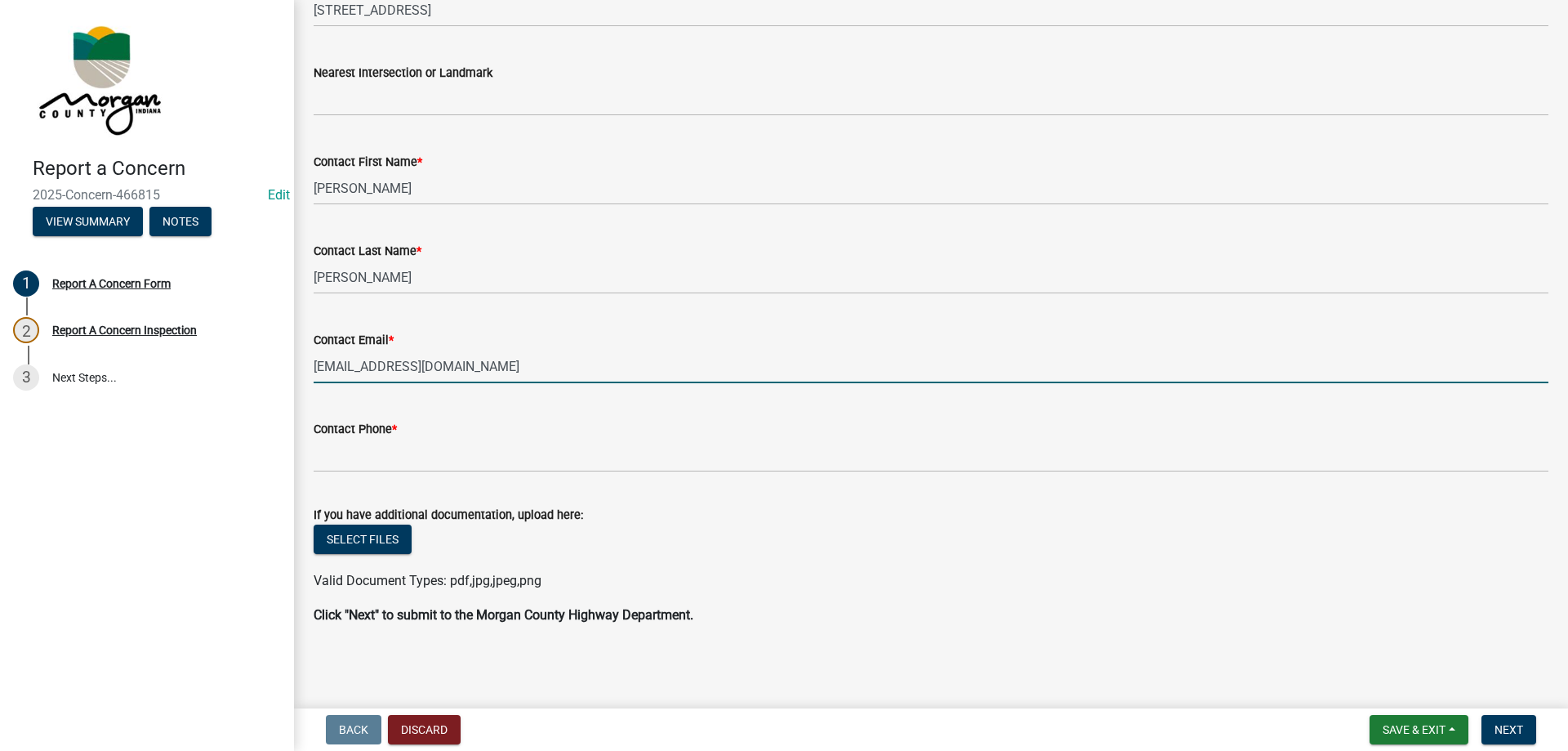
drag, startPoint x: 407, startPoint y: 473, endPoint x: 415, endPoint y: 465, distance: 11.3
click at [411, 469] on wm-data-entity-input "Contact Phone *" at bounding box center [931, 440] width 1235 height 89
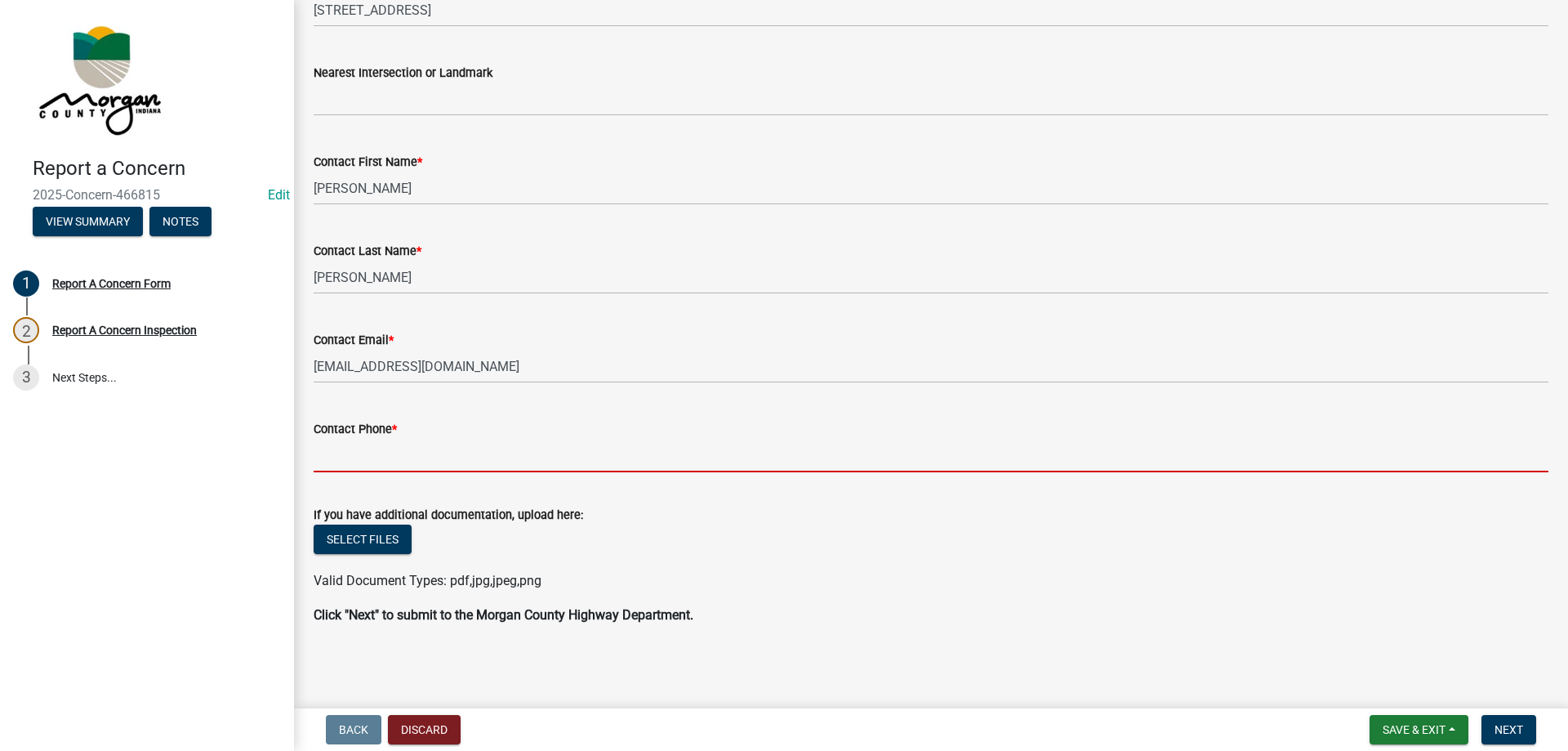
click at [432, 450] on input "Contact Phone *" at bounding box center [931, 455] width 1235 height 34
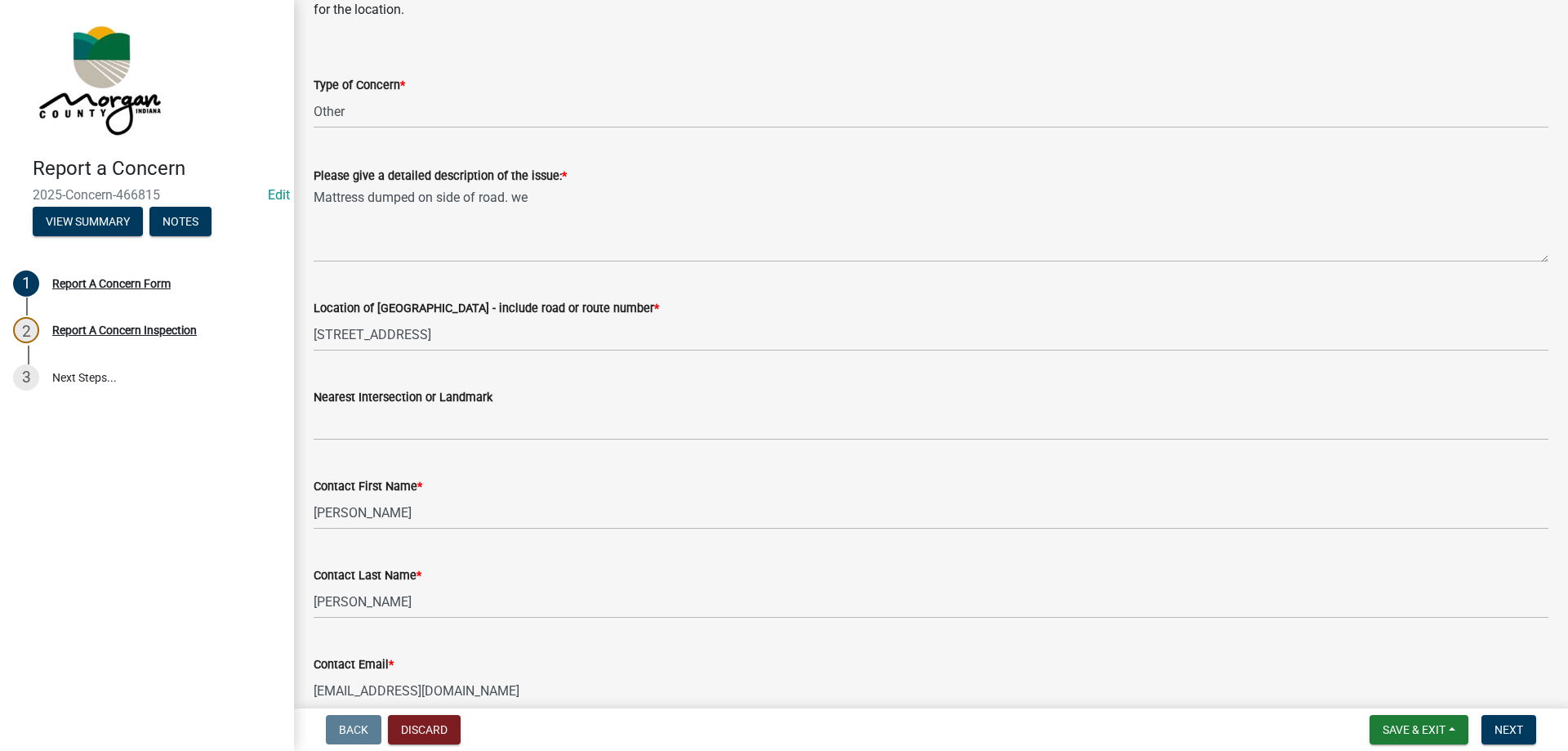
scroll to position [164, 0]
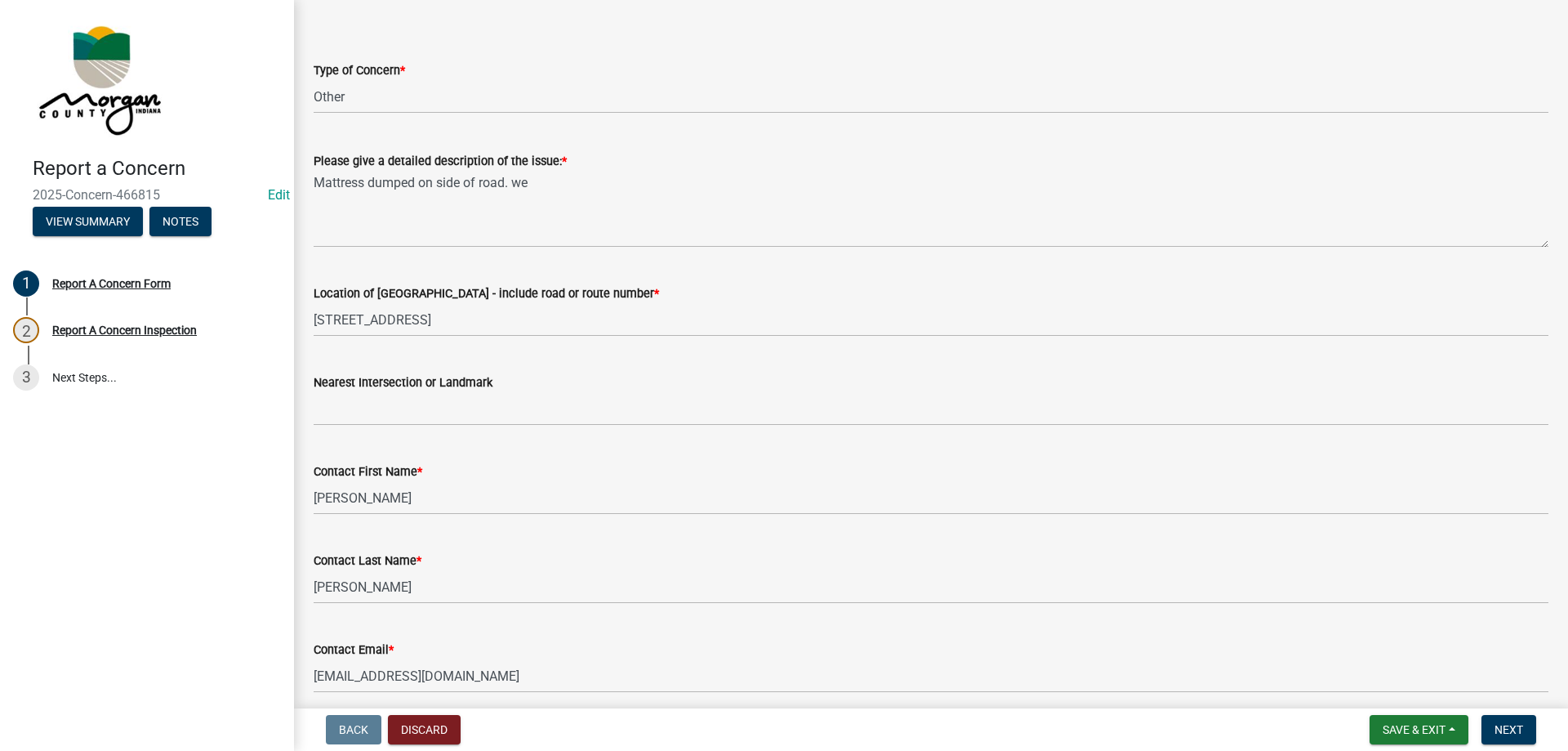
type input "[PHONE_NUMBER]"
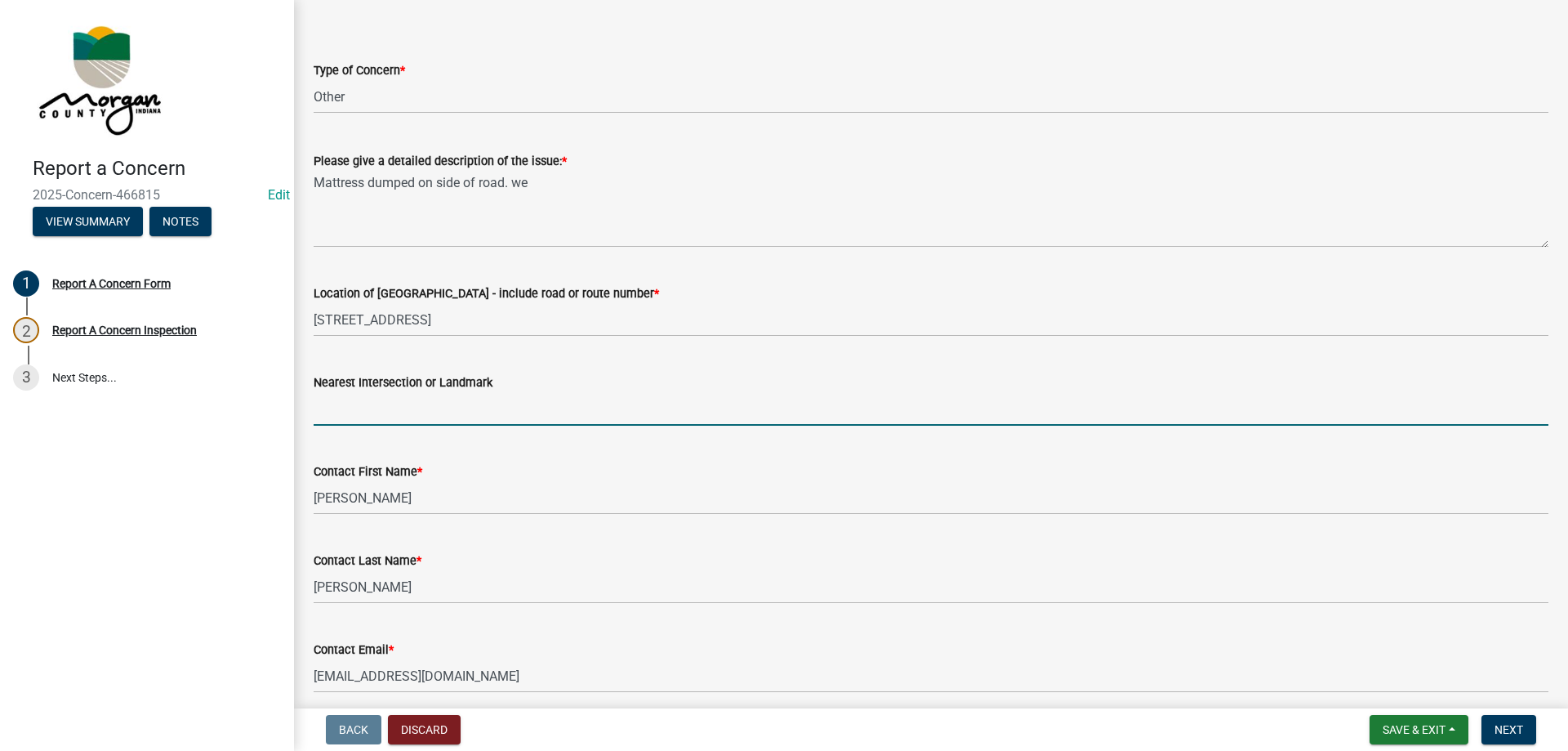
click at [469, 407] on input "Nearest Intersection or Landmark" at bounding box center [931, 408] width 1235 height 34
type input "co line rd"
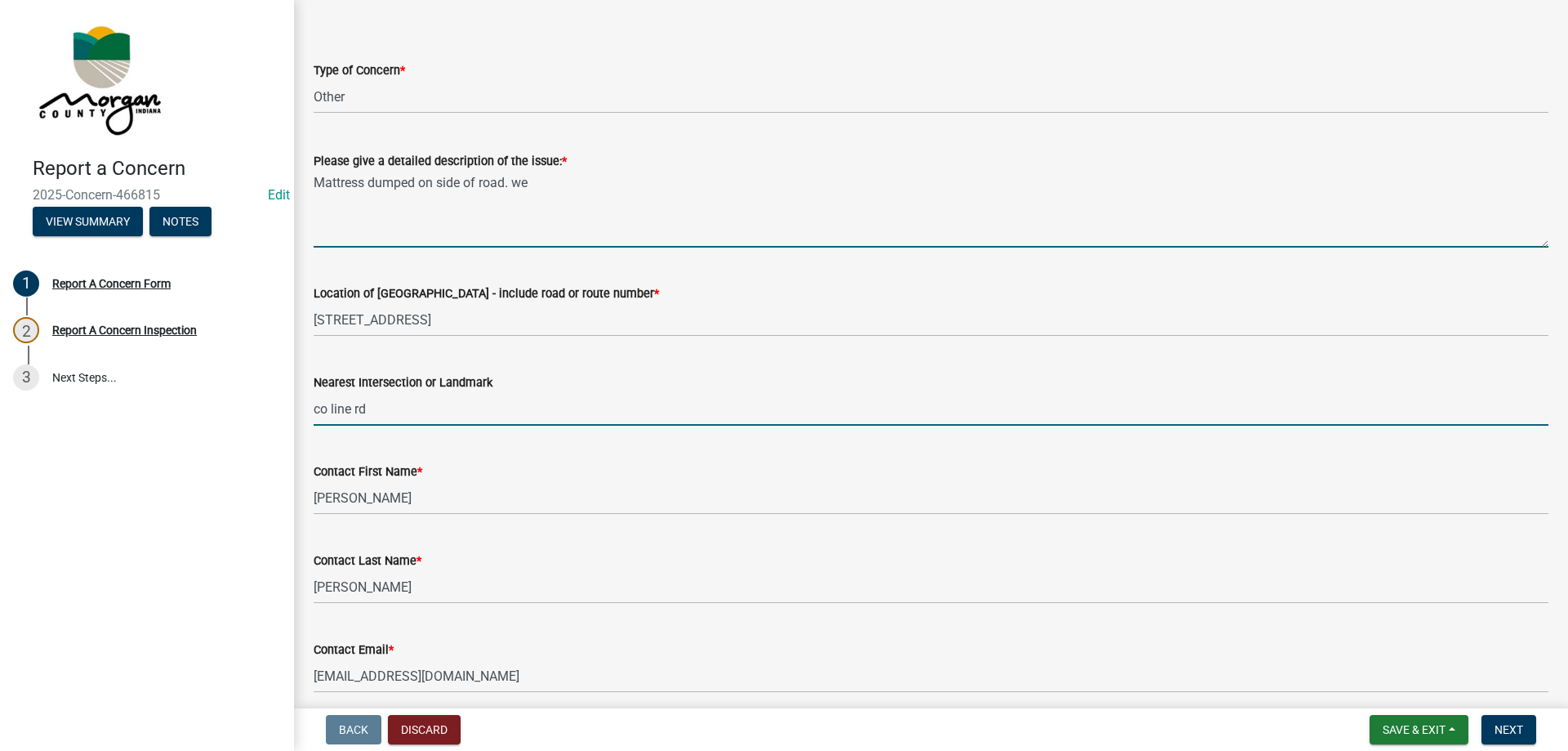
click at [617, 184] on textarea "Mattress dumped on side of road. we" at bounding box center [931, 208] width 1235 height 77
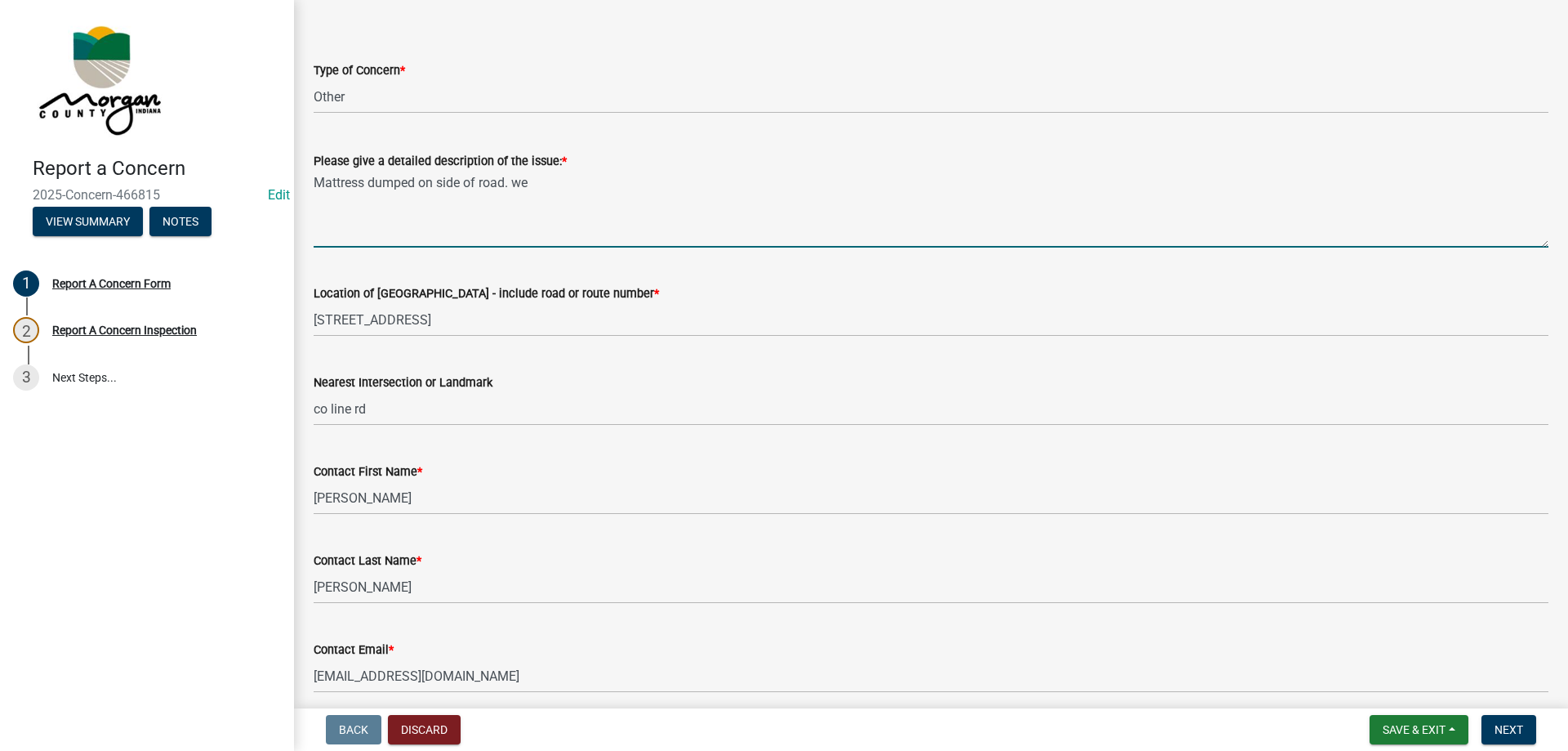
click at [440, 177] on textarea "Mattress dumped on side of road. we" at bounding box center [931, 208] width 1235 height 77
click at [615, 182] on textarea "Mattress dumped on west side of road. we" at bounding box center [931, 208] width 1235 height 77
click at [712, 183] on textarea "Mattress dumped on west side of Slideoff Rd. Just south of Slideoff Rd." at bounding box center [931, 208] width 1235 height 77
type textarea "Mattress dumped on west side of Slideoff Rd. Just south of Co. Line Rd."
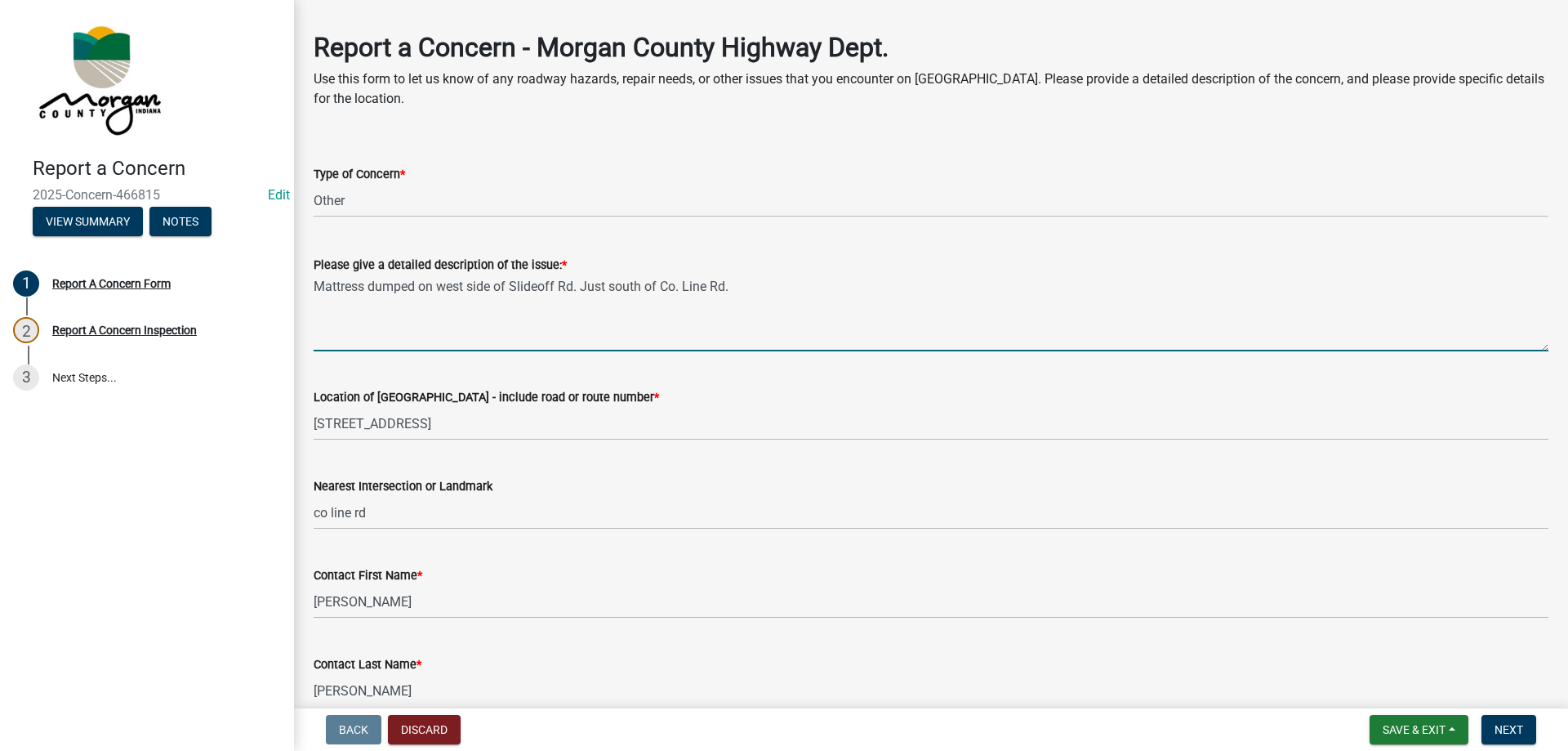
scroll to position [0, 0]
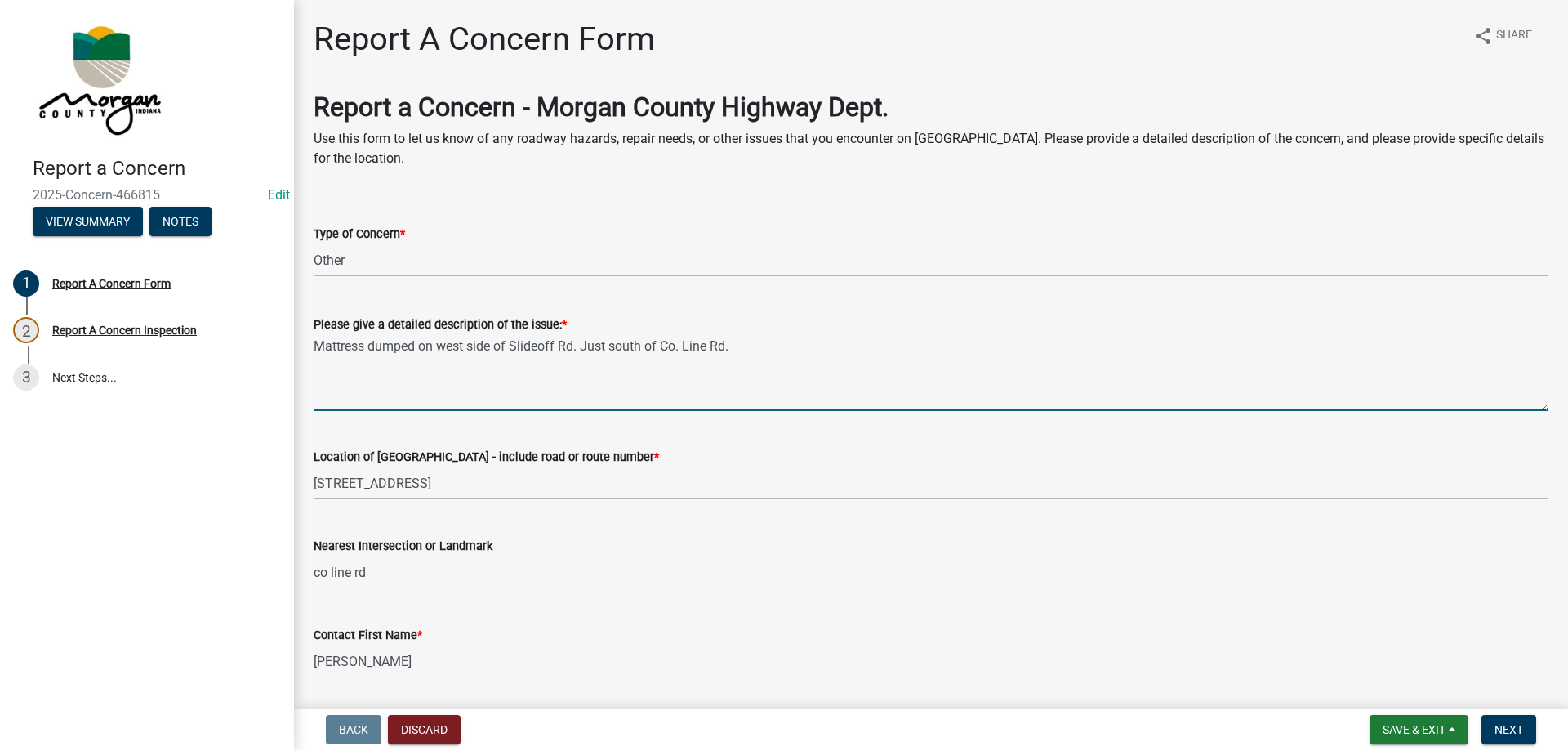
drag, startPoint x: 315, startPoint y: 354, endPoint x: 808, endPoint y: 384, distance: 493.9
click at [808, 384] on textarea "Mattress dumped on west side of Slideoff Rd. Just south of Co. Line Rd." at bounding box center [931, 372] width 1235 height 77
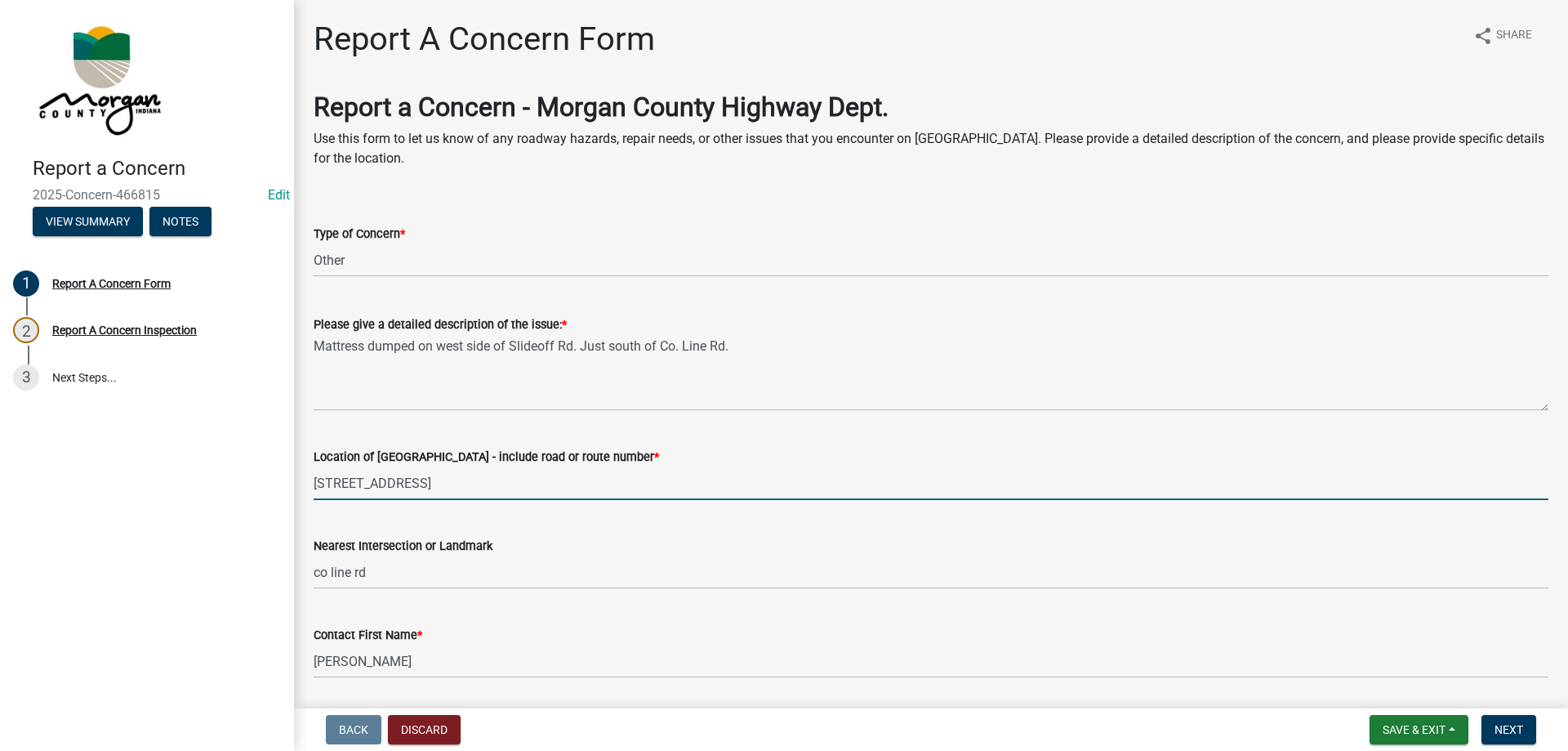
drag, startPoint x: 316, startPoint y: 479, endPoint x: 446, endPoint y: 487, distance: 130.2
click at [446, 487] on input "[STREET_ADDRESS]" at bounding box center [931, 483] width 1235 height 34
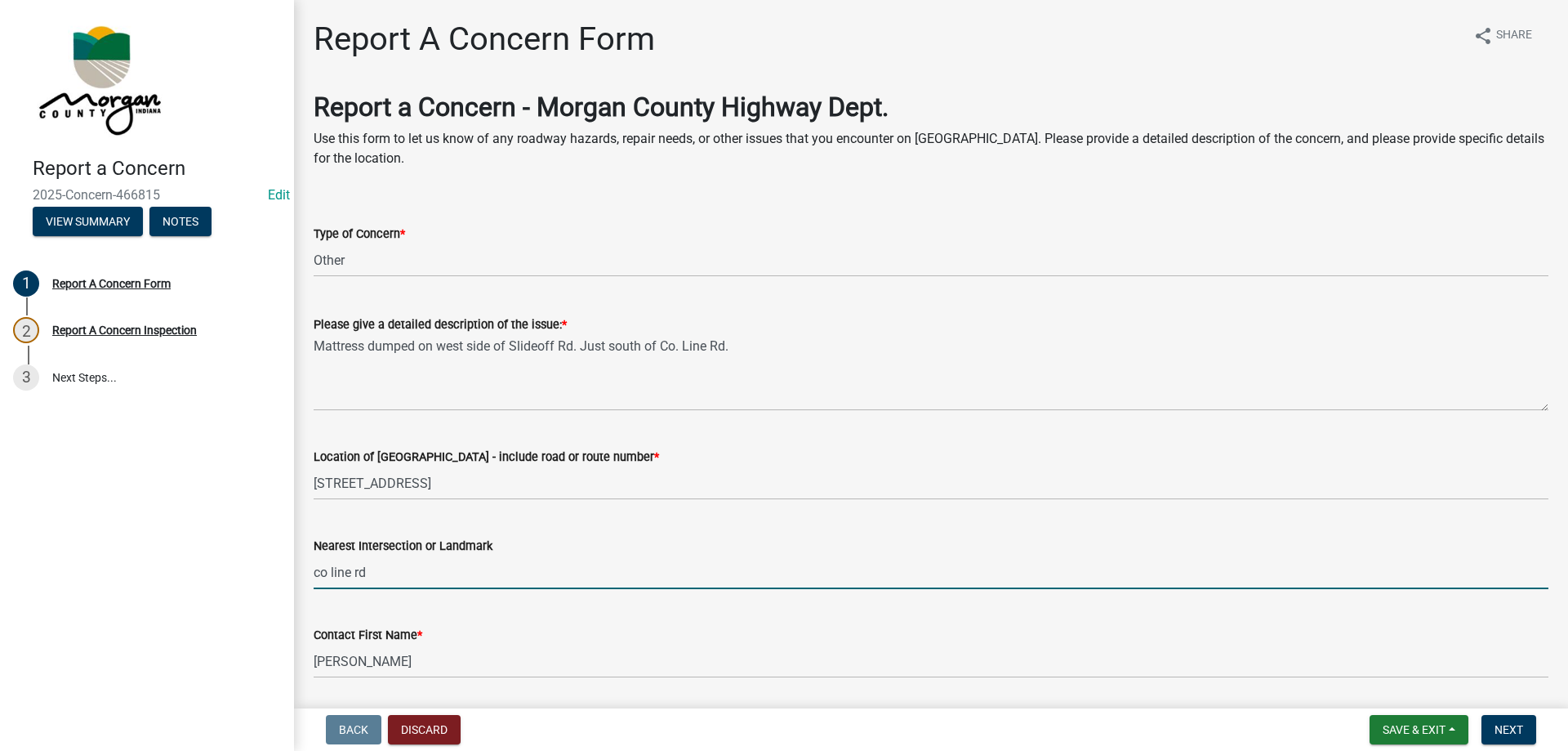
drag, startPoint x: 314, startPoint y: 576, endPoint x: 393, endPoint y: 574, distance: 79.0
click at [393, 574] on input "co line rd" at bounding box center [931, 572] width 1235 height 34
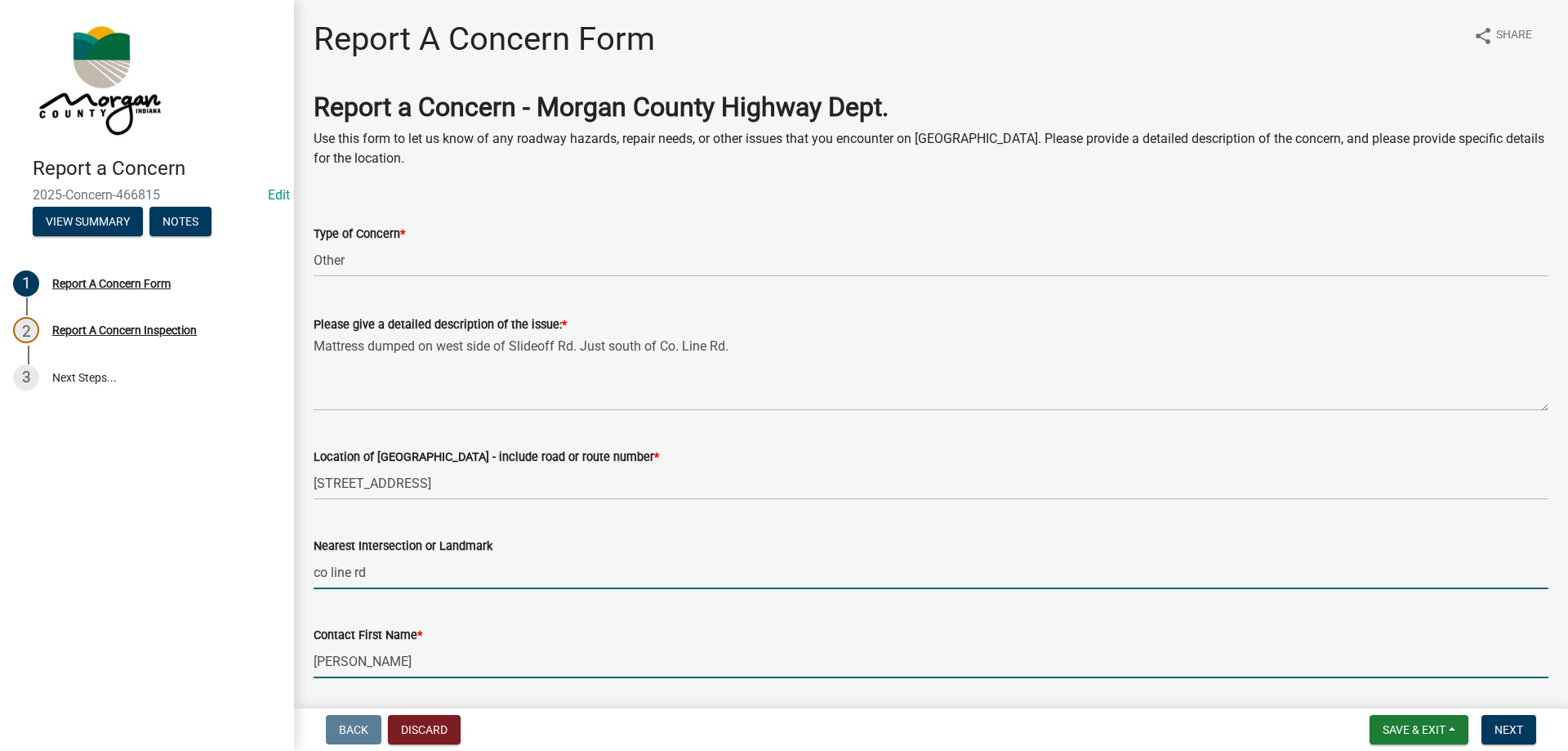
click at [431, 651] on input "[PERSON_NAME]" at bounding box center [931, 661] width 1235 height 34
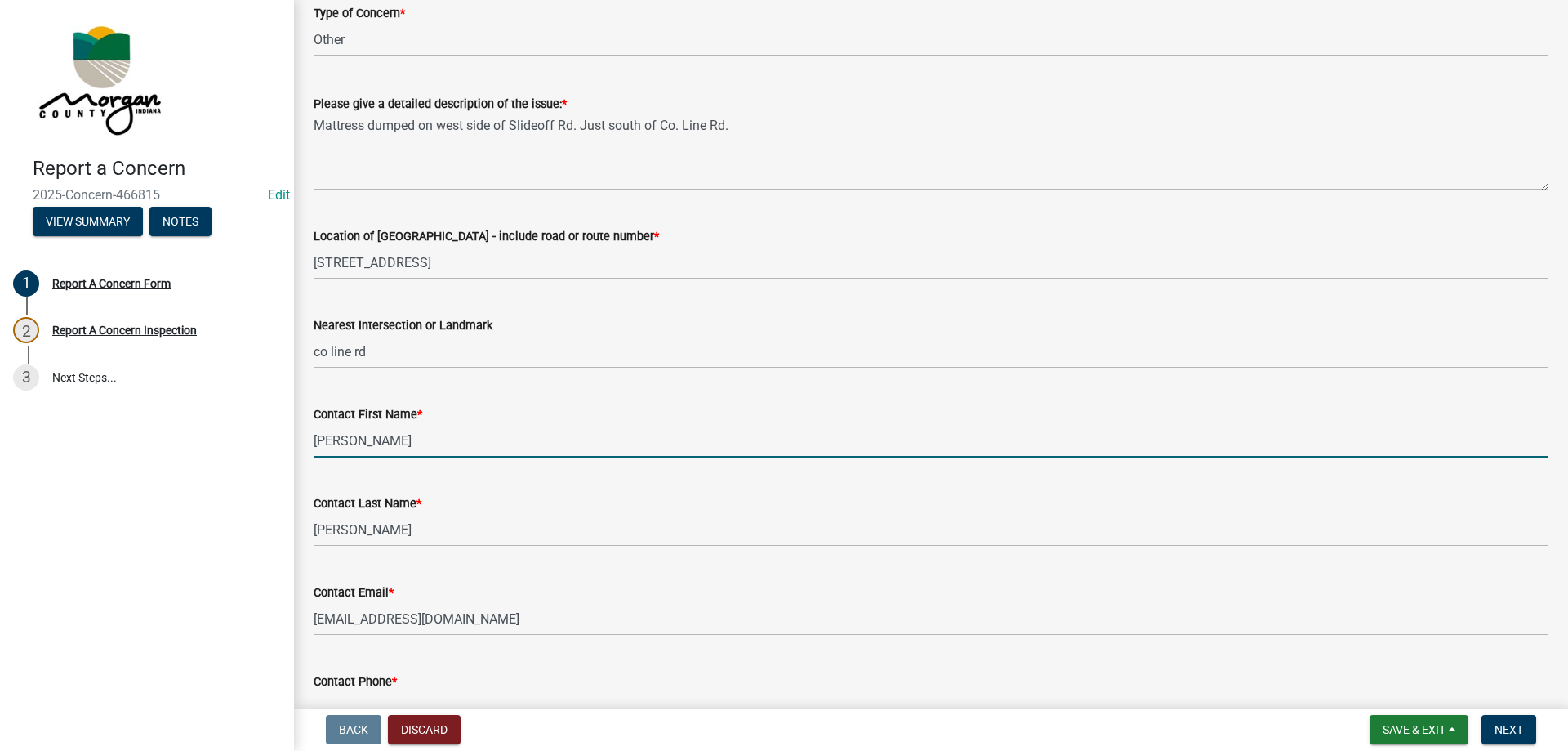
scroll to position [245, 0]
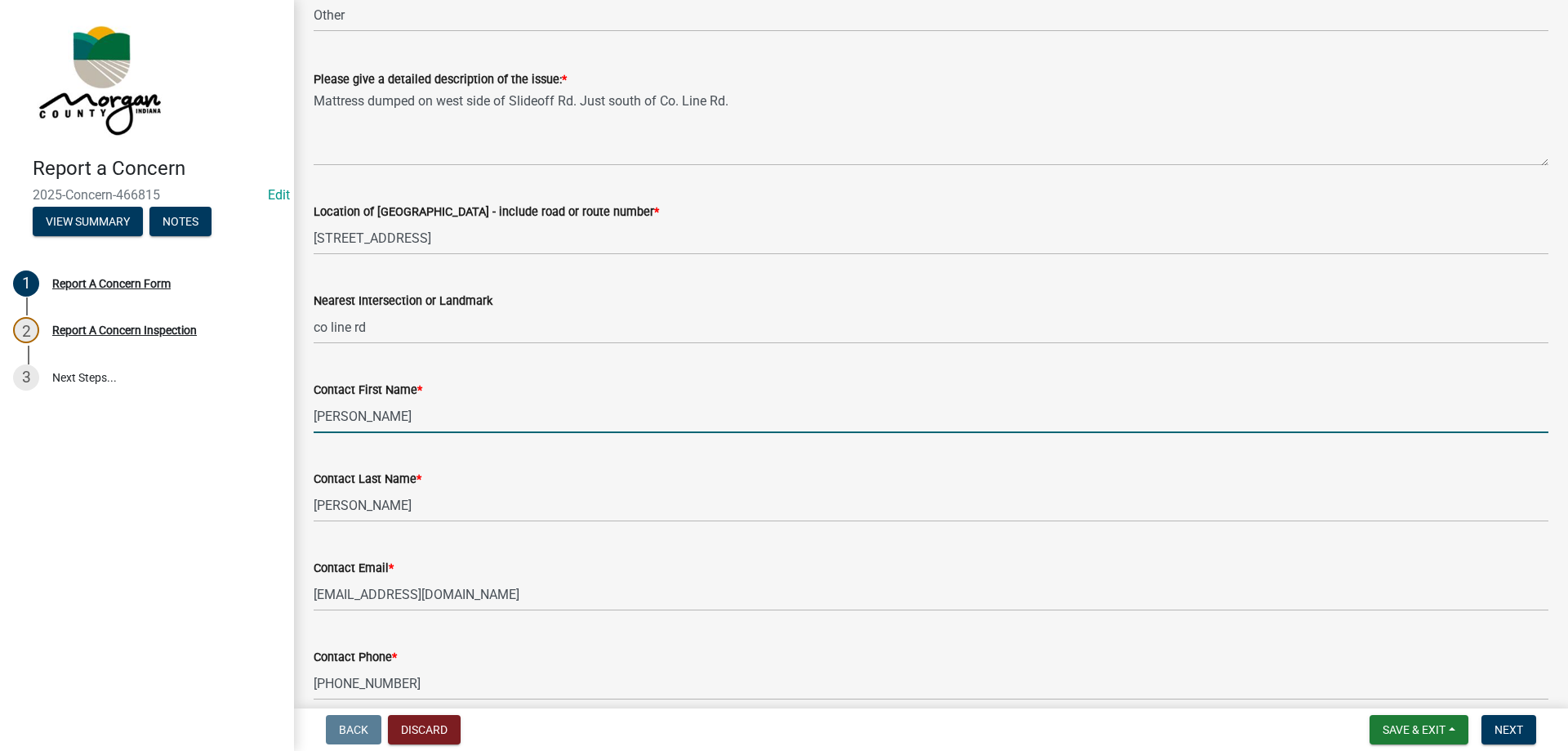
drag, startPoint x: 361, startPoint y: 418, endPoint x: 296, endPoint y: 423, distance: 65.2
click at [296, 423] on div "Report A Concern Form share Share Report a Concern - Morgan County Highway Dept…" at bounding box center [931, 327] width 1274 height 1106
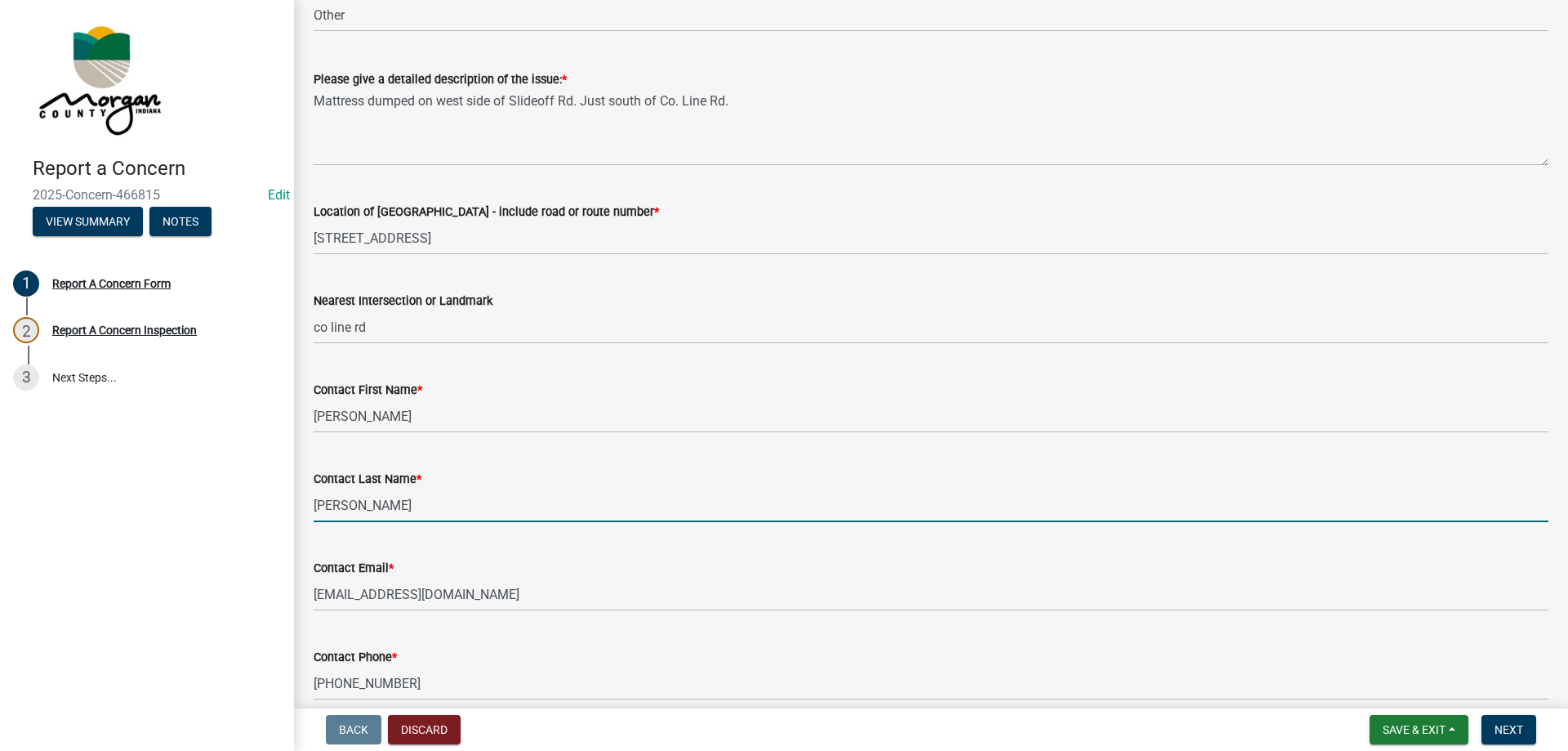
drag, startPoint x: 348, startPoint y: 512, endPoint x: 297, endPoint y: 517, distance: 51.2
click at [297, 517] on div "Report A Concern Form share Share Report a Concern - Morgan County Highway Dept…" at bounding box center [931, 327] width 1274 height 1106
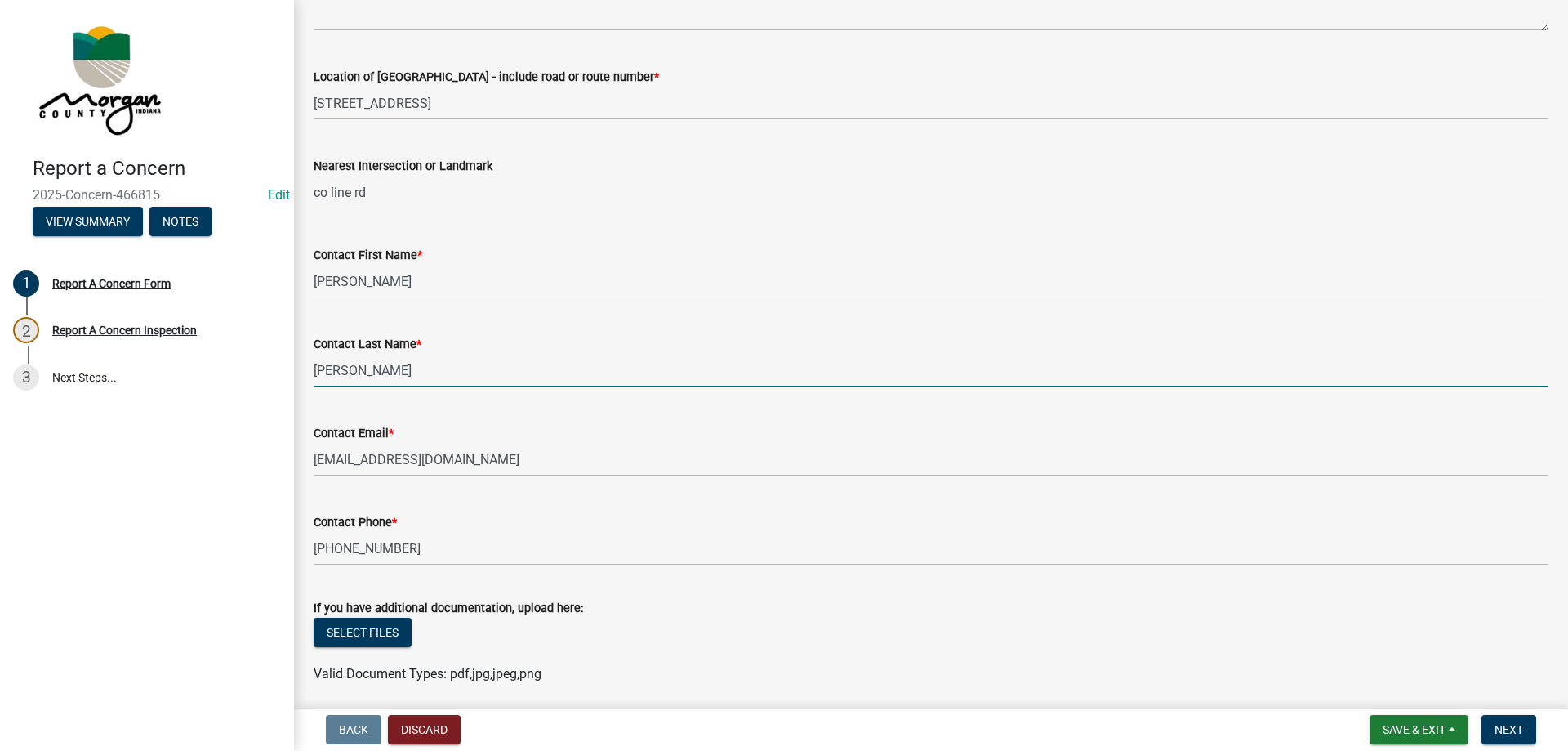
scroll to position [408, 0]
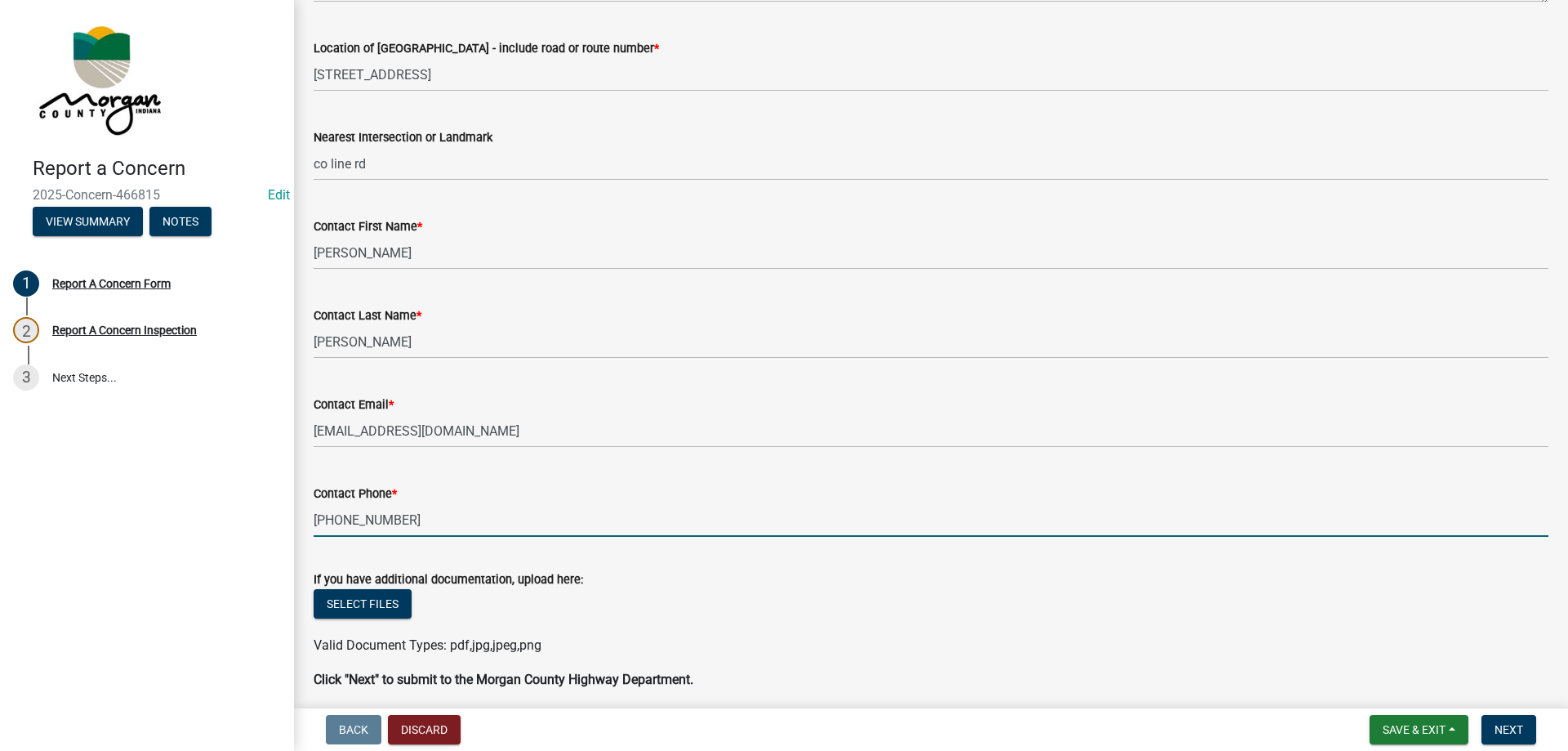
drag, startPoint x: 438, startPoint y: 528, endPoint x: 257, endPoint y: 528, distance: 181.0
click at [254, 531] on div "Report a Concern 2025-Concern-466815 Edit View Summary Notes 1 Report A Concern…" at bounding box center [784, 376] width 1568 height 751
